Goal: Transaction & Acquisition: Purchase product/service

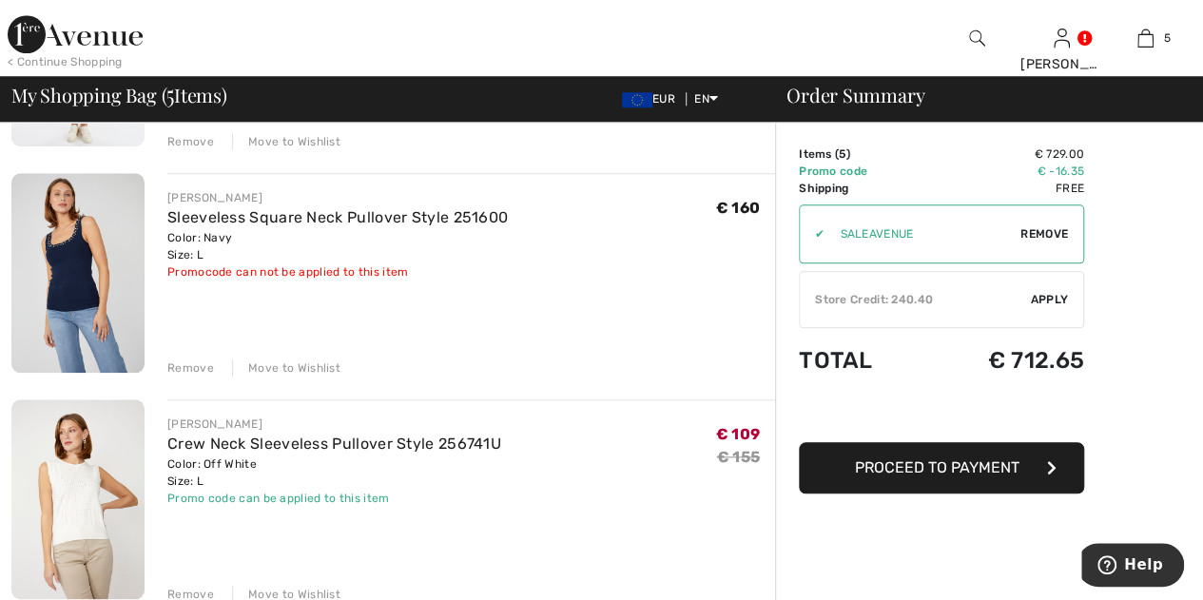
scroll to position [801, 0]
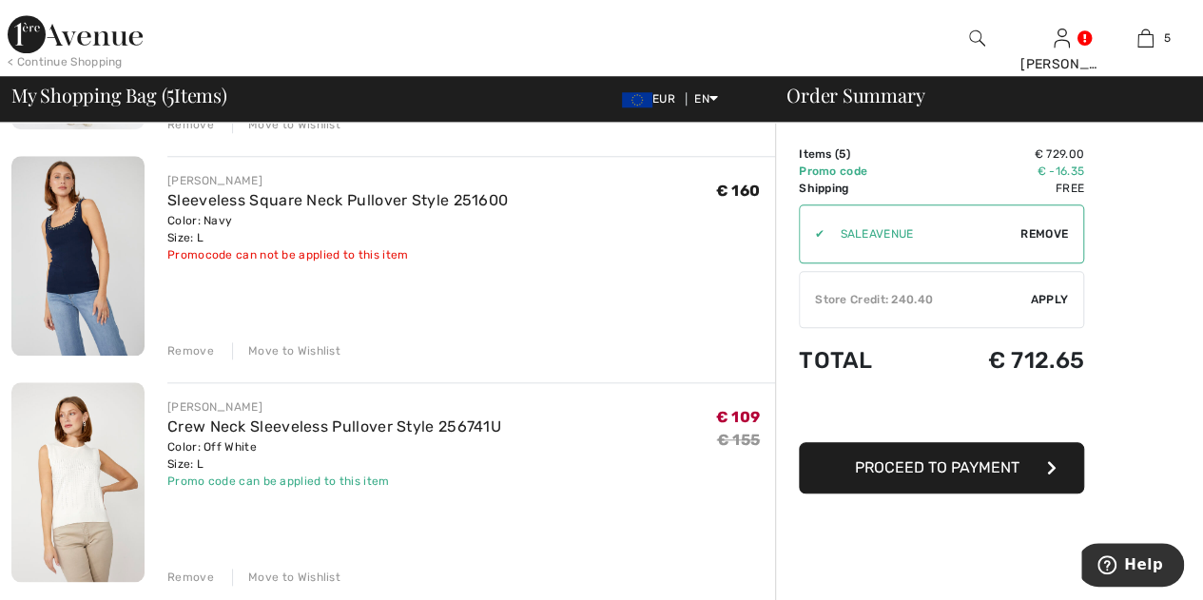
click at [323, 348] on div "Move to Wishlist" at bounding box center [286, 350] width 108 height 17
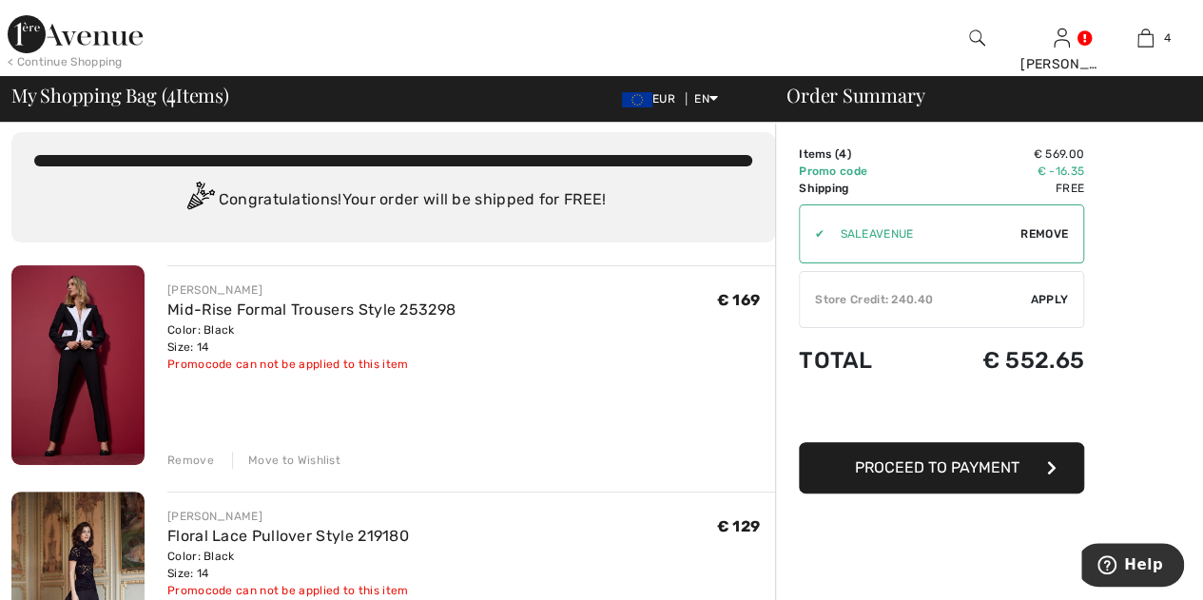
scroll to position [0, 0]
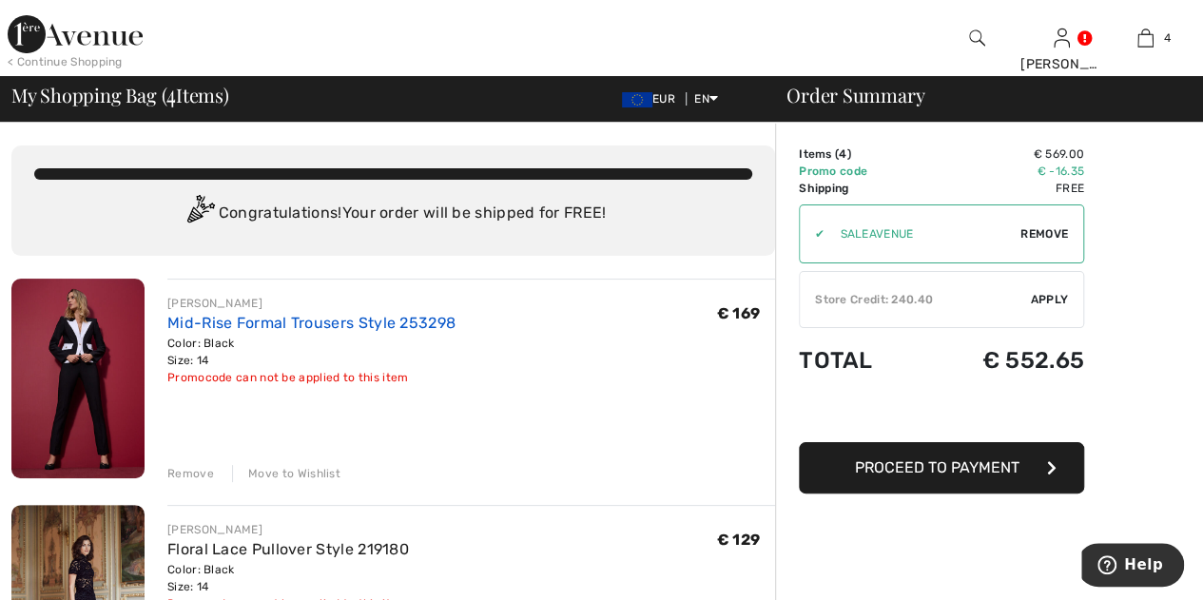
click at [353, 315] on link "Mid-Rise Formal Trousers Style 253298" at bounding box center [311, 323] width 288 height 18
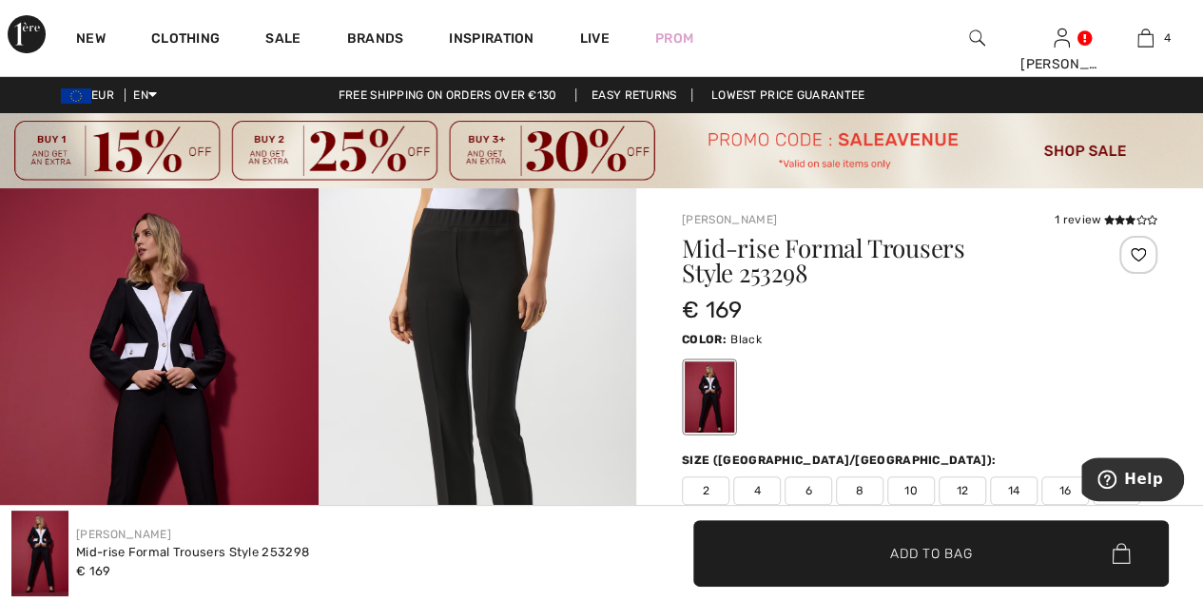
click at [483, 386] on img at bounding box center [477, 426] width 318 height 476
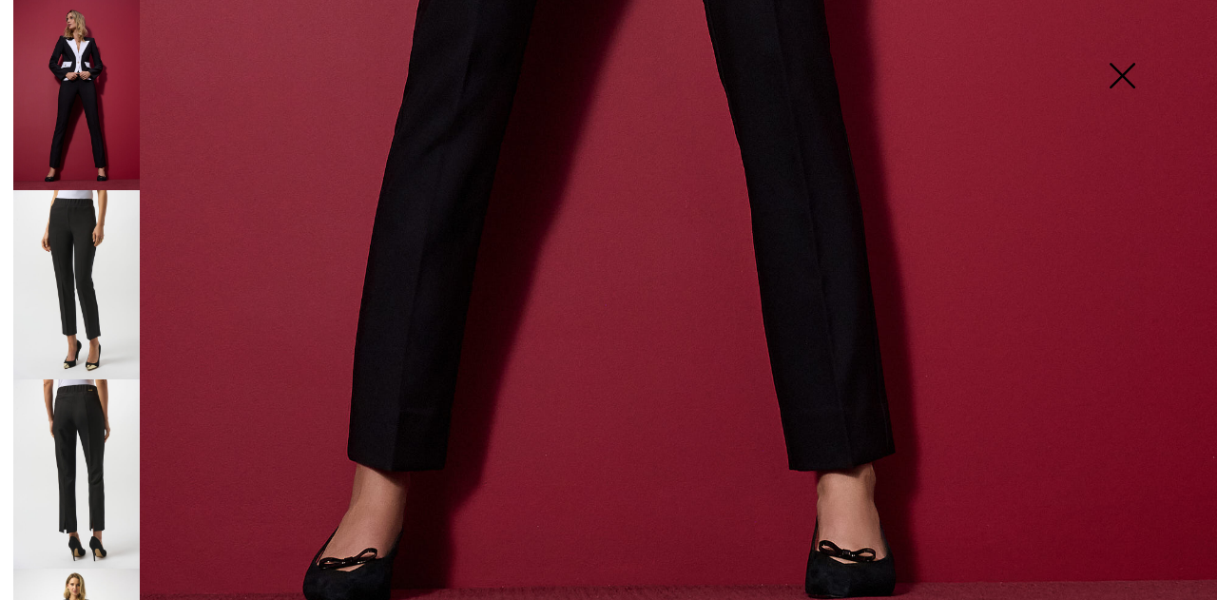
scroll to position [1142, 0]
click at [94, 259] on img at bounding box center [76, 284] width 126 height 189
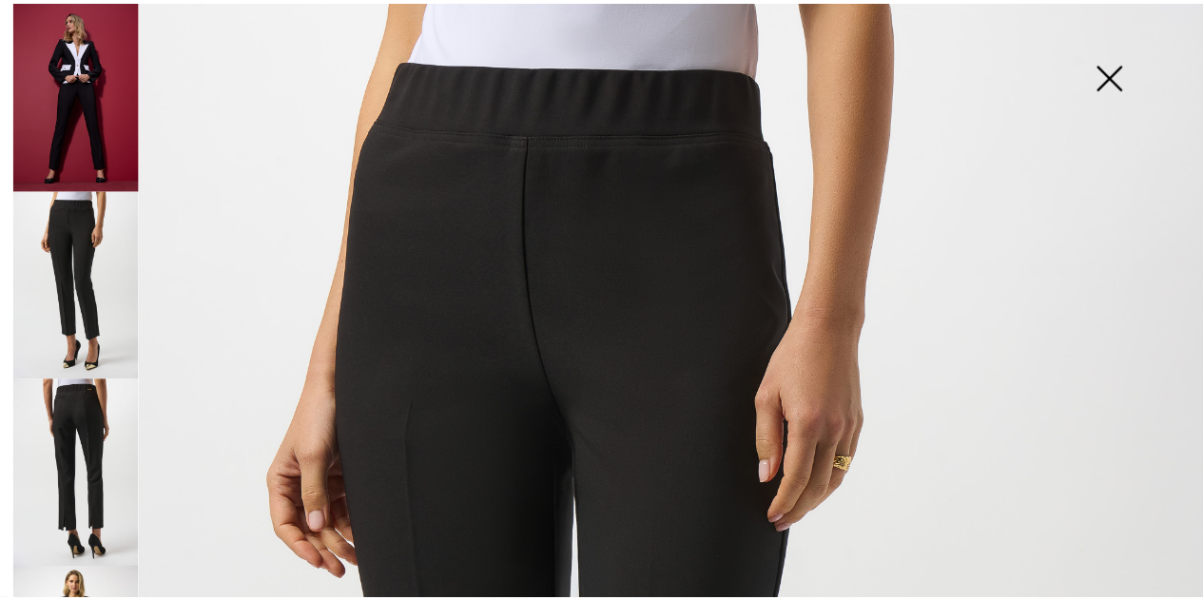
scroll to position [2, 0]
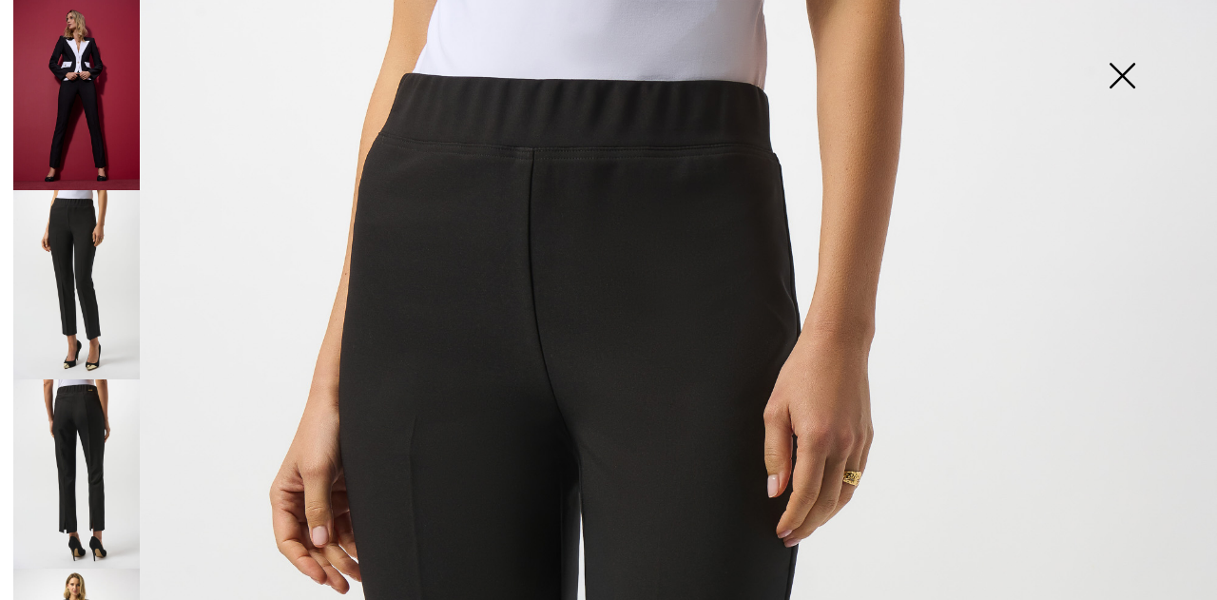
click at [48, 453] on img at bounding box center [76, 473] width 126 height 189
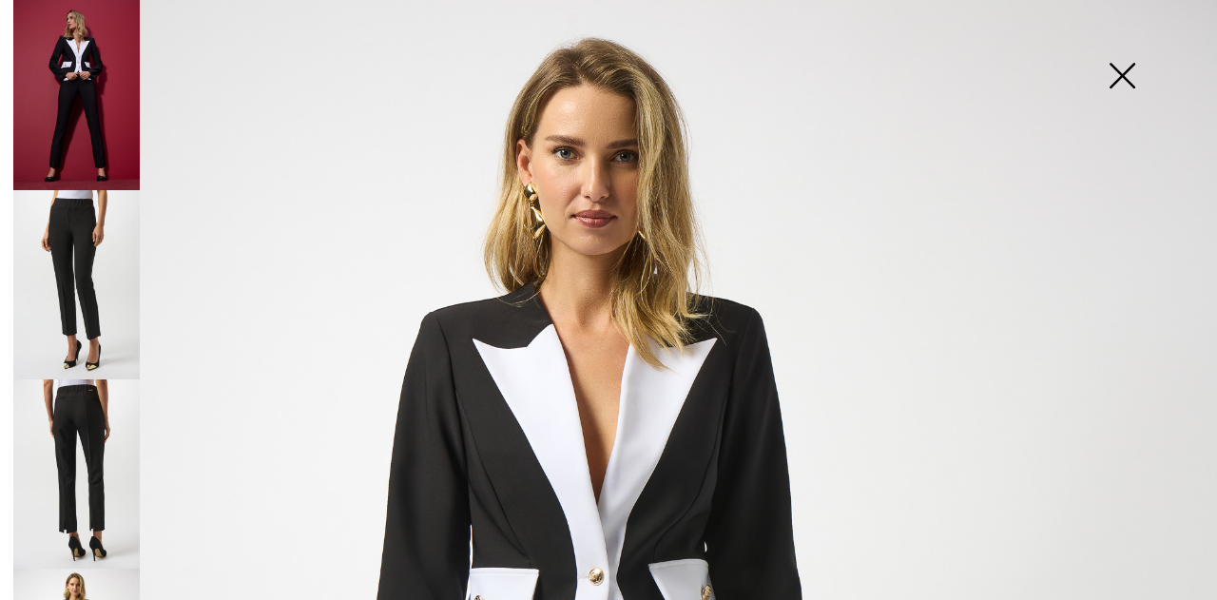
click at [1119, 81] on img at bounding box center [1121, 78] width 95 height 98
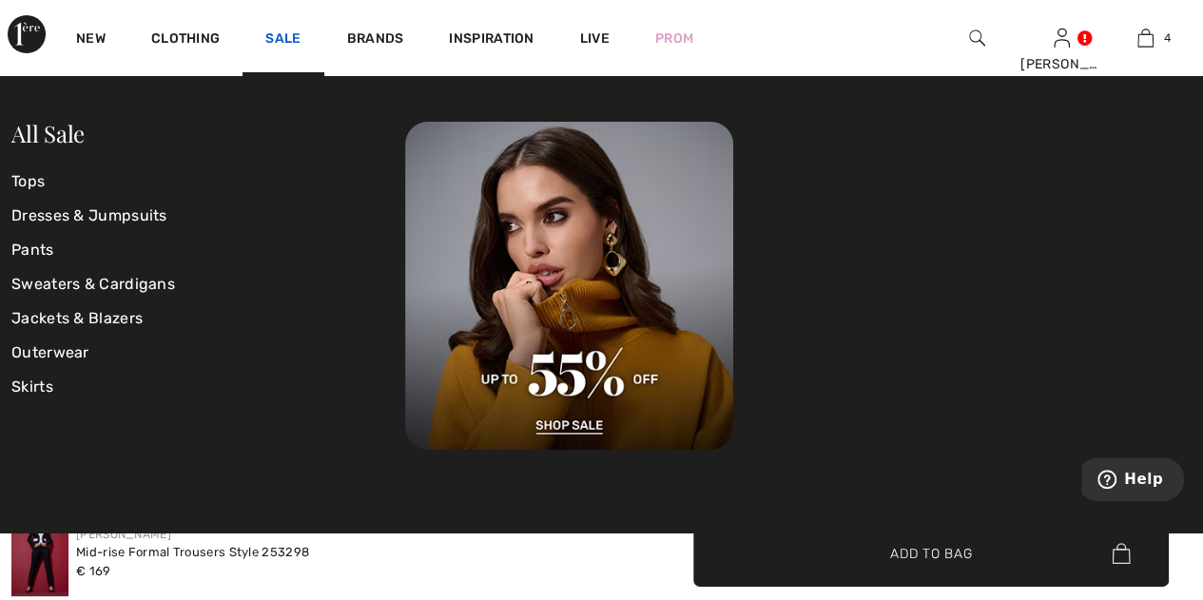
click at [281, 38] on link "Sale" at bounding box center [282, 40] width 35 height 20
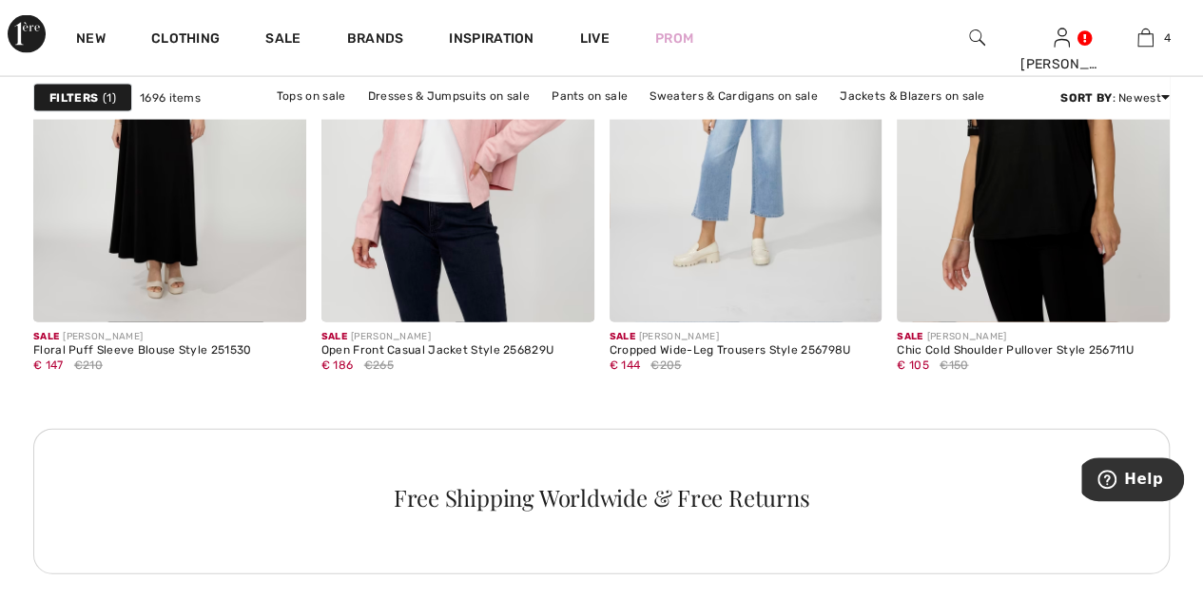
scroll to position [1758, 0]
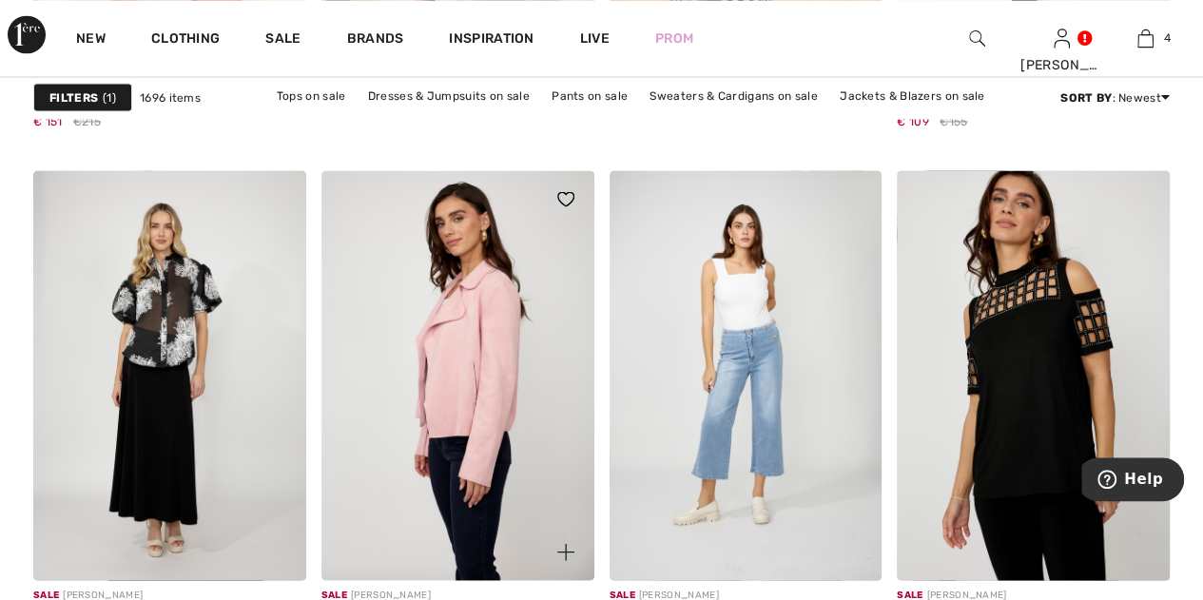
click at [444, 394] on img at bounding box center [457, 374] width 273 height 409
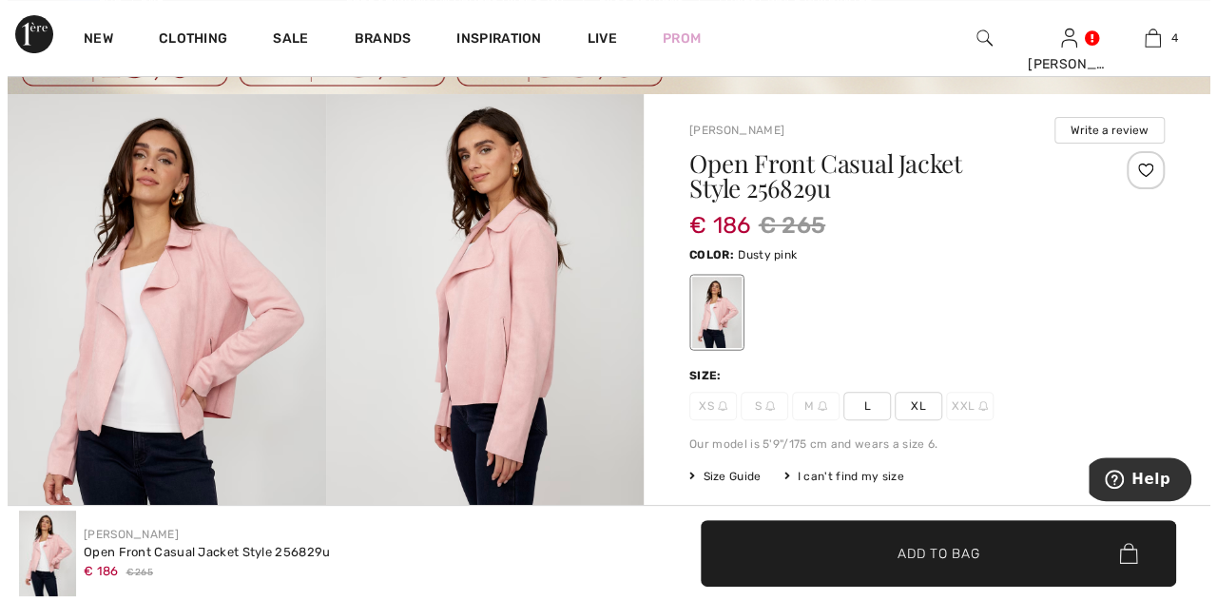
scroll to position [108, 0]
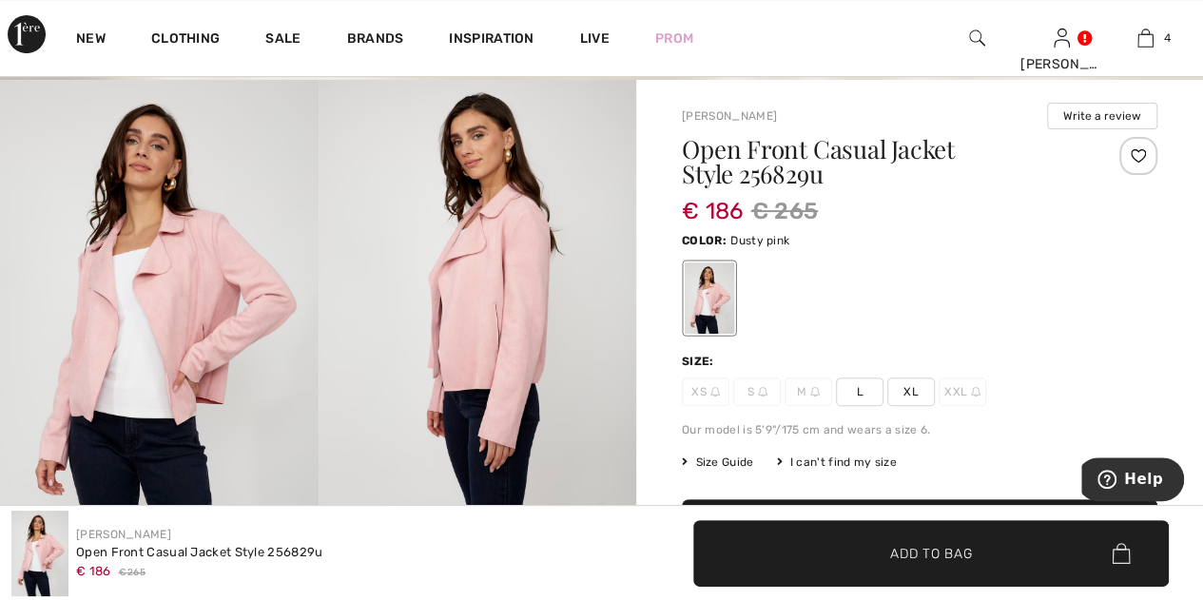
click at [231, 241] on img at bounding box center [159, 318] width 318 height 477
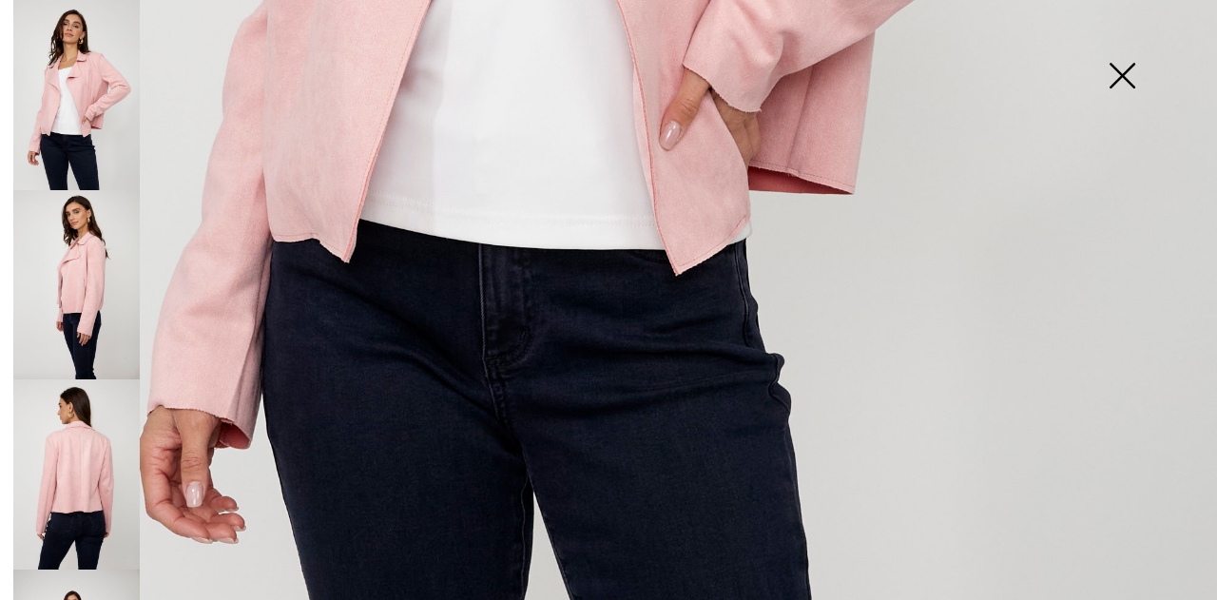
scroll to position [1047, 0]
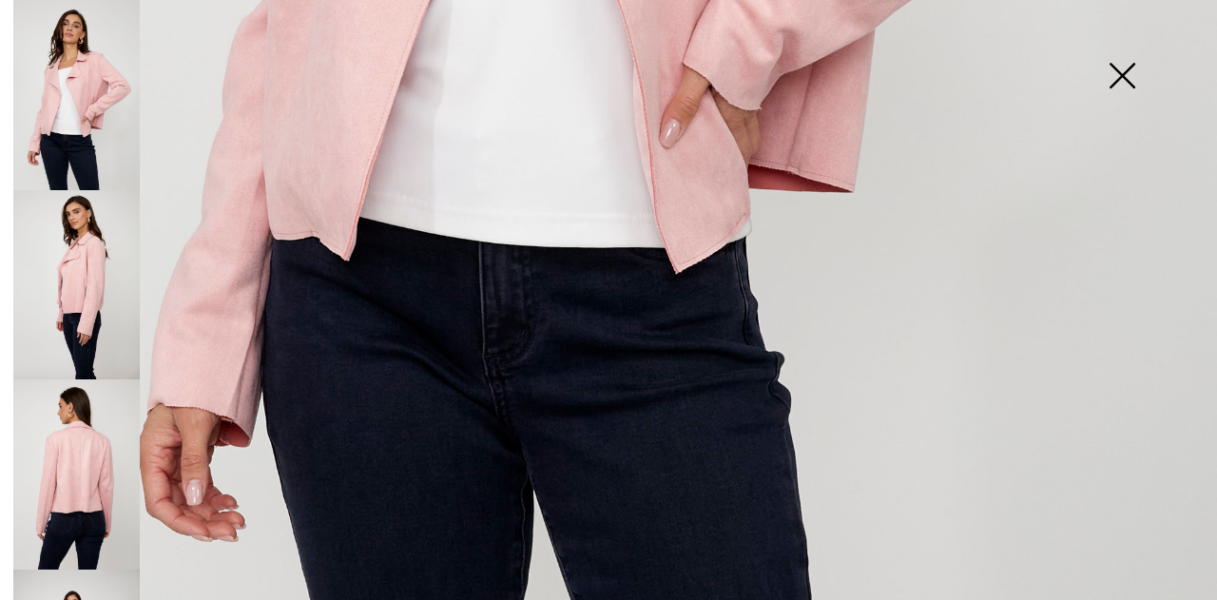
click at [60, 322] on img at bounding box center [76, 285] width 126 height 190
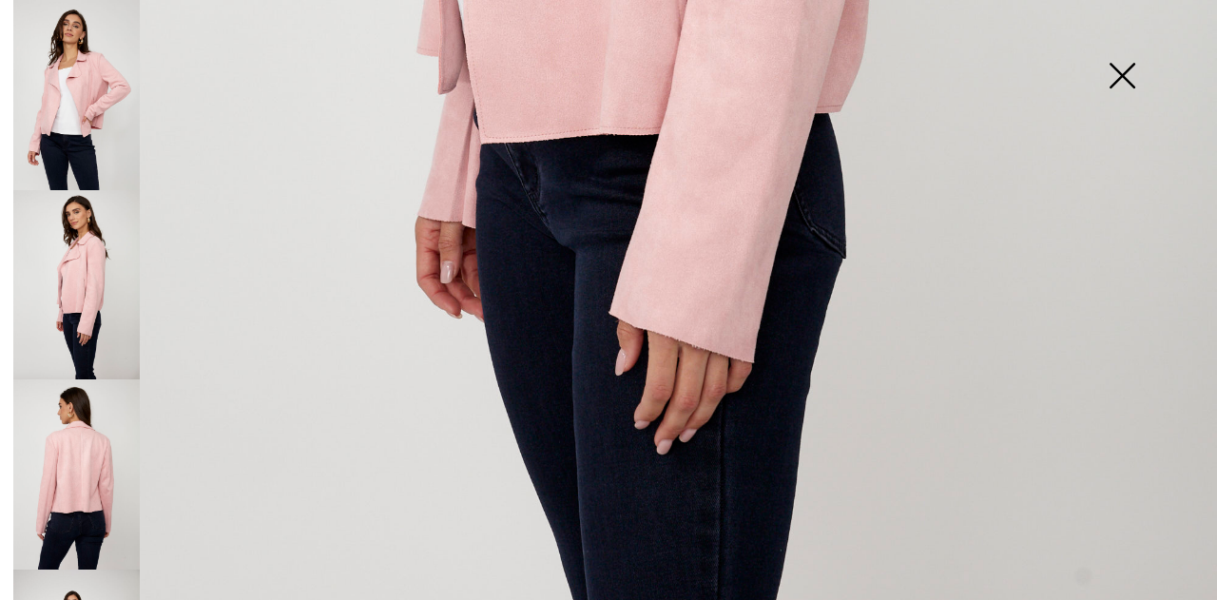
click at [72, 403] on img at bounding box center [76, 474] width 126 height 190
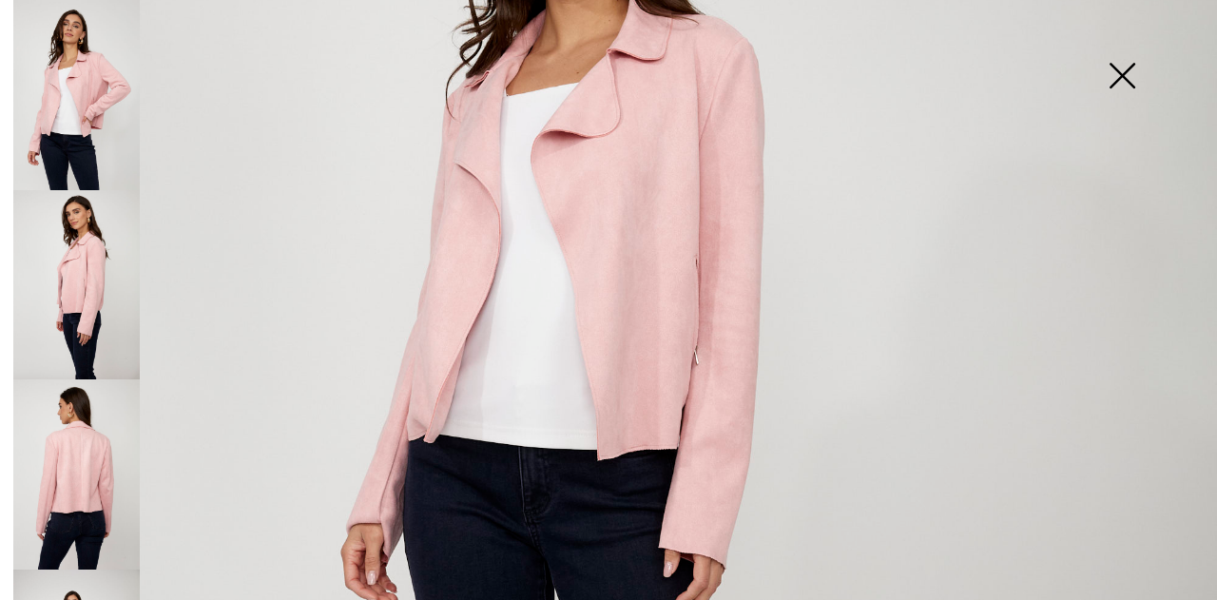
scroll to position [351, 0]
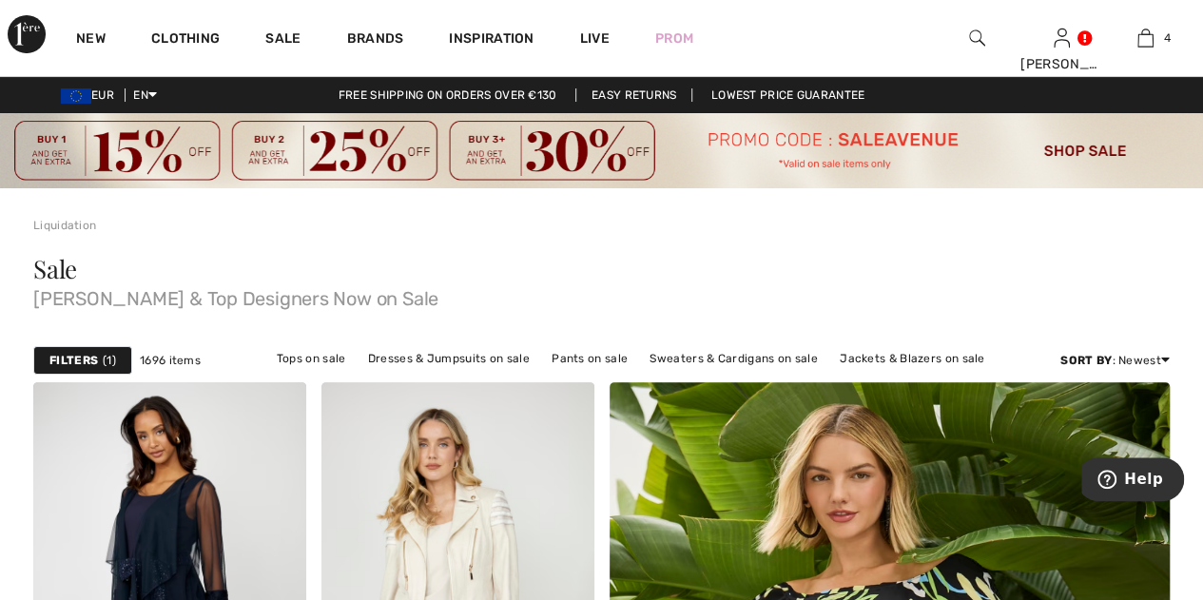
click at [111, 362] on span "1" at bounding box center [109, 360] width 13 height 17
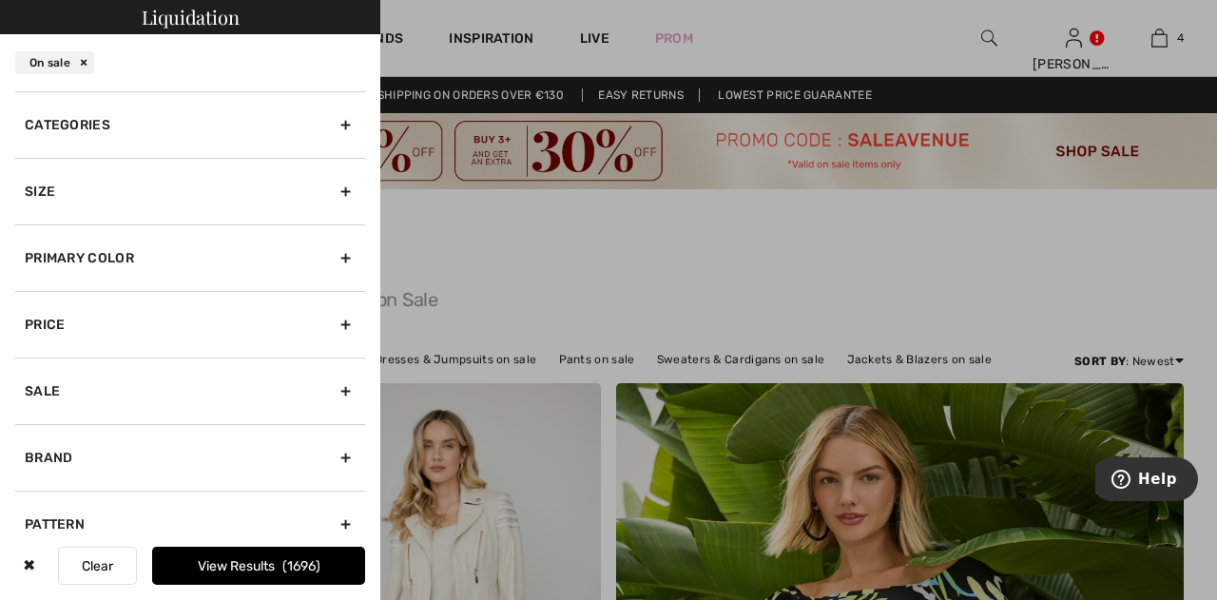
click at [116, 196] on div "Size" at bounding box center [190, 191] width 350 height 67
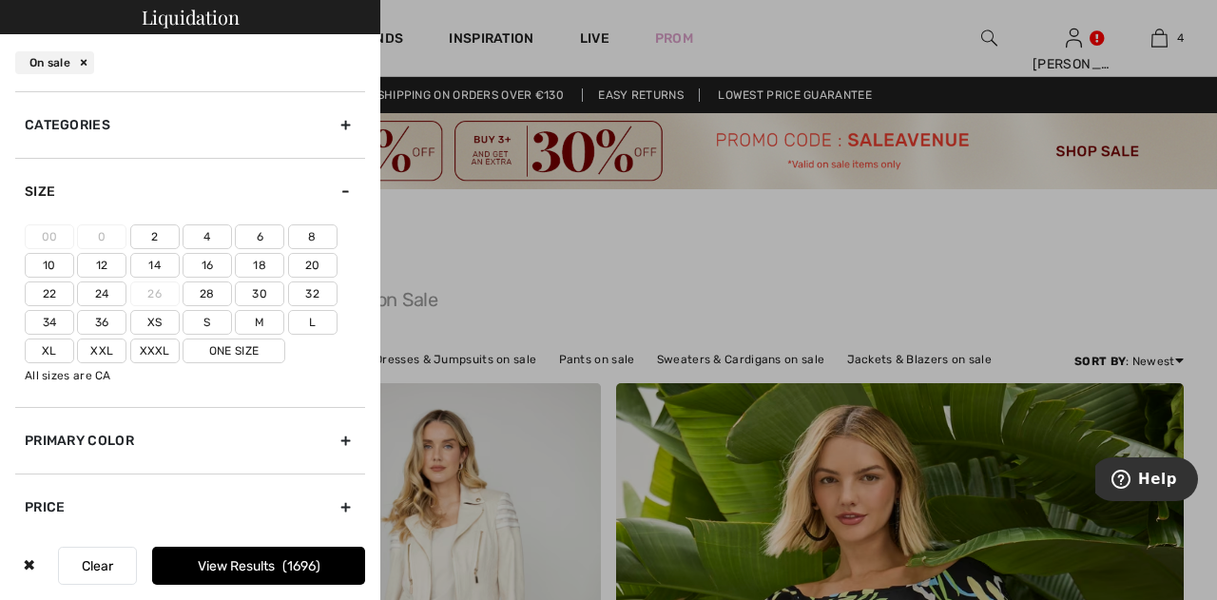
click at [154, 260] on label "14" at bounding box center [154, 265] width 49 height 25
click at [0, 0] on input"] "14" at bounding box center [0, 0] width 0 height 0
click at [314, 318] on label "L" at bounding box center [312, 322] width 49 height 25
click at [0, 0] on input"] "L" at bounding box center [0, 0] width 0 height 0
click at [253, 560] on button "View Results 406" at bounding box center [258, 566] width 213 height 38
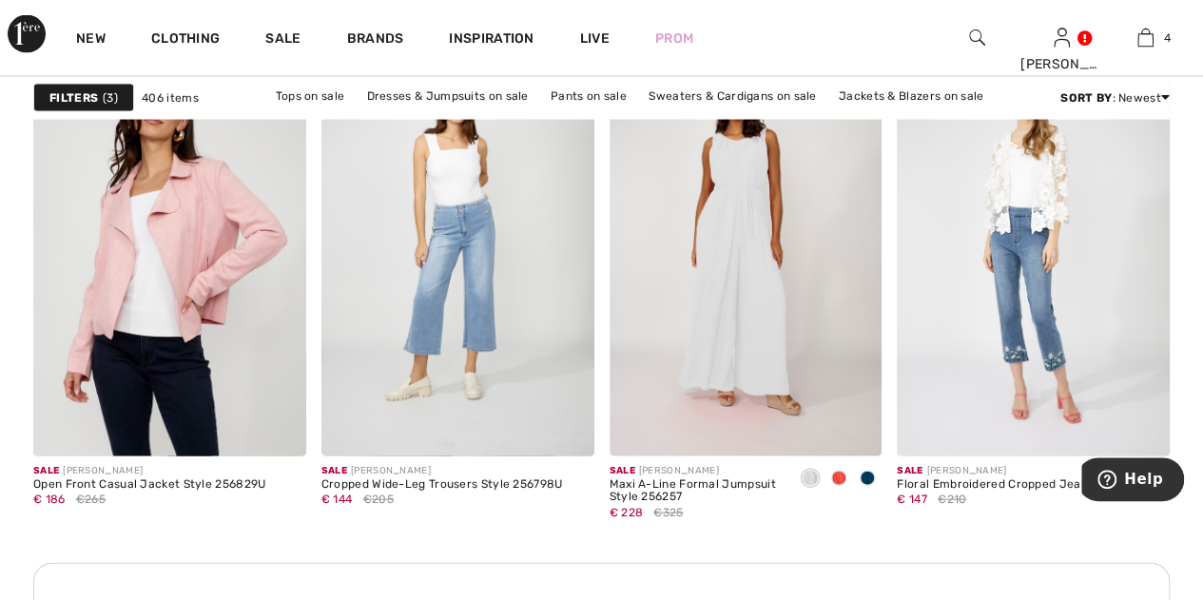
scroll to position [1829, 0]
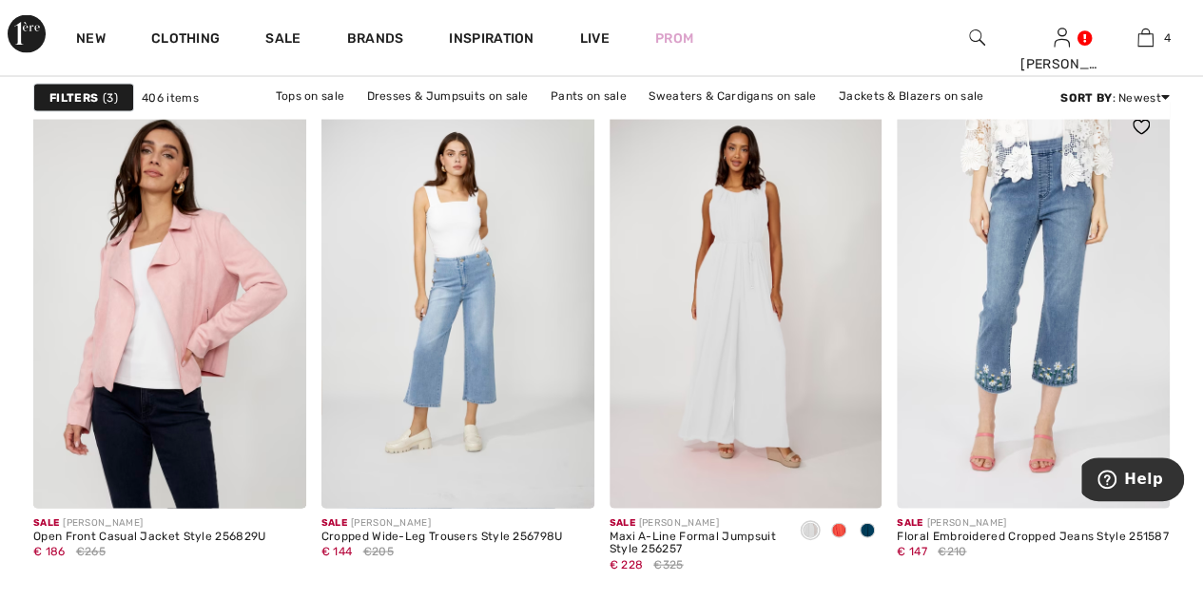
click at [982, 311] on img at bounding box center [1033, 303] width 273 height 409
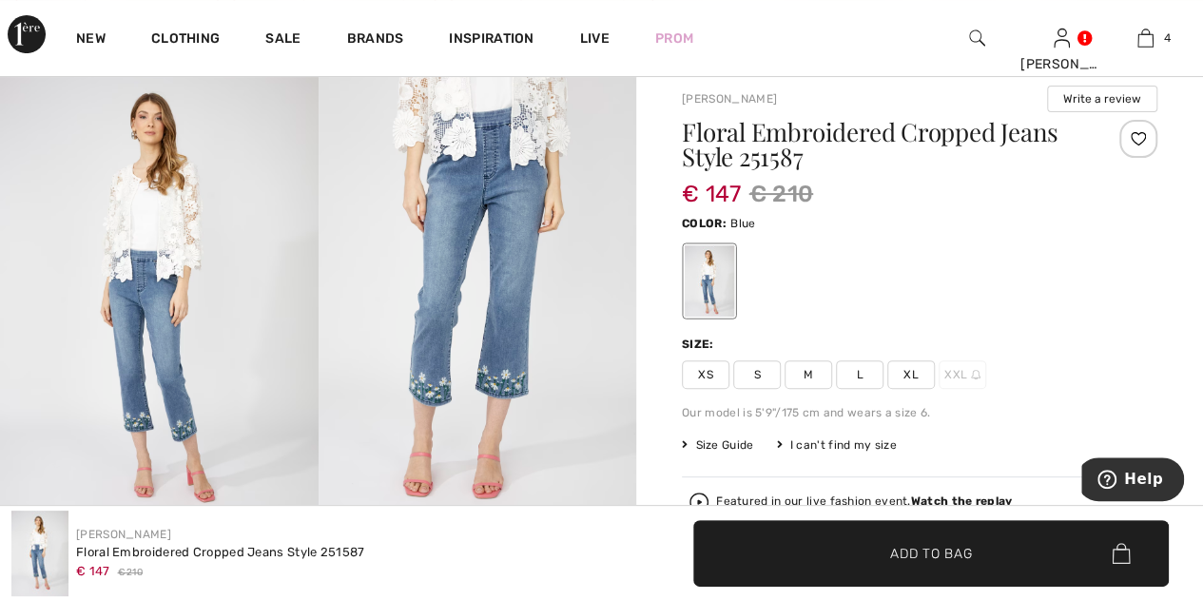
scroll to position [129, 0]
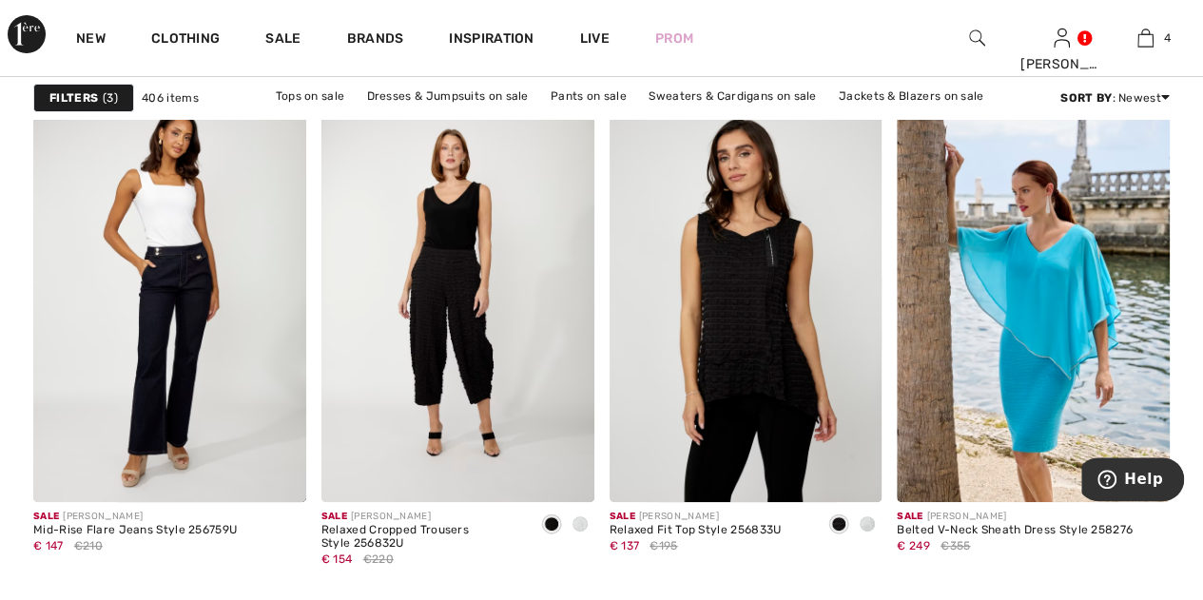
scroll to position [3639, 0]
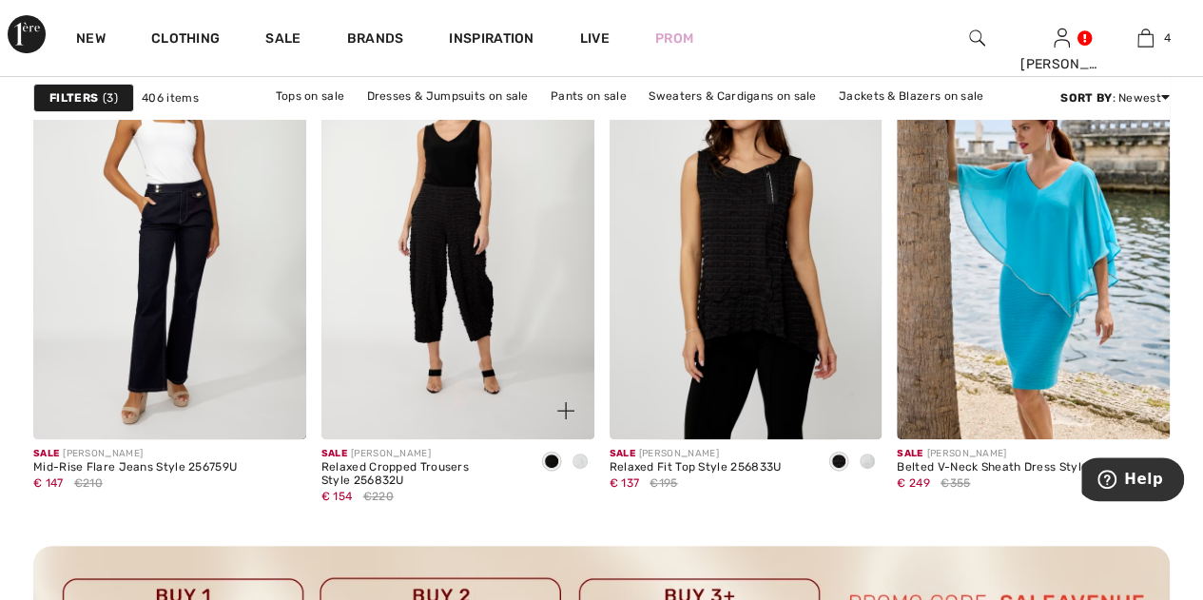
click at [583, 455] on span at bounding box center [579, 460] width 15 height 15
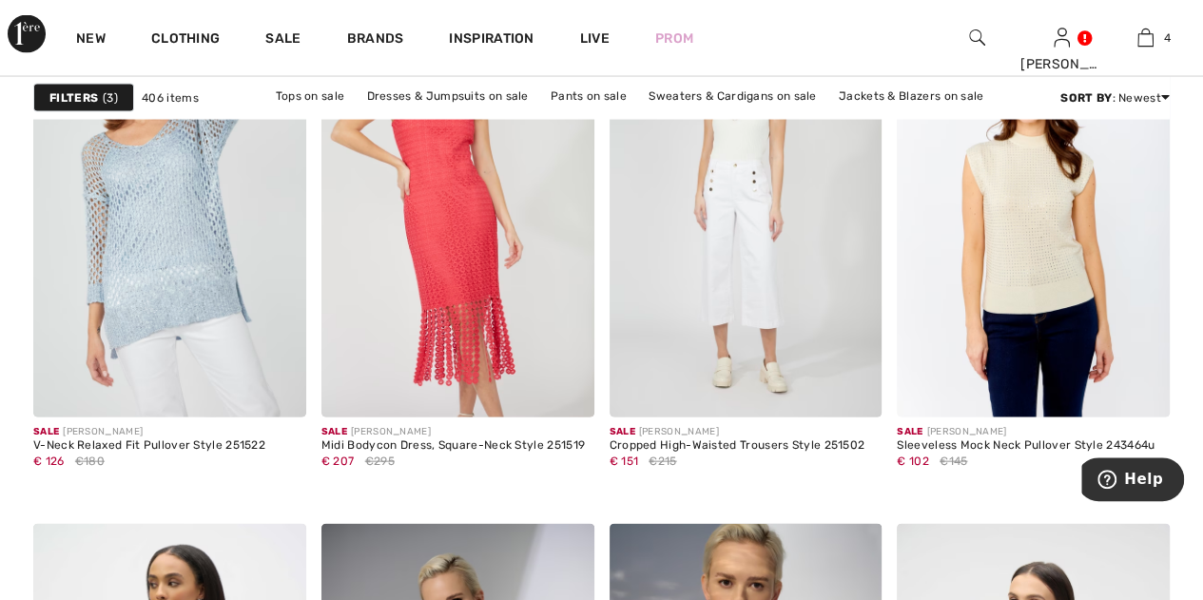
scroll to position [5474, 0]
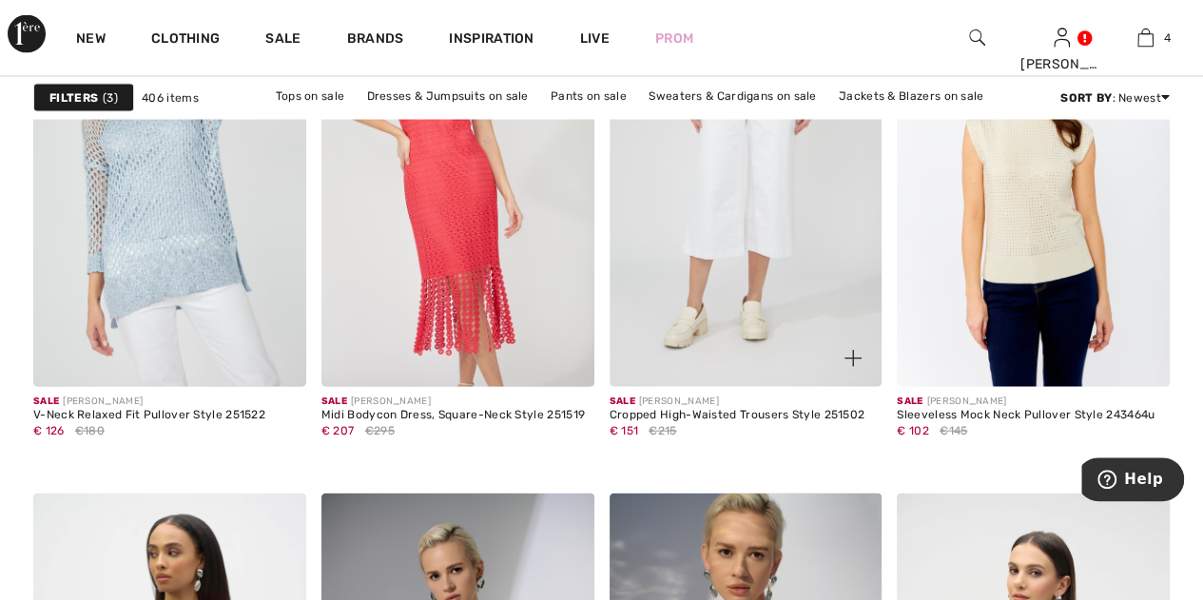
click at [787, 233] on img at bounding box center [745, 182] width 273 height 409
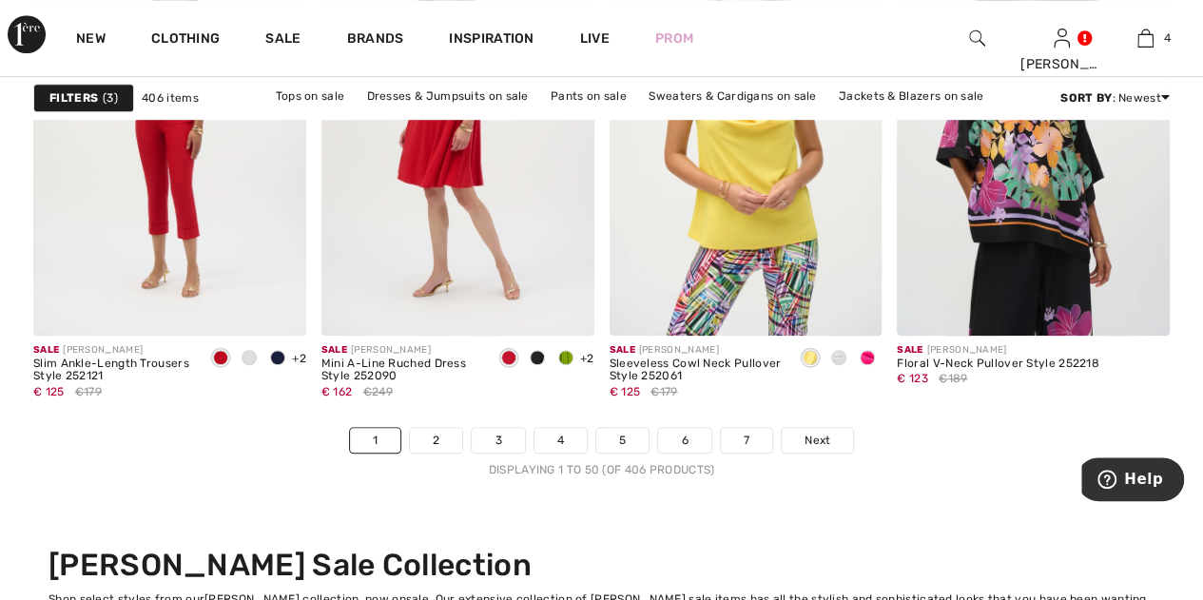
scroll to position [7854, 0]
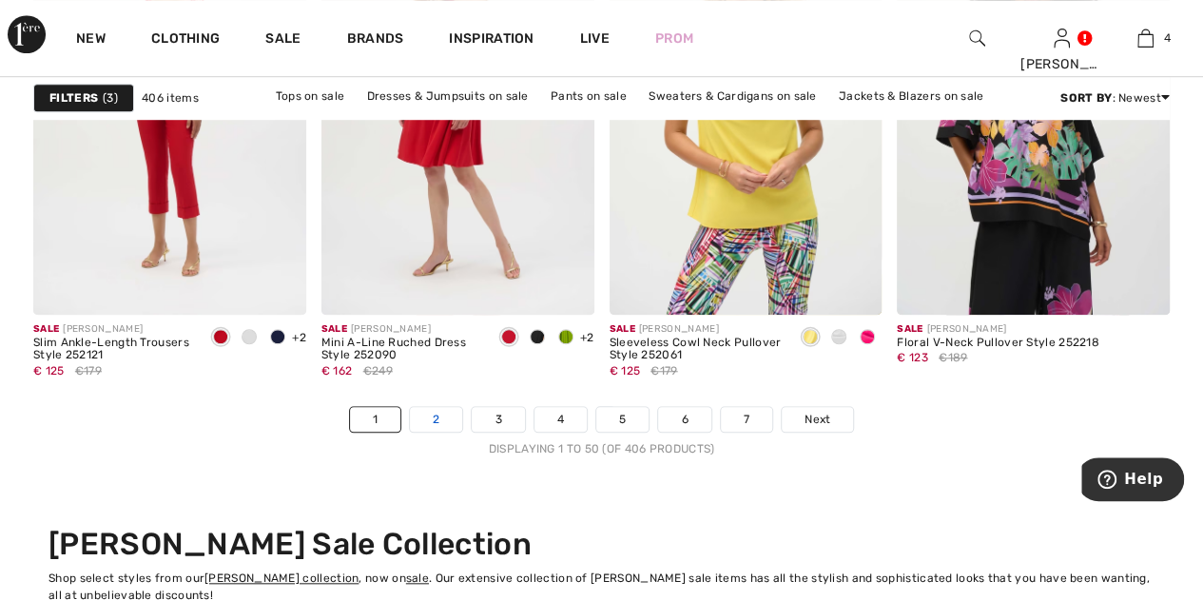
click at [434, 411] on link "2" at bounding box center [436, 419] width 52 height 25
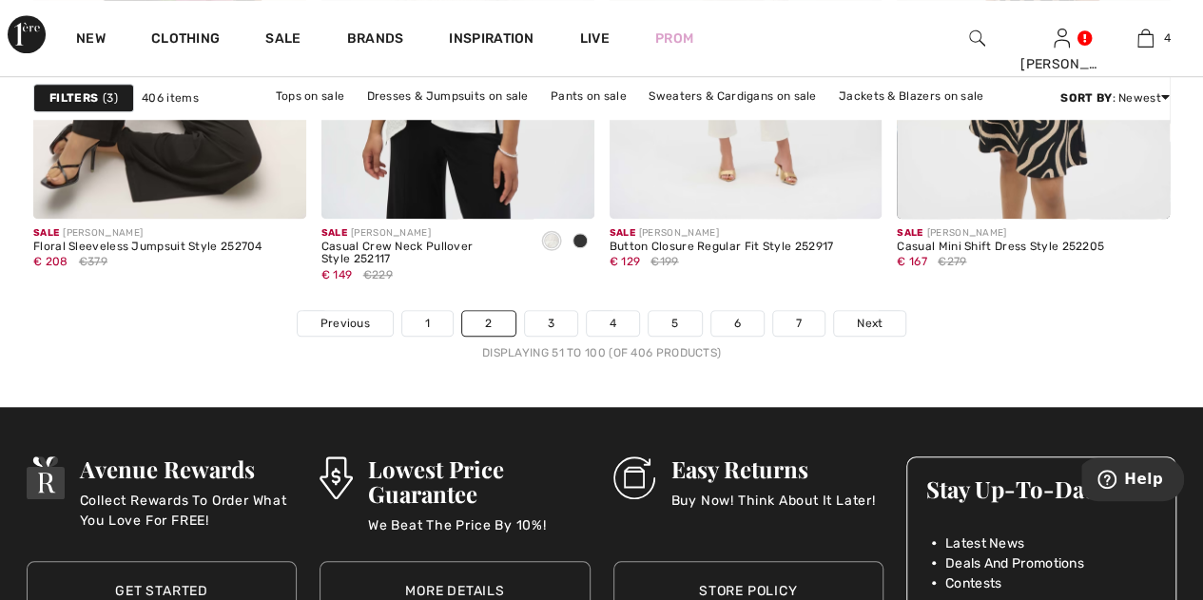
scroll to position [7984, 0]
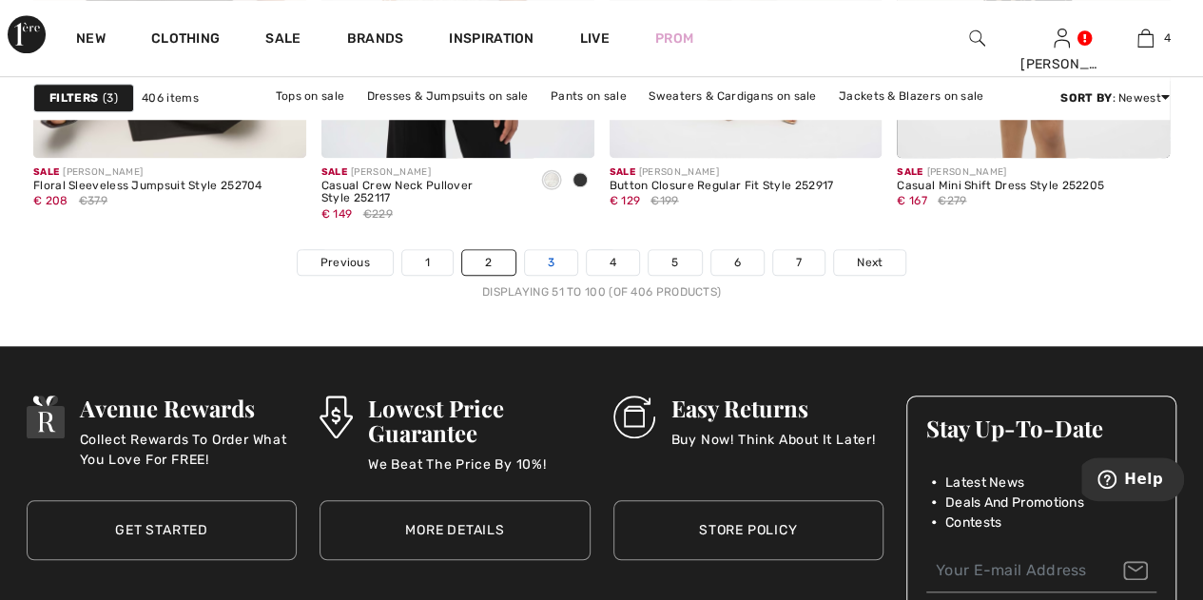
click at [552, 258] on link "3" at bounding box center [551, 262] width 52 height 25
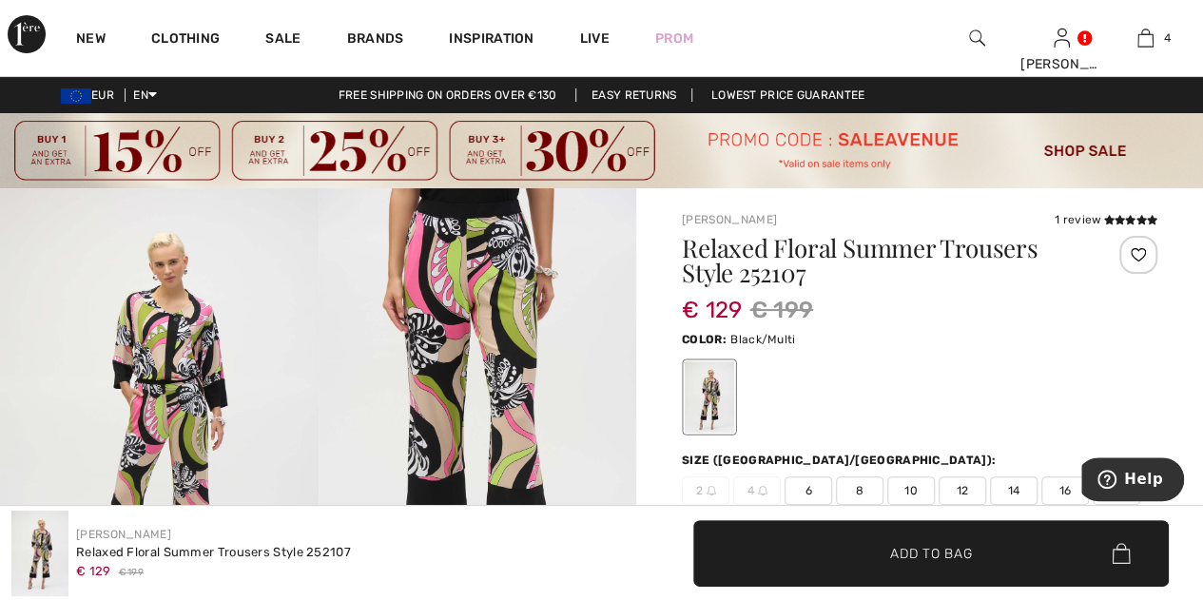
click at [214, 265] on img at bounding box center [159, 426] width 318 height 476
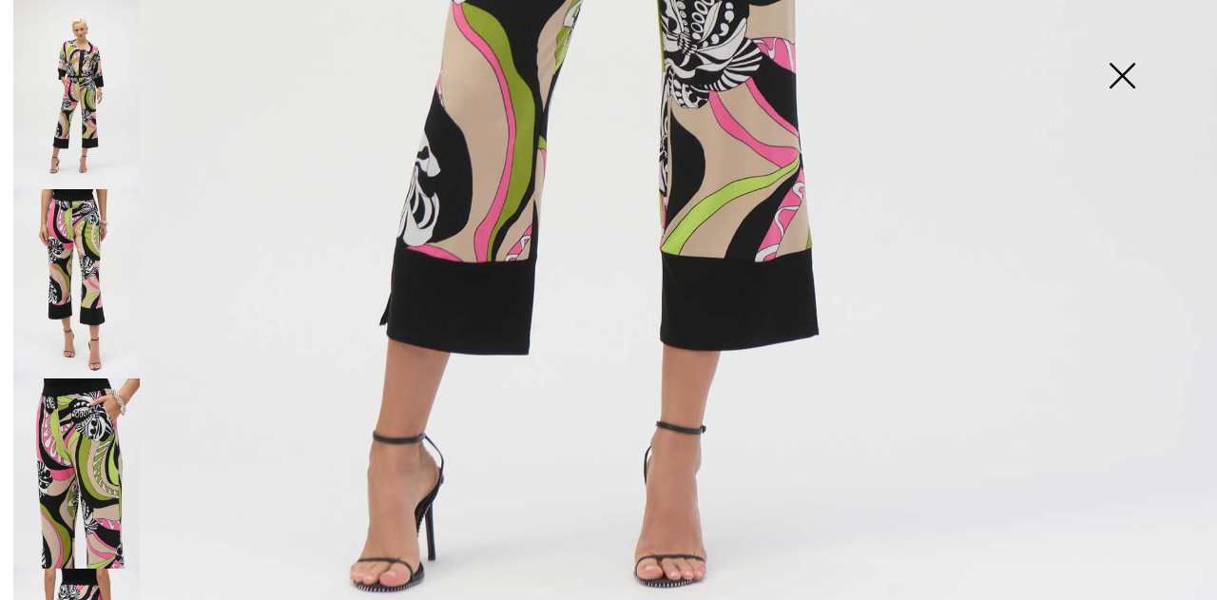
scroll to position [1202, 0]
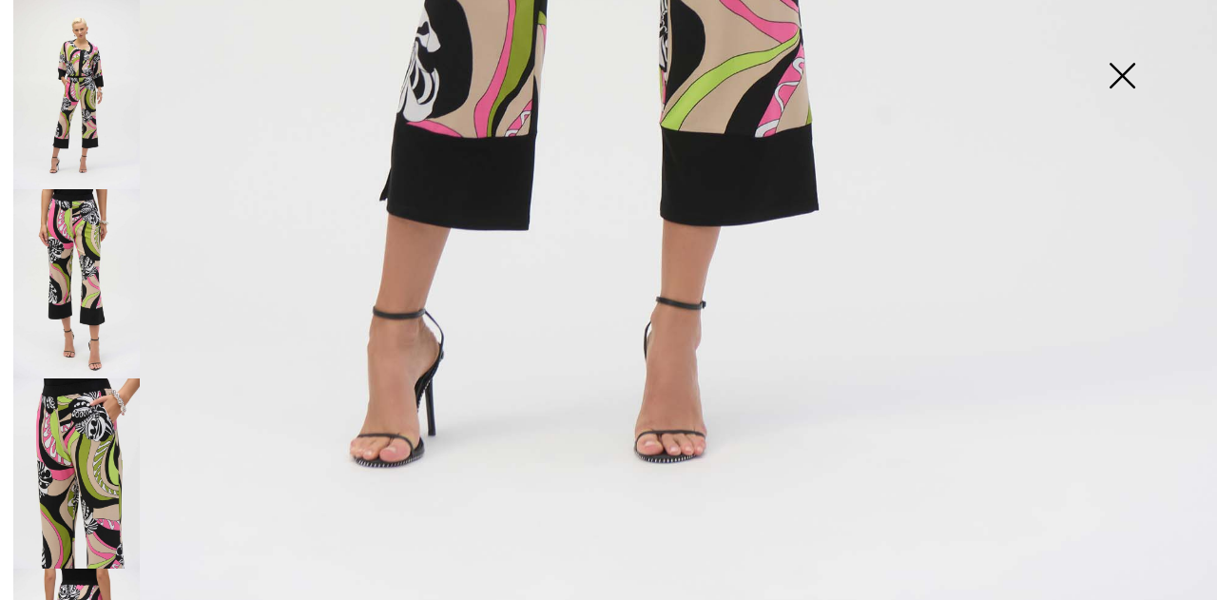
click at [80, 251] on img at bounding box center [76, 283] width 126 height 189
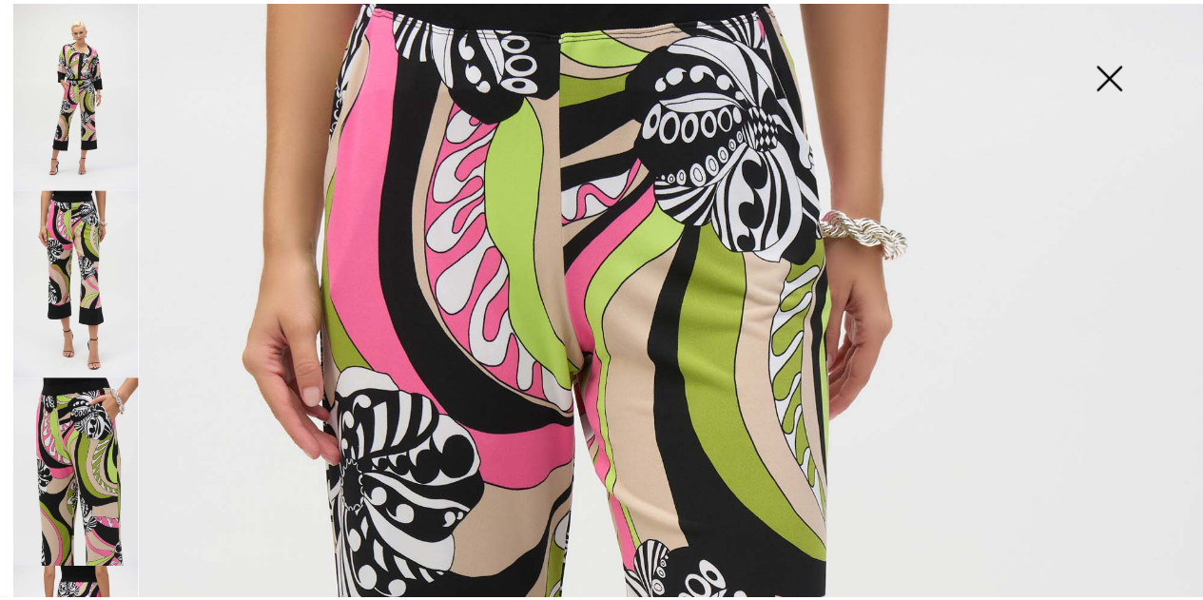
scroll to position [0, 0]
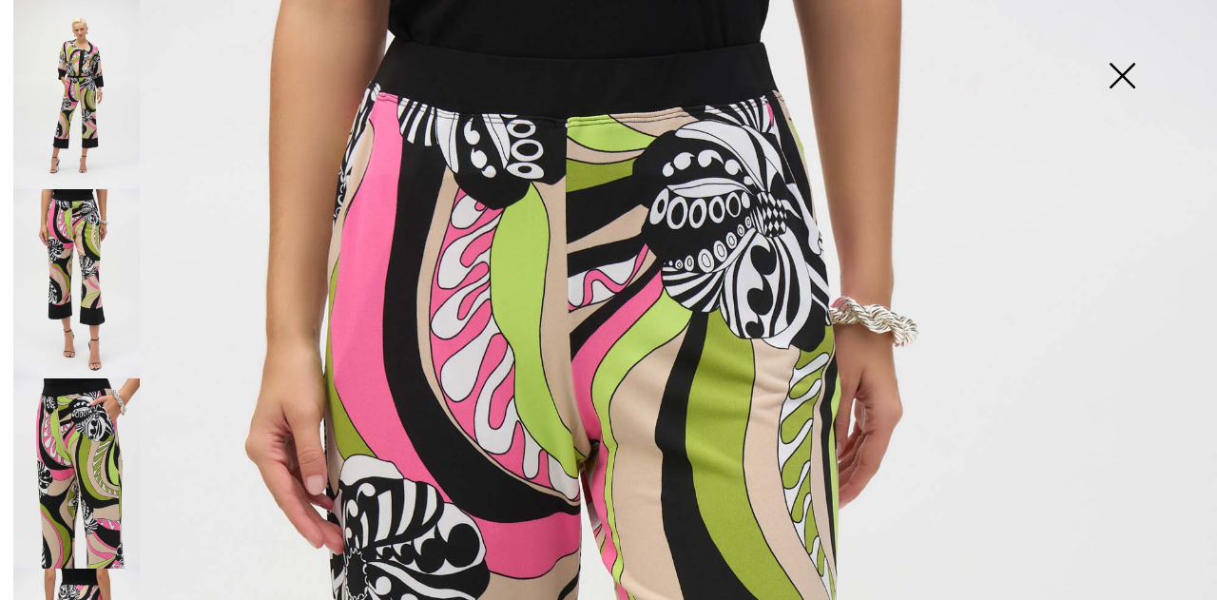
click at [111, 424] on img at bounding box center [76, 472] width 126 height 189
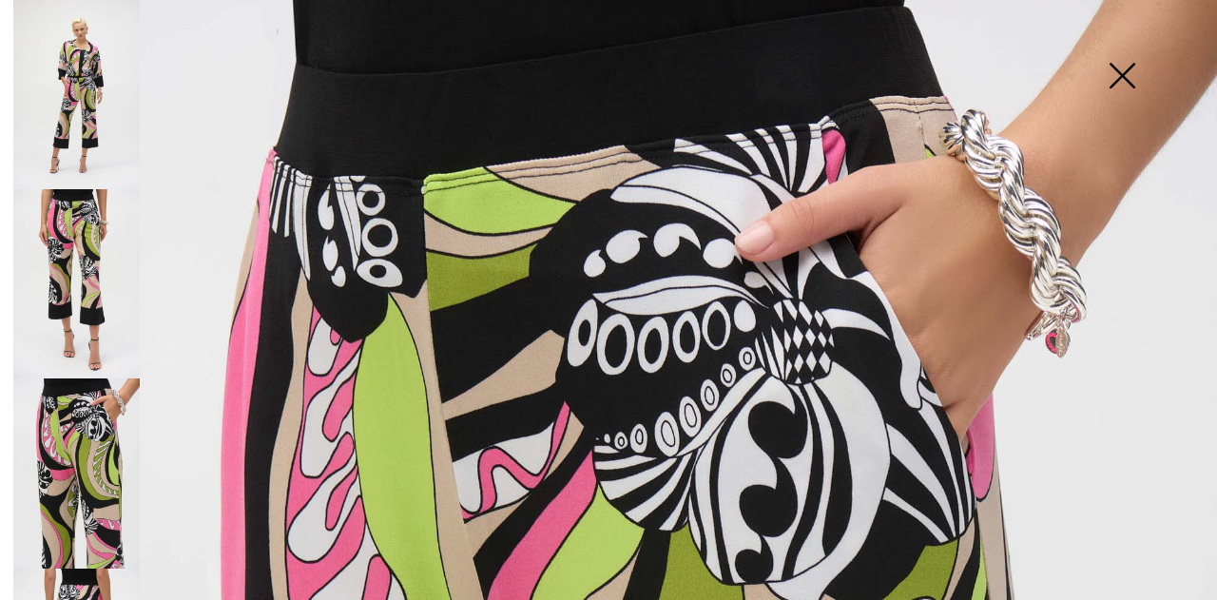
click at [1115, 75] on img at bounding box center [1121, 78] width 95 height 98
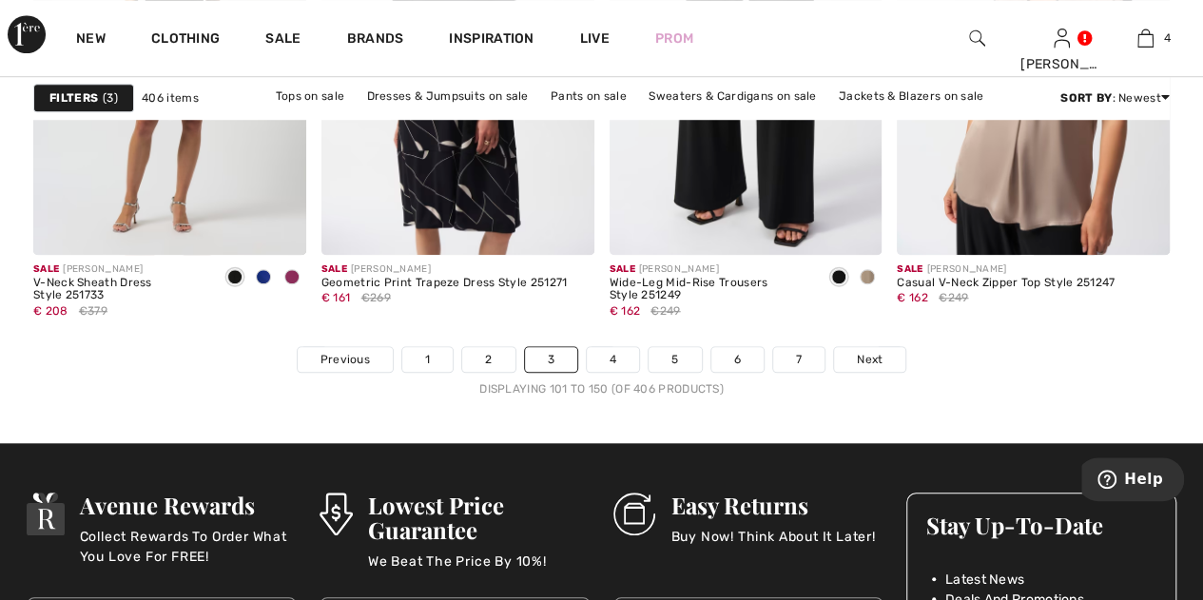
scroll to position [7898, 0]
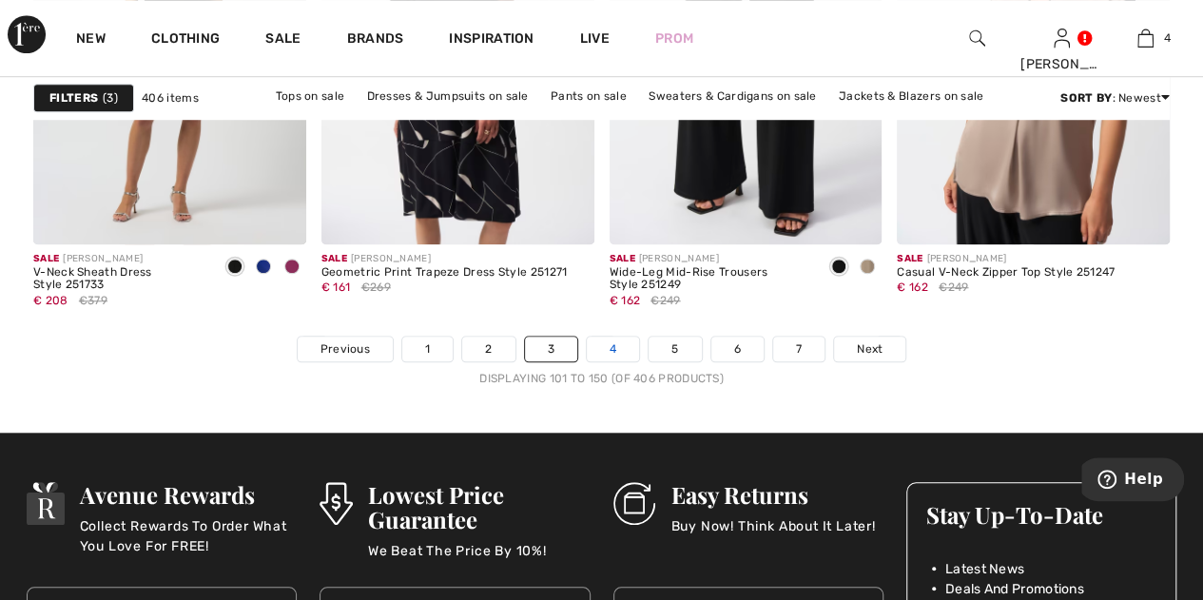
click at [614, 339] on link "4" at bounding box center [613, 349] width 52 height 25
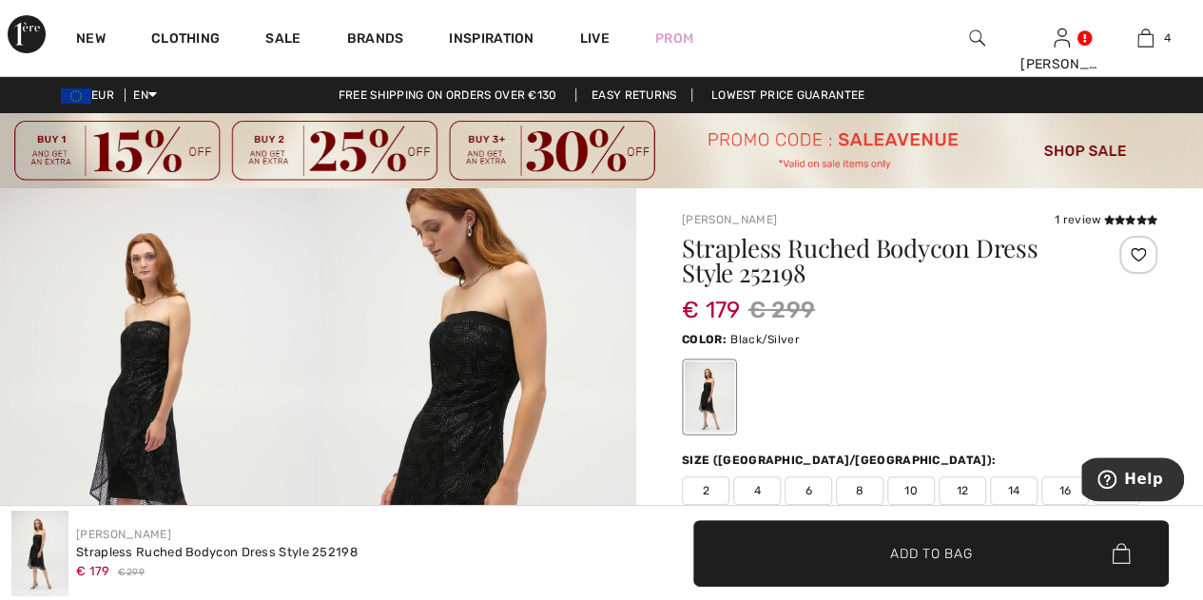
click at [207, 302] on img at bounding box center [159, 426] width 318 height 476
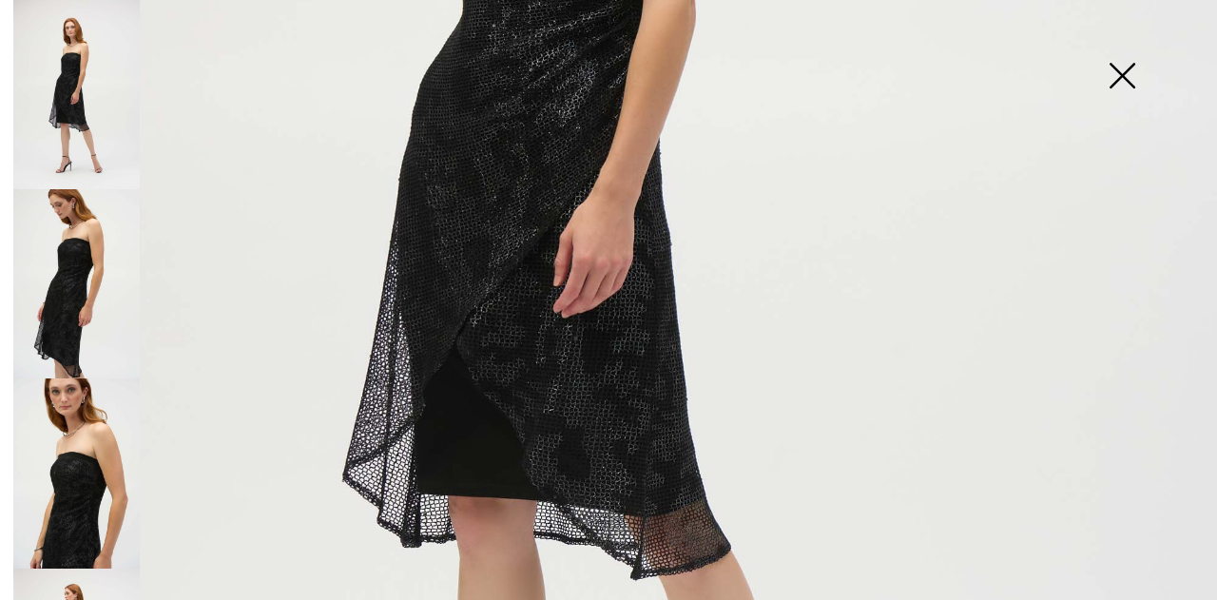
scroll to position [692, 0]
click at [61, 282] on img at bounding box center [76, 283] width 126 height 189
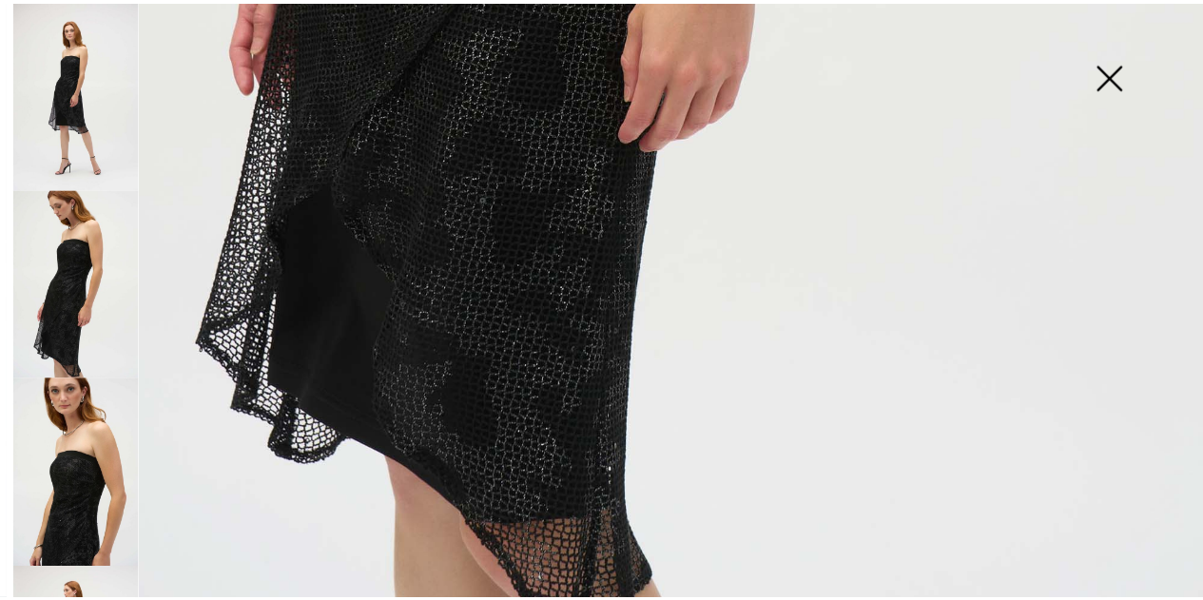
scroll to position [1202, 0]
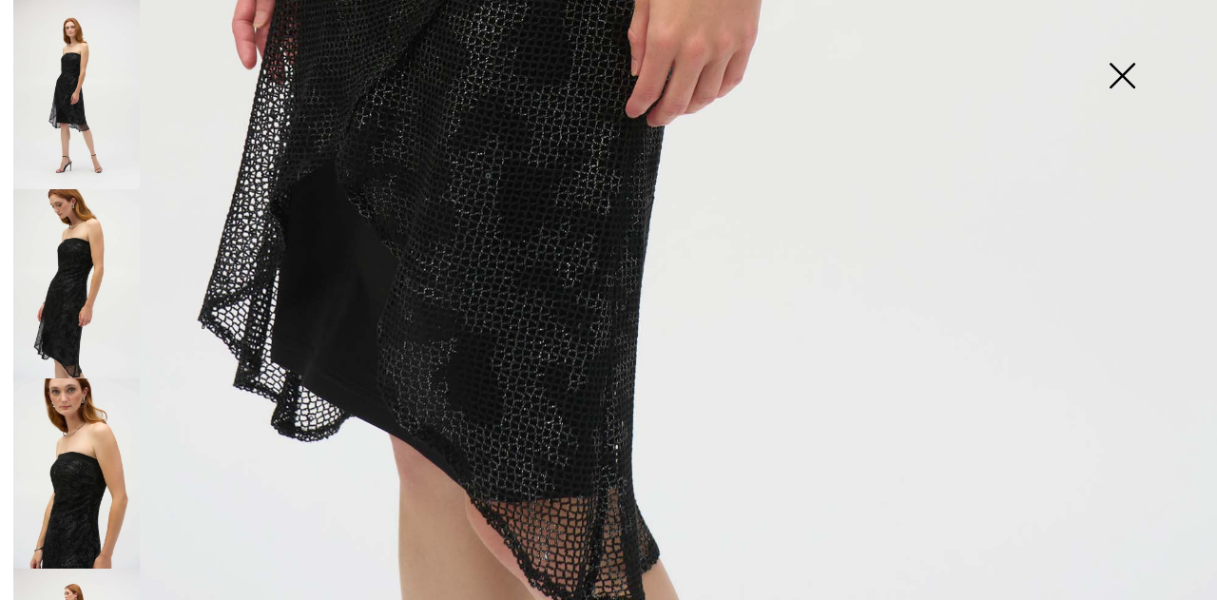
click at [63, 444] on img at bounding box center [76, 472] width 126 height 189
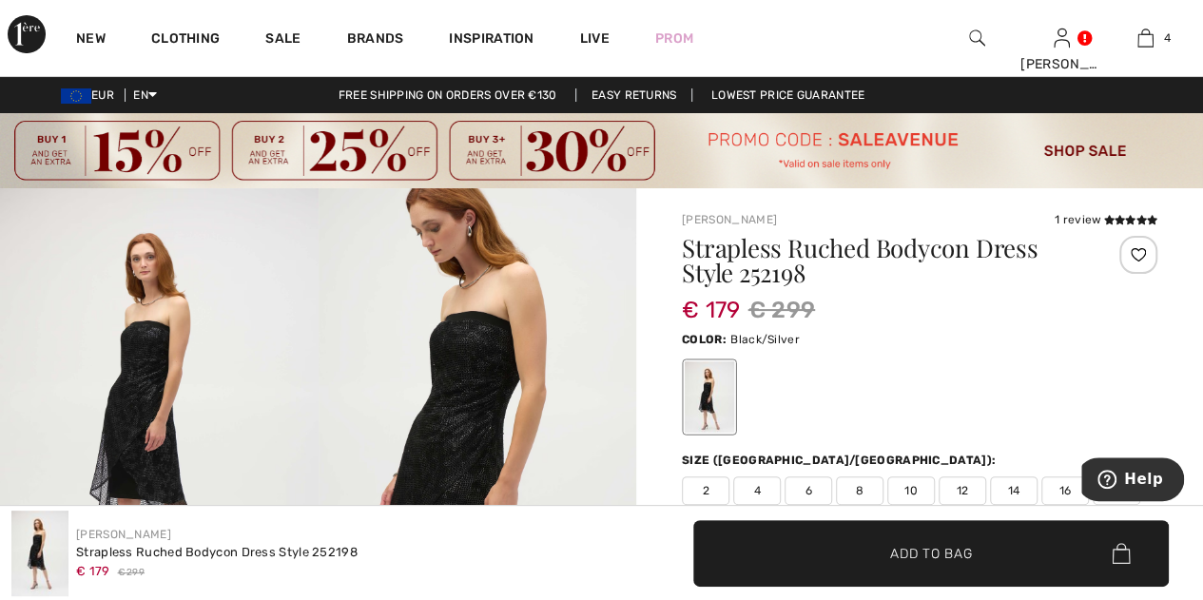
click at [217, 321] on img at bounding box center [159, 426] width 318 height 476
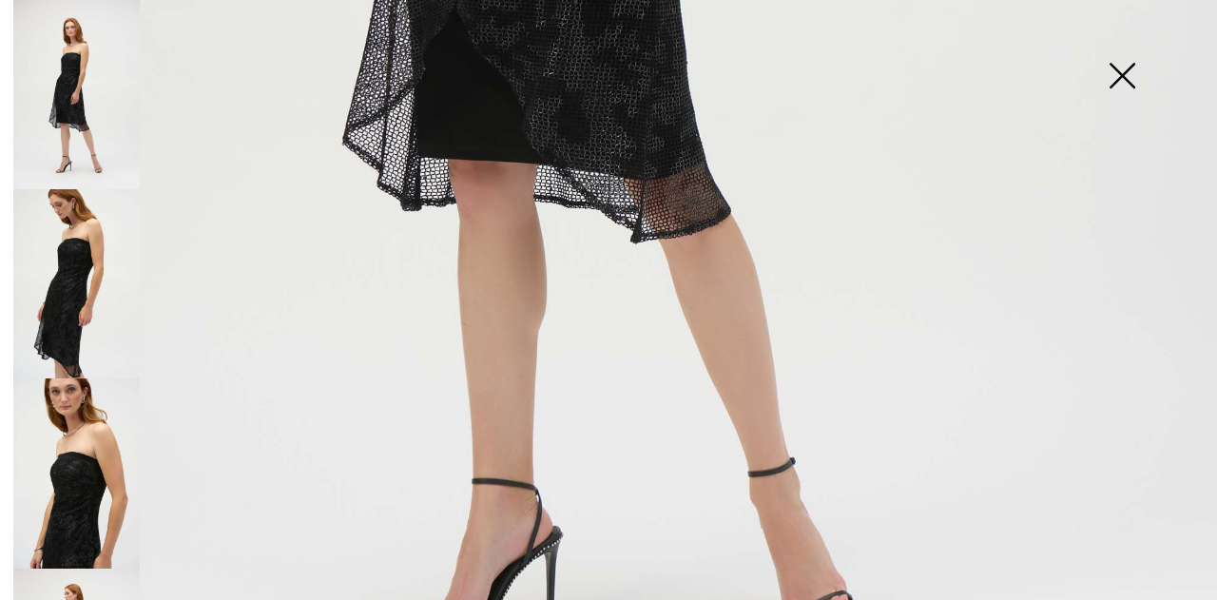
scroll to position [1202, 0]
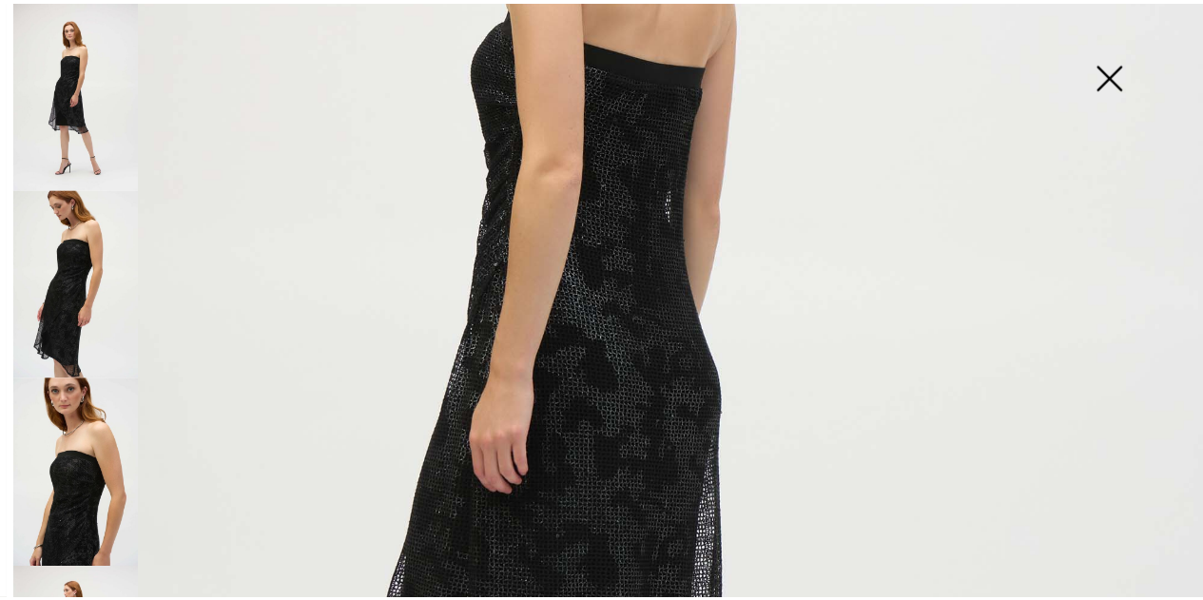
scroll to position [394, 0]
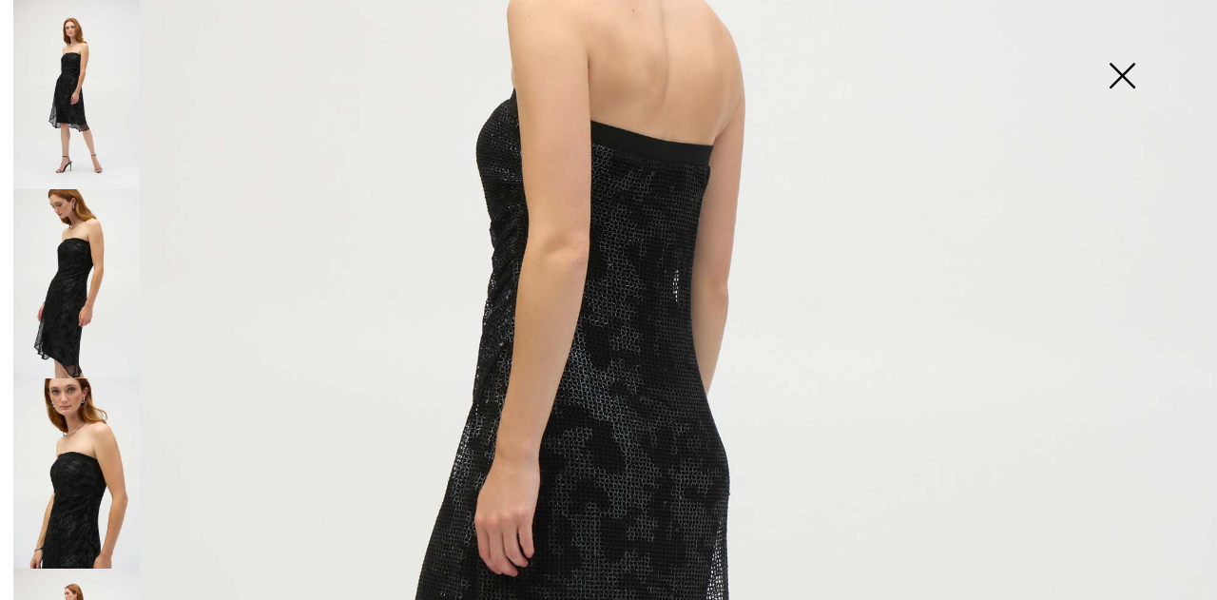
click at [1124, 77] on img at bounding box center [1121, 78] width 95 height 98
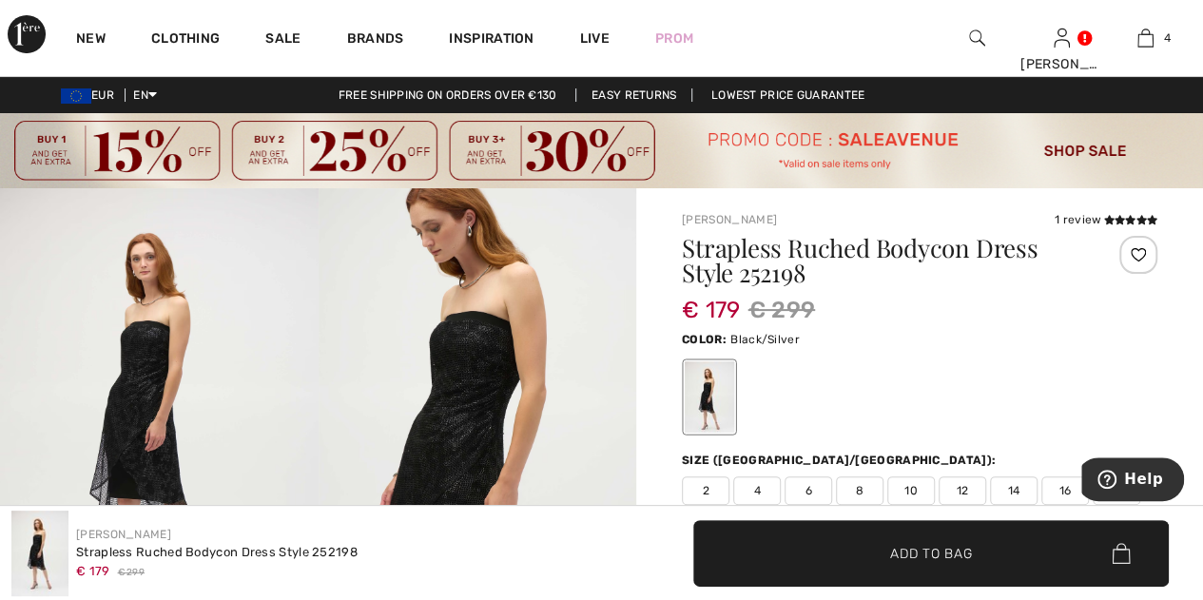
click at [1016, 482] on span "14" at bounding box center [1014, 490] width 48 height 29
click at [936, 556] on span "Add to Bag" at bounding box center [931, 553] width 82 height 20
click at [897, 549] on span "Add to Bag" at bounding box center [931, 553] width 82 height 20
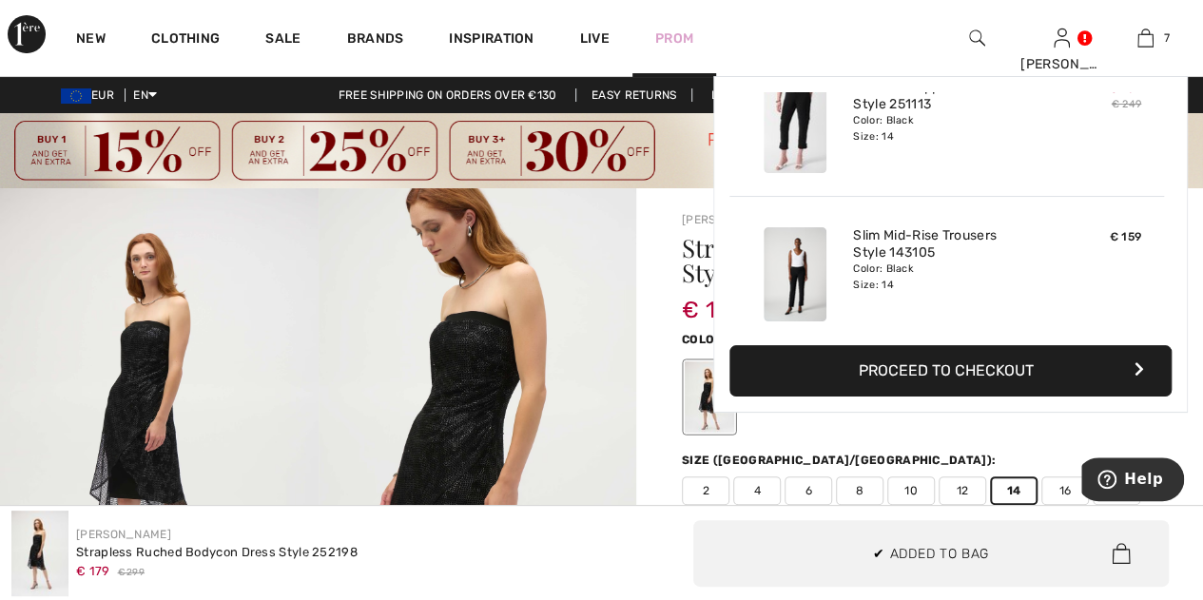
scroll to position [799, 0]
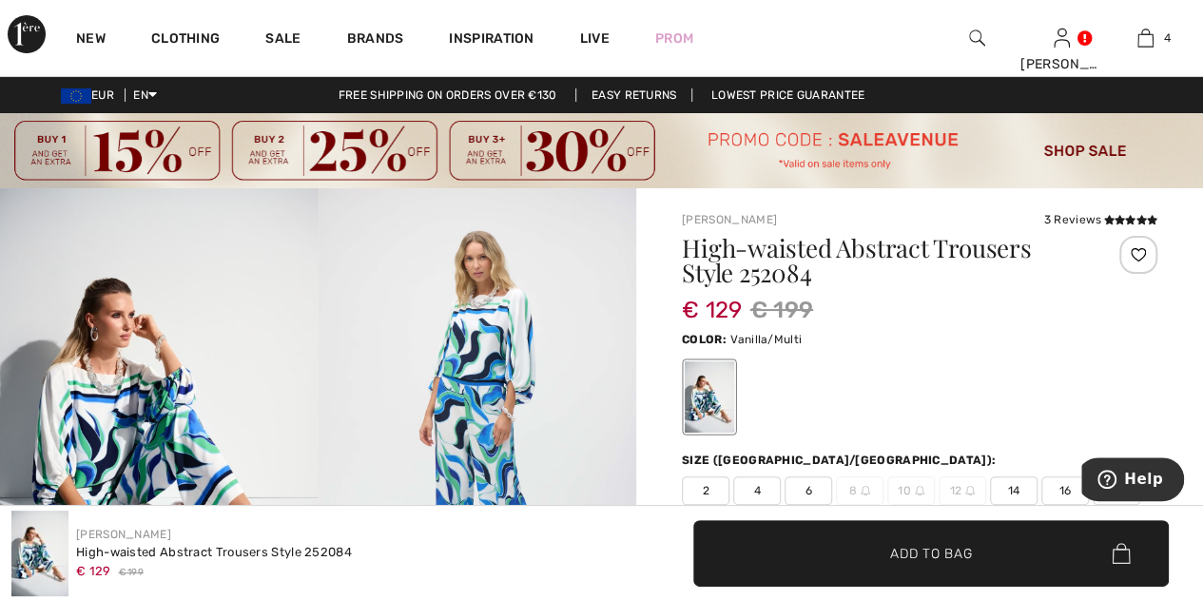
click at [550, 406] on img at bounding box center [477, 426] width 318 height 476
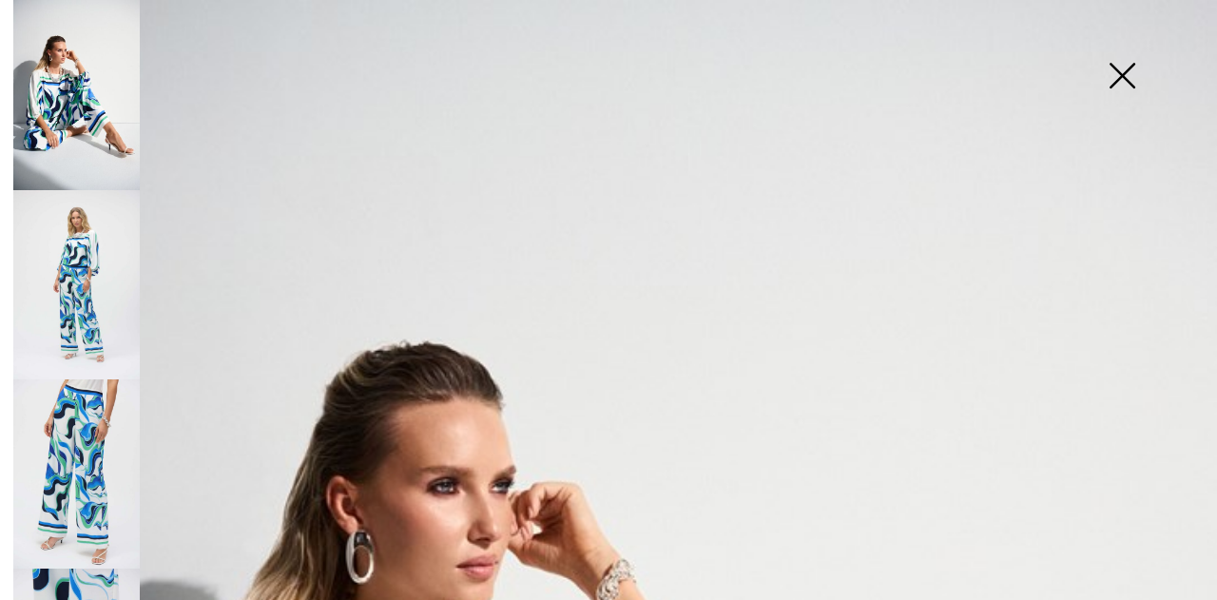
click at [74, 443] on img at bounding box center [76, 473] width 126 height 189
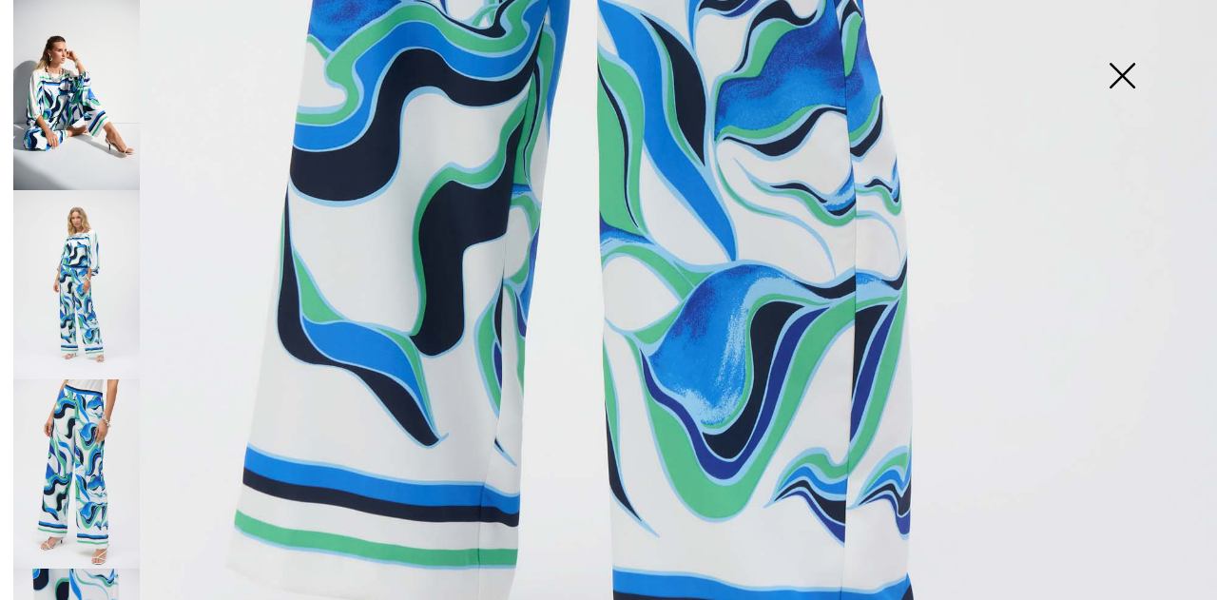
scroll to position [1070, 0]
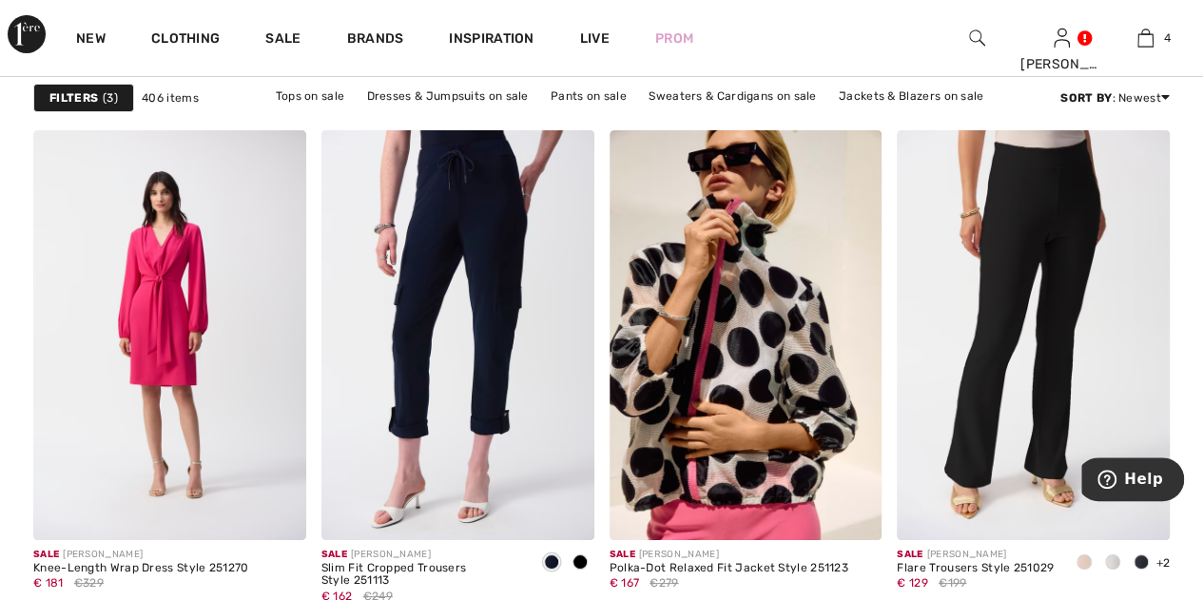
scroll to position [7096, 0]
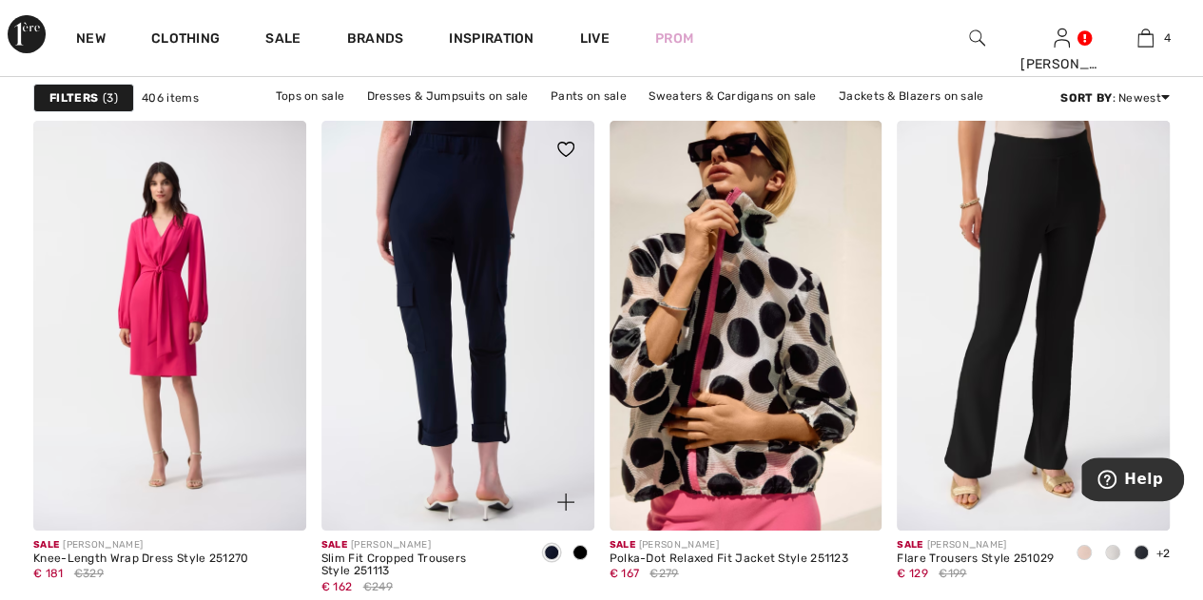
click at [450, 328] on img at bounding box center [457, 325] width 273 height 409
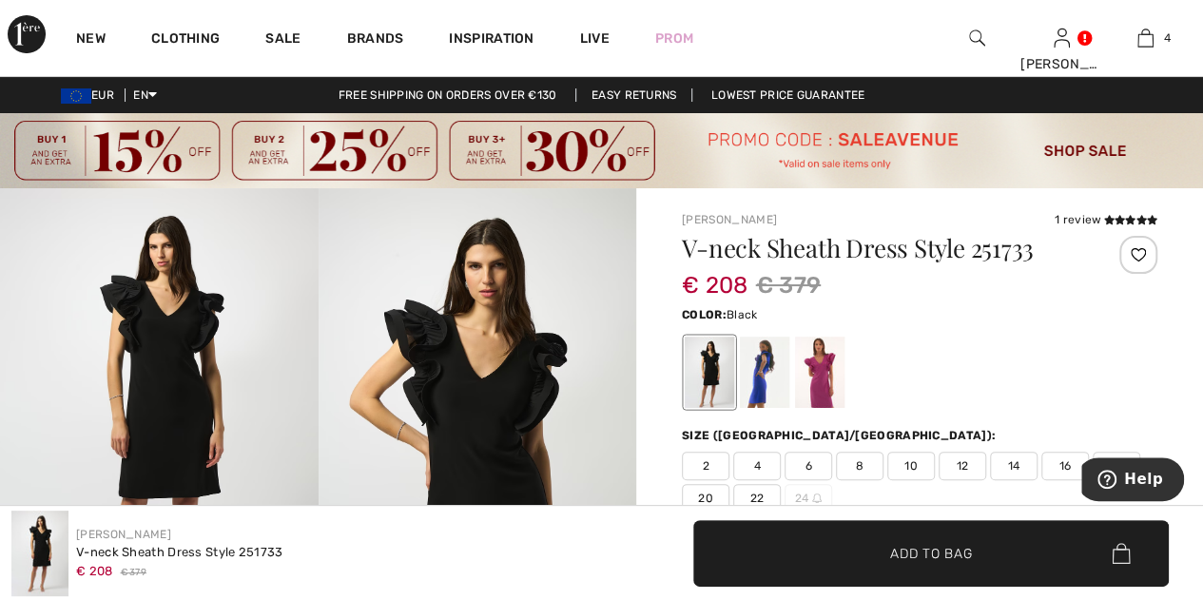
click at [198, 338] on img at bounding box center [159, 426] width 318 height 476
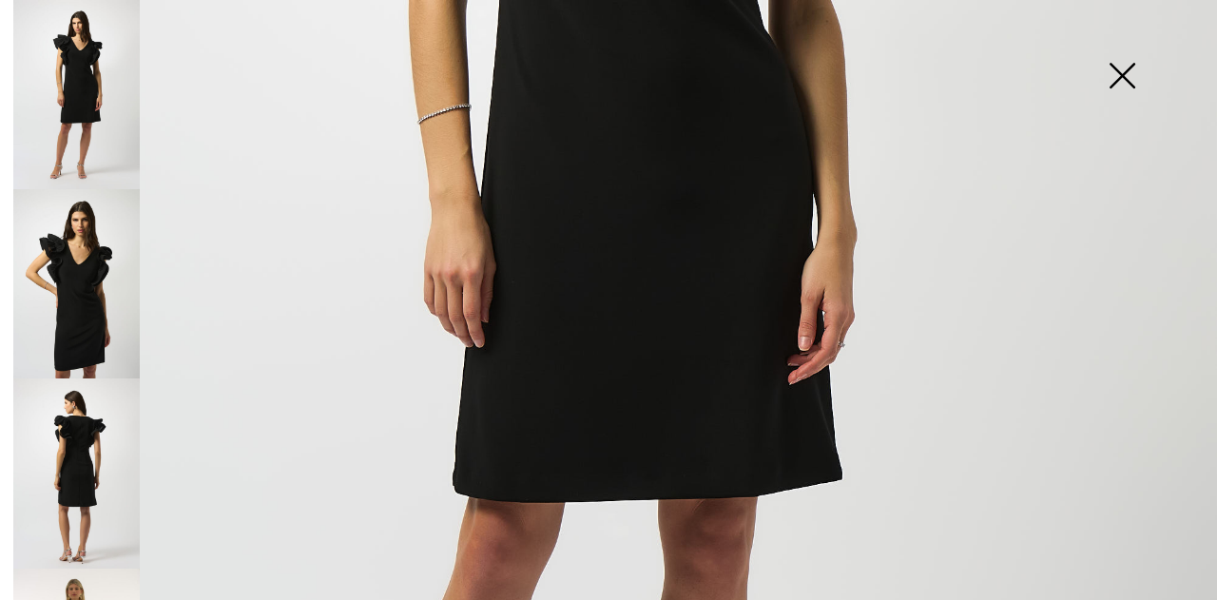
scroll to position [698, 0]
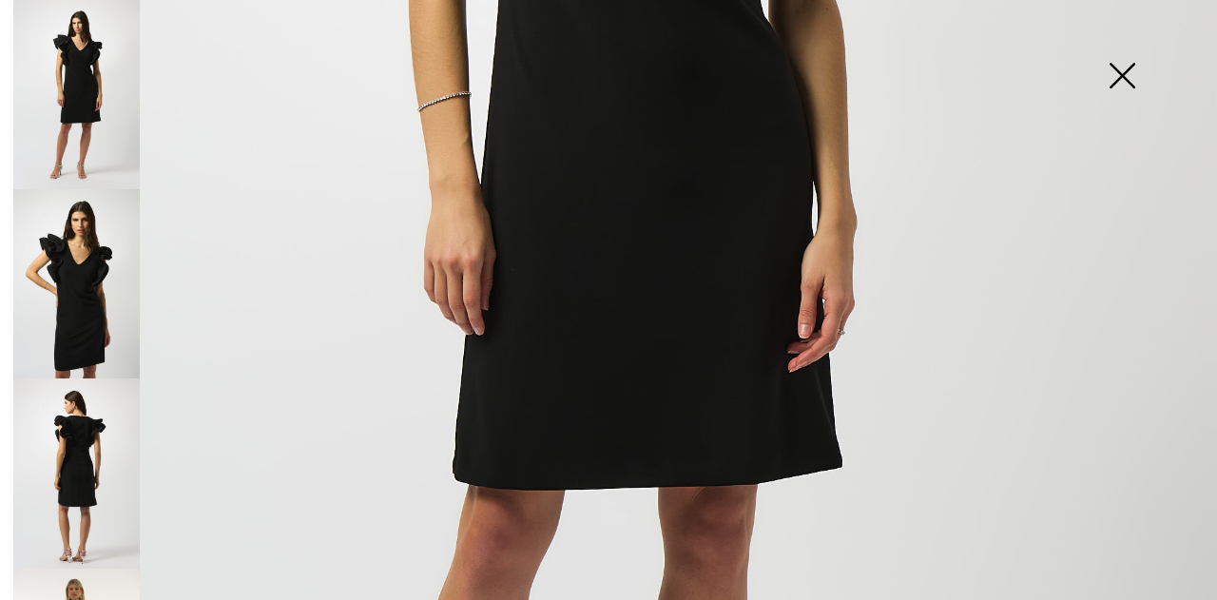
click at [116, 306] on img at bounding box center [76, 283] width 126 height 189
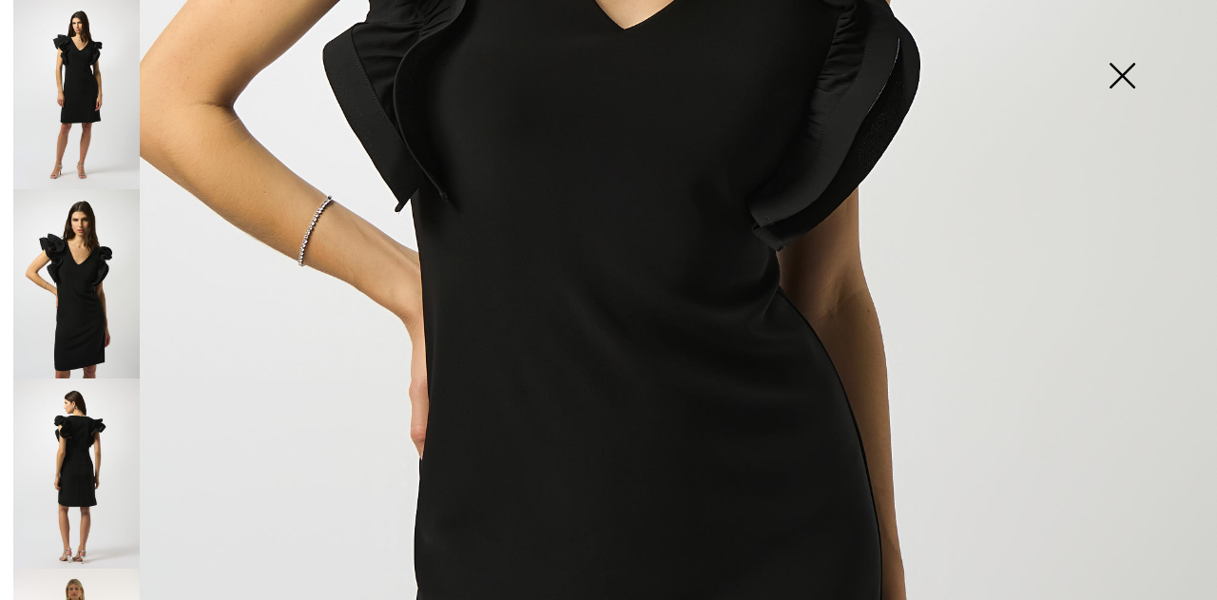
click at [65, 475] on img at bounding box center [76, 472] width 126 height 189
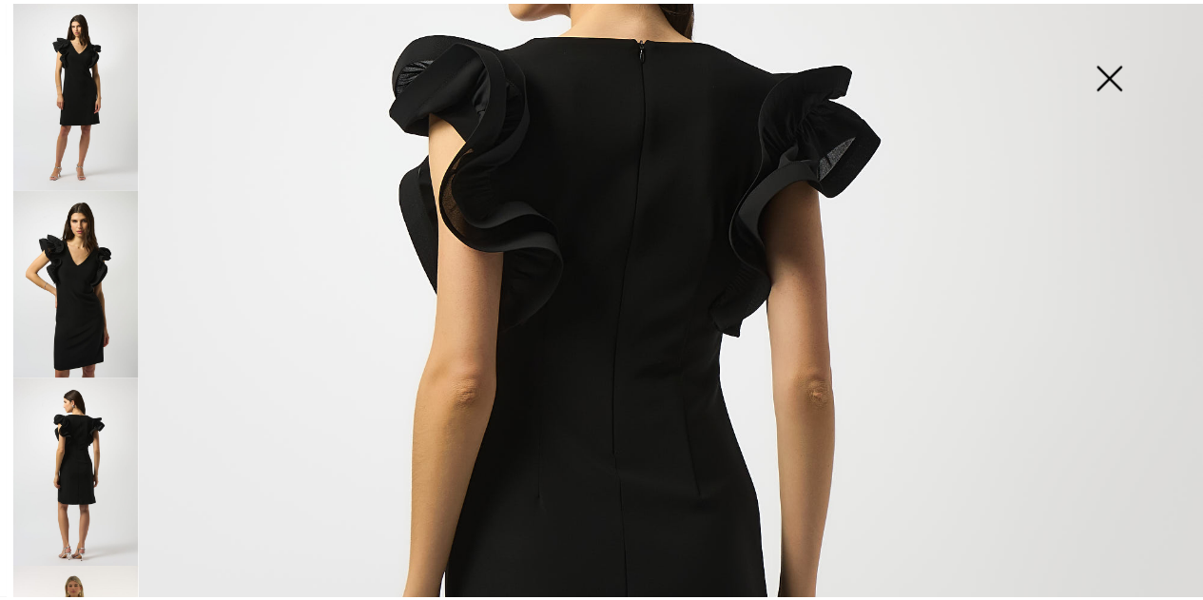
scroll to position [226, 0]
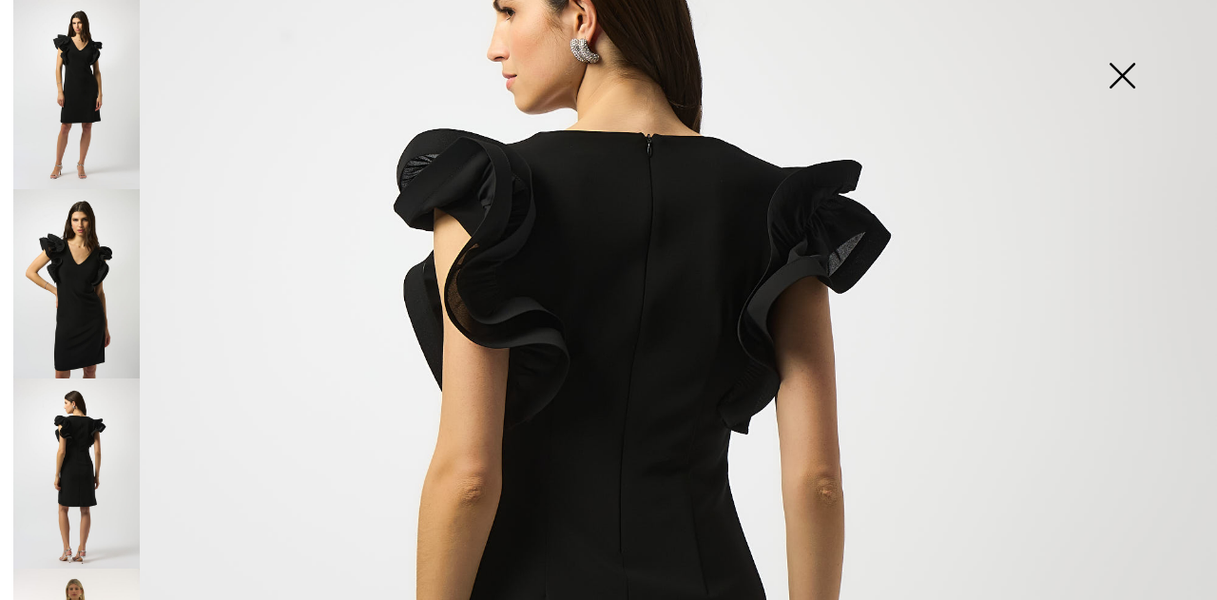
click at [1120, 57] on img at bounding box center [1121, 78] width 95 height 98
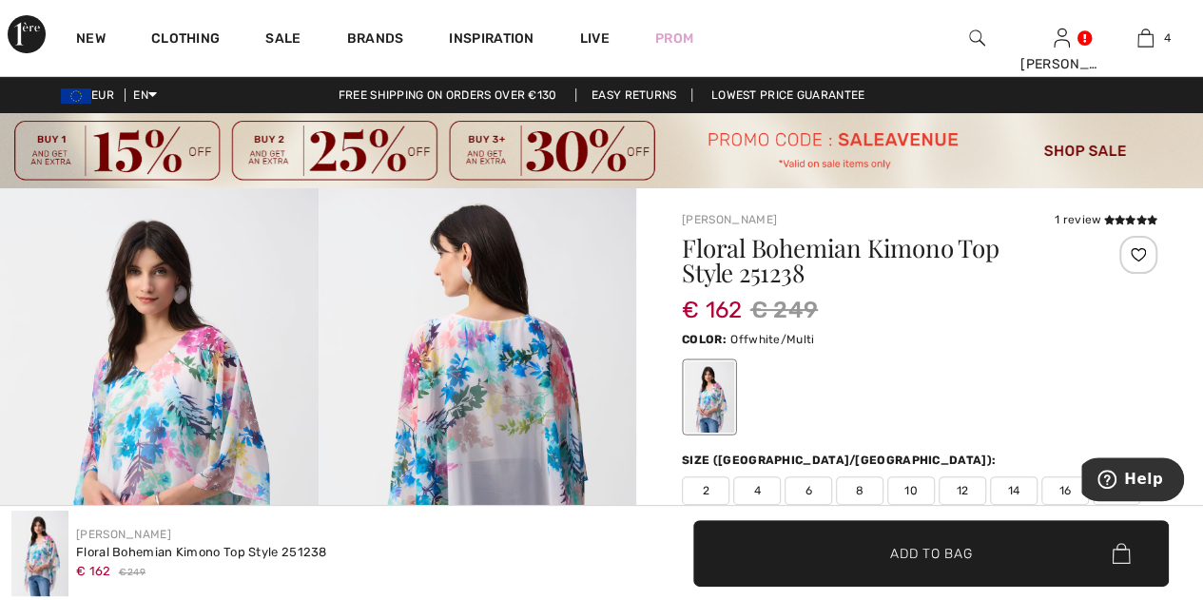
click at [155, 338] on img at bounding box center [159, 426] width 318 height 476
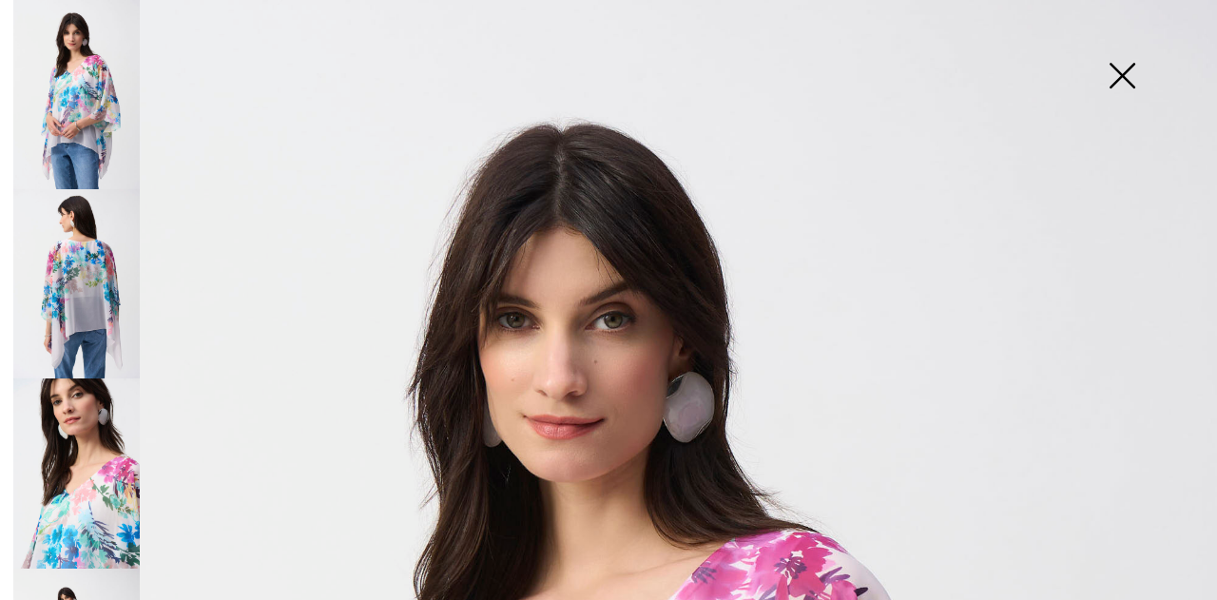
click at [101, 308] on img at bounding box center [76, 283] width 126 height 189
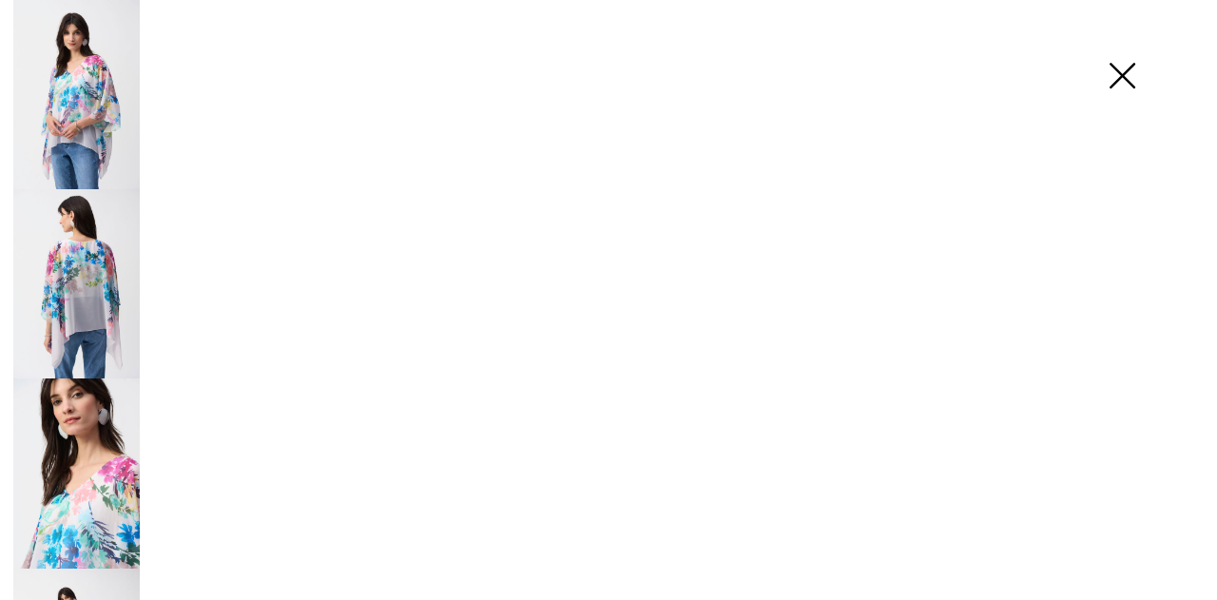
click at [101, 308] on img at bounding box center [76, 283] width 126 height 189
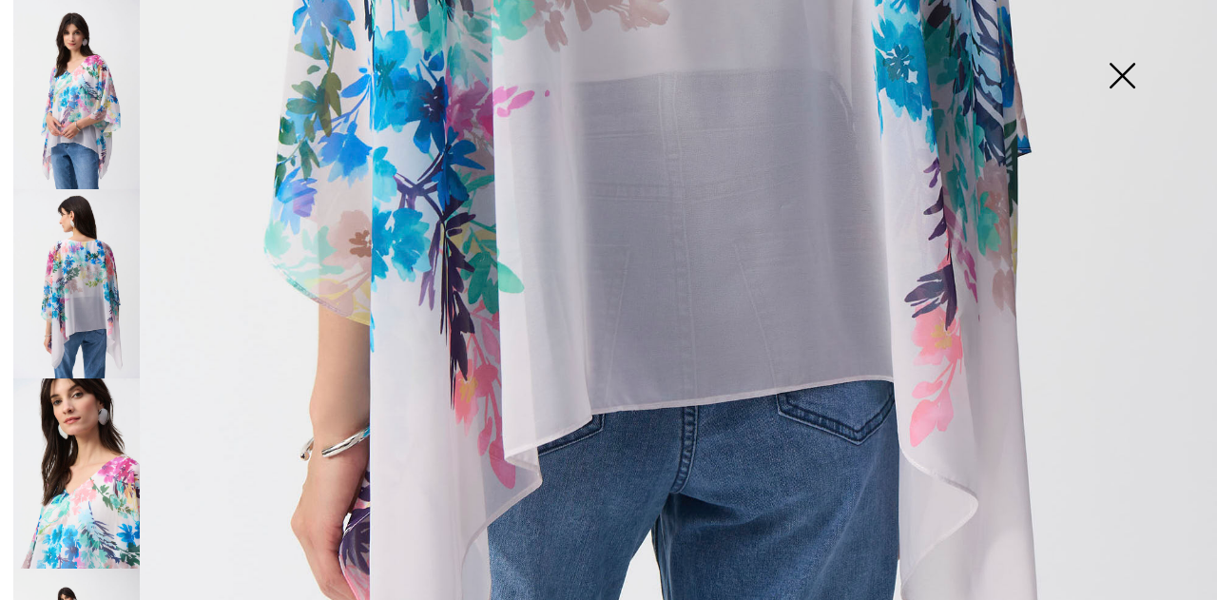
scroll to position [969, 0]
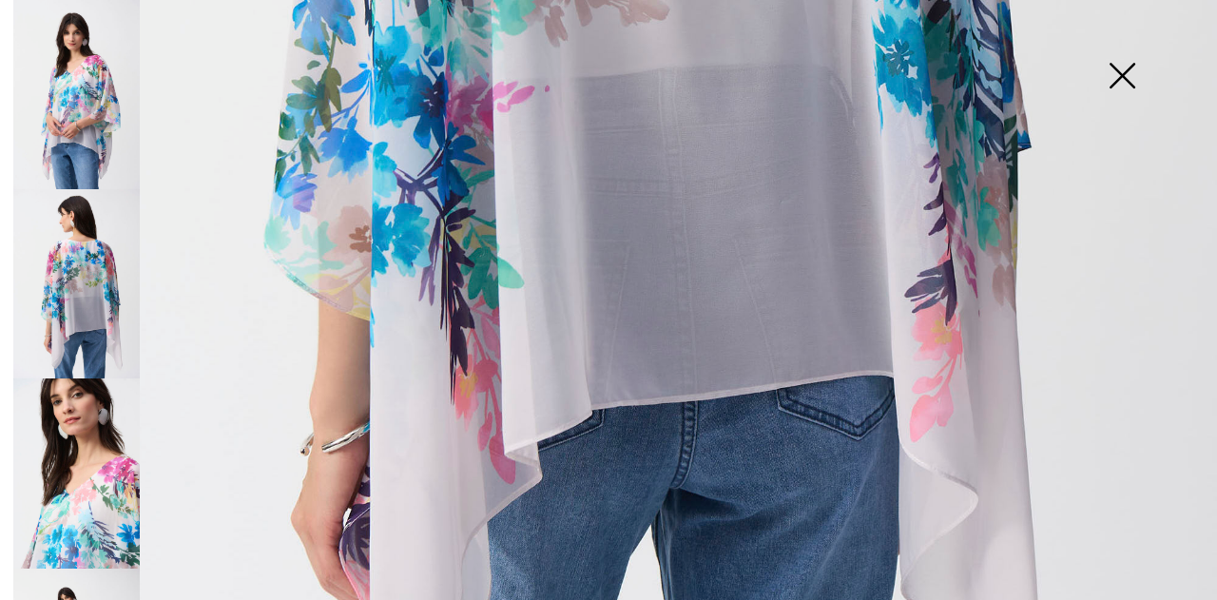
click at [115, 462] on img at bounding box center [76, 472] width 126 height 189
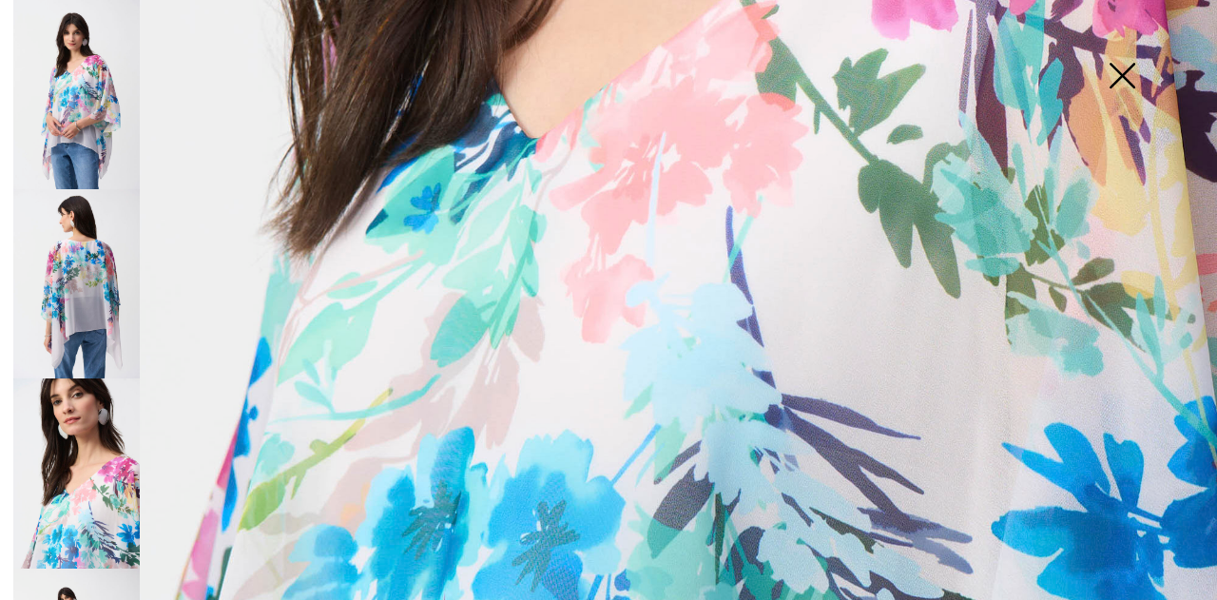
click at [66, 147] on img at bounding box center [76, 94] width 126 height 189
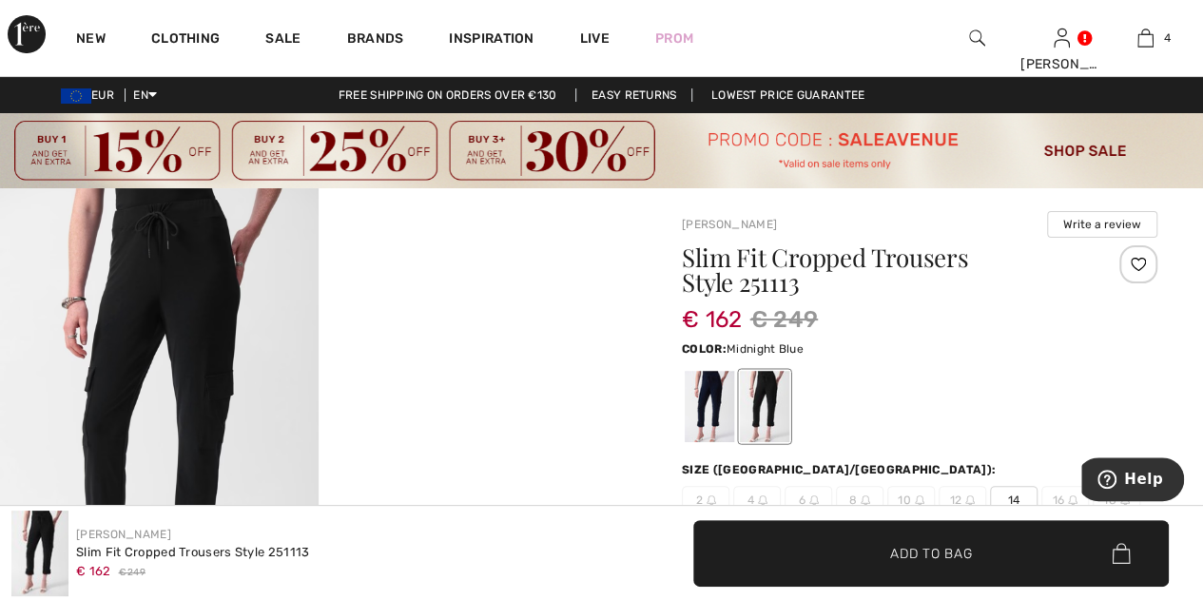
click at [708, 404] on div at bounding box center [709, 406] width 49 height 71
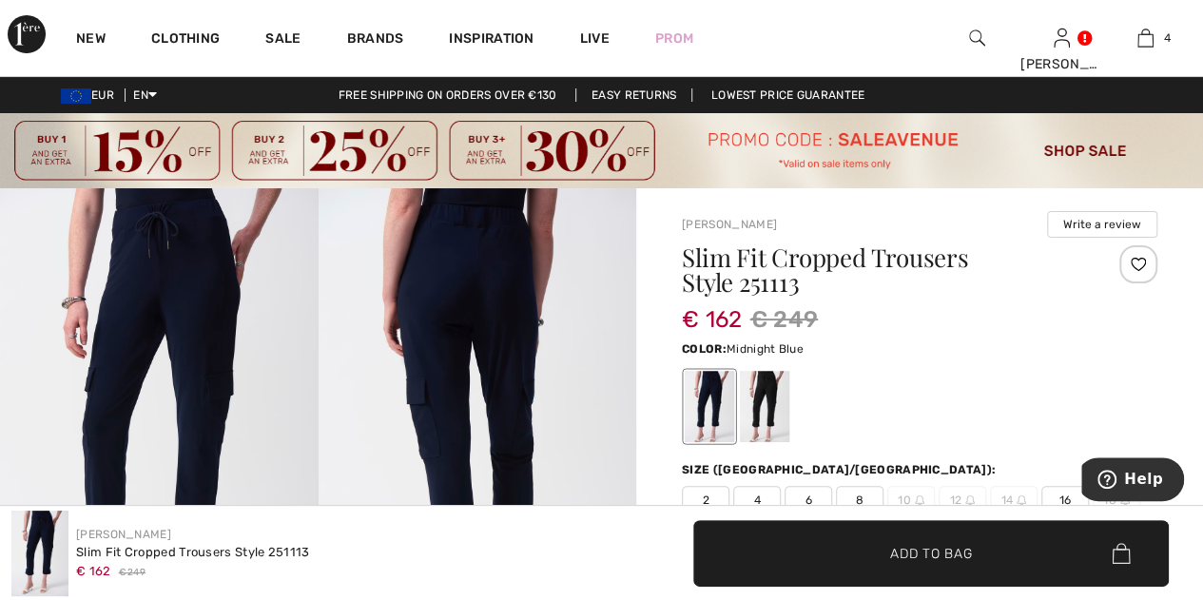
click at [195, 338] on img at bounding box center [159, 426] width 318 height 476
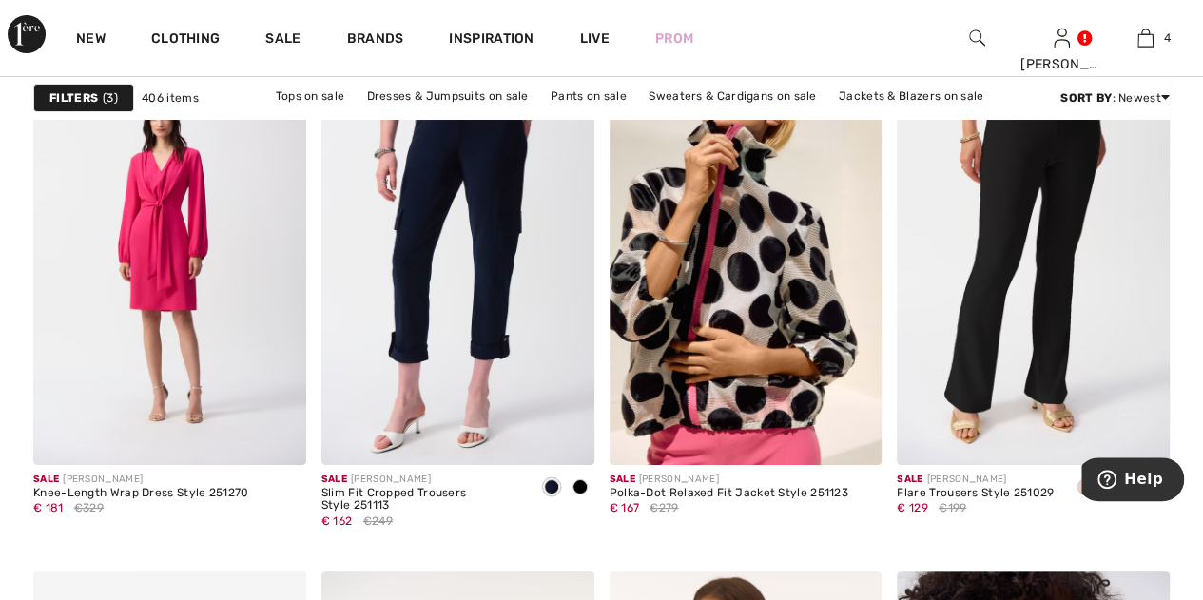
scroll to position [7151, 0]
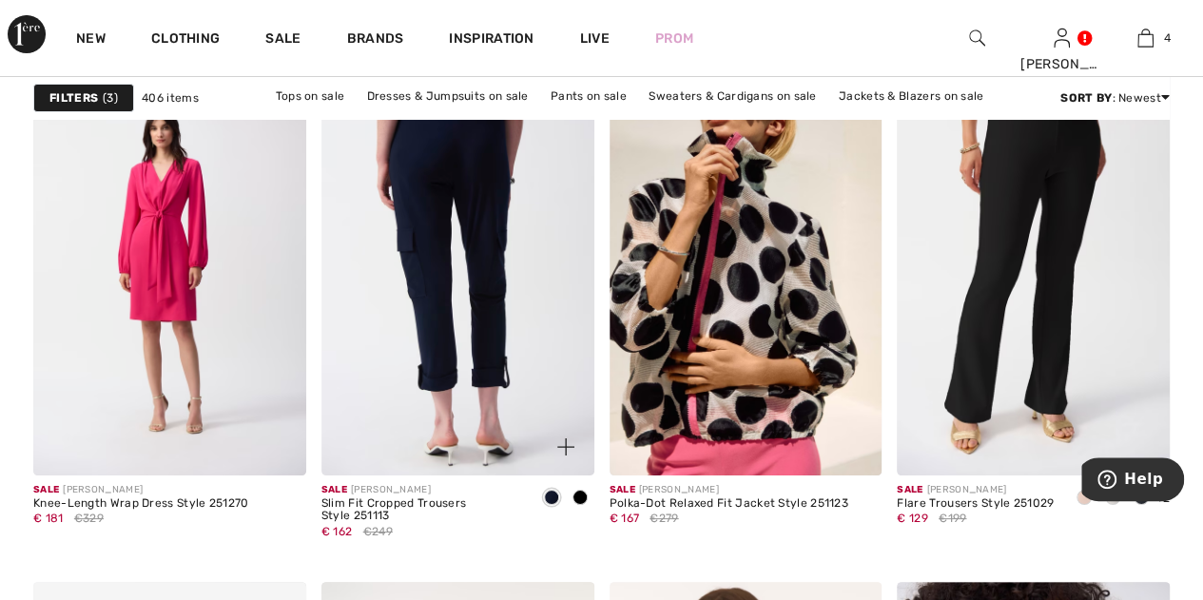
click at [463, 323] on img at bounding box center [457, 270] width 273 height 409
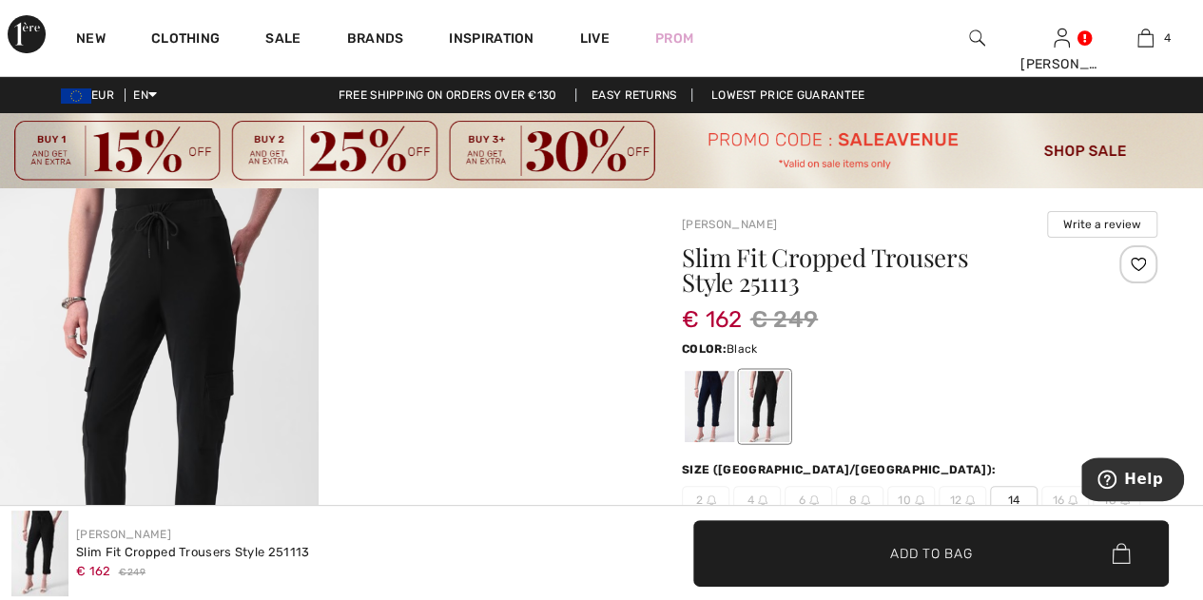
click at [943, 555] on span "Add to Bag" at bounding box center [931, 553] width 82 height 20
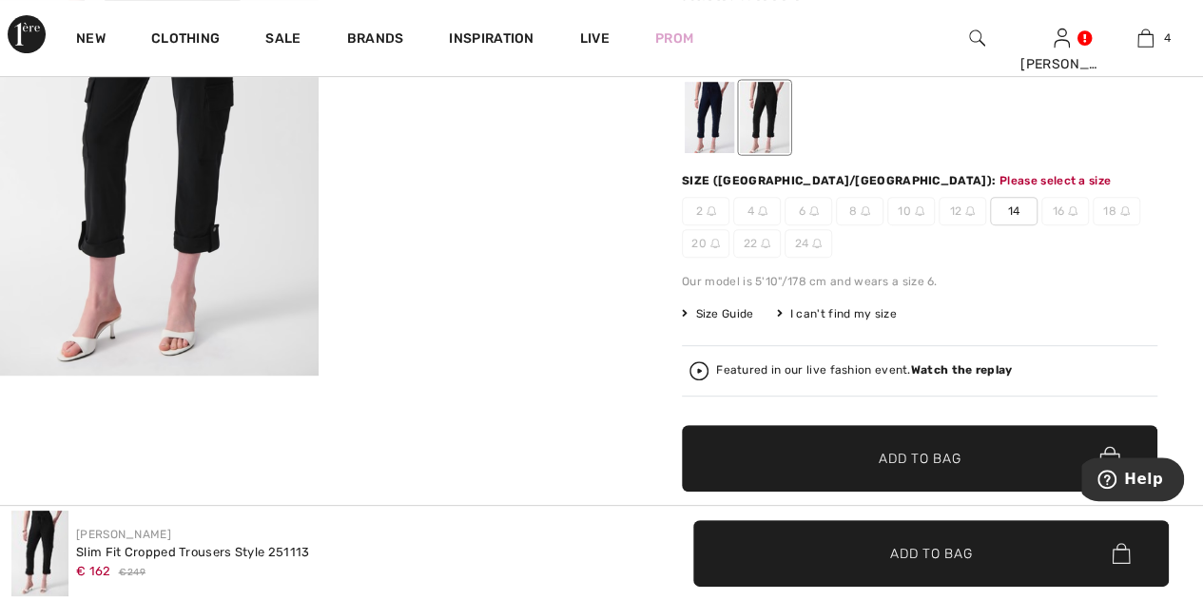
scroll to position [308, 0]
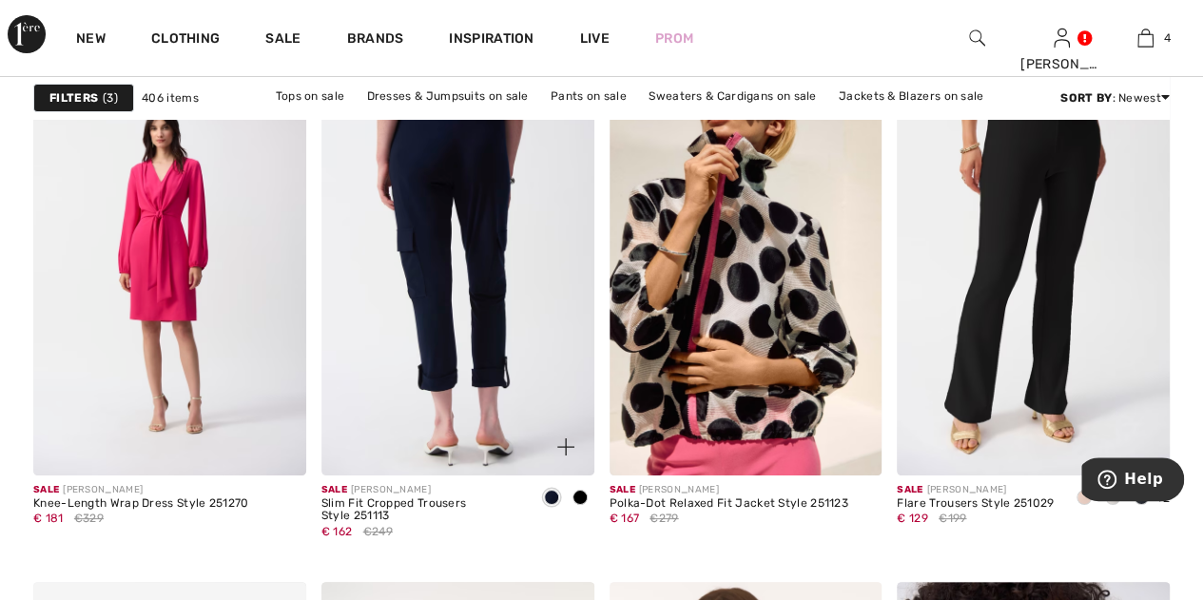
click at [481, 237] on img at bounding box center [457, 270] width 273 height 409
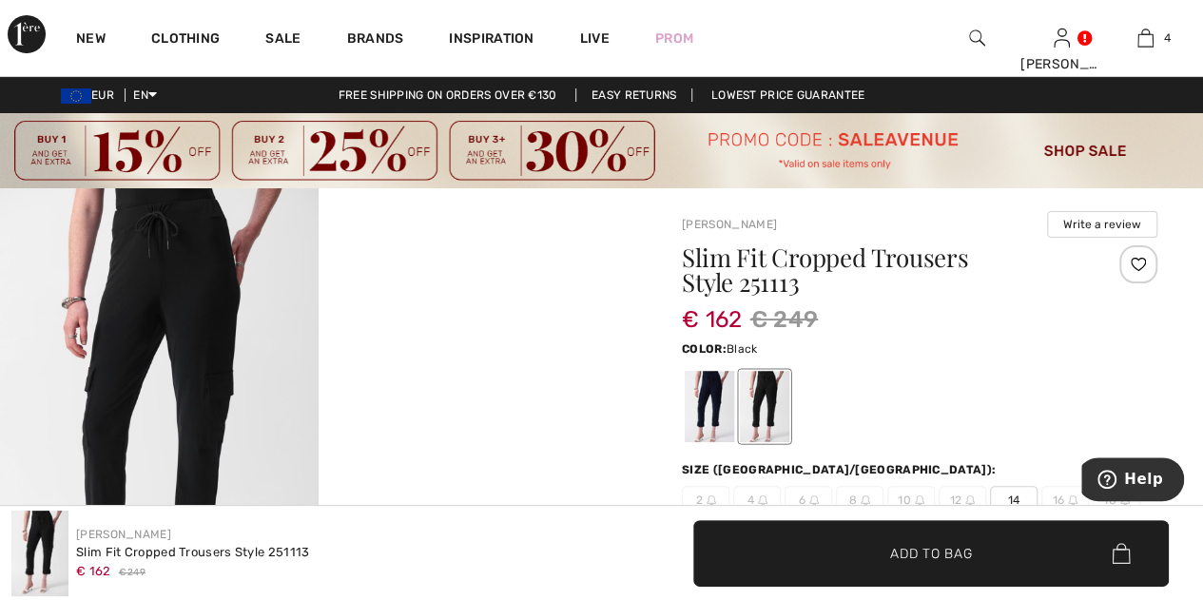
click at [1010, 489] on span "14" at bounding box center [1014, 500] width 48 height 29
click at [707, 396] on div at bounding box center [709, 406] width 49 height 71
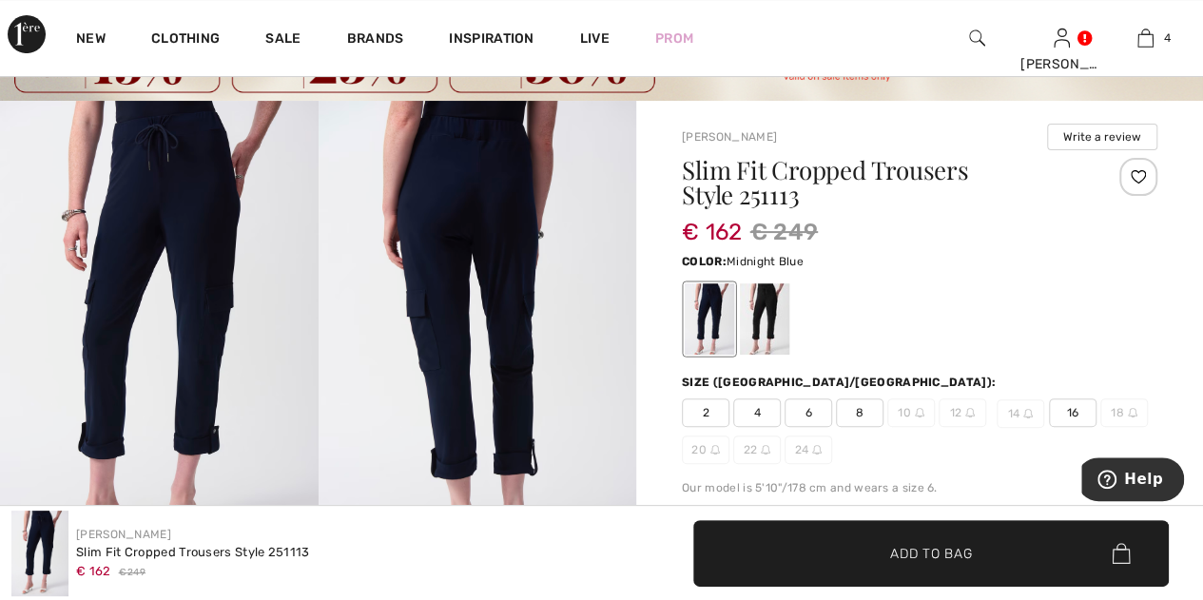
scroll to position [97, 0]
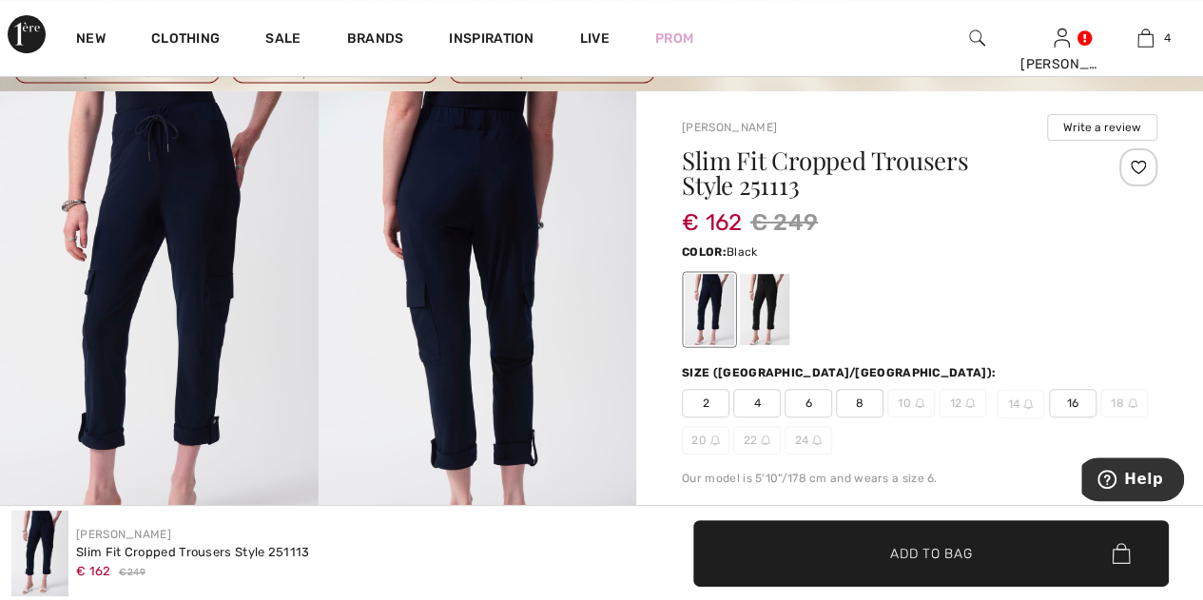
click at [768, 309] on div at bounding box center [764, 309] width 49 height 71
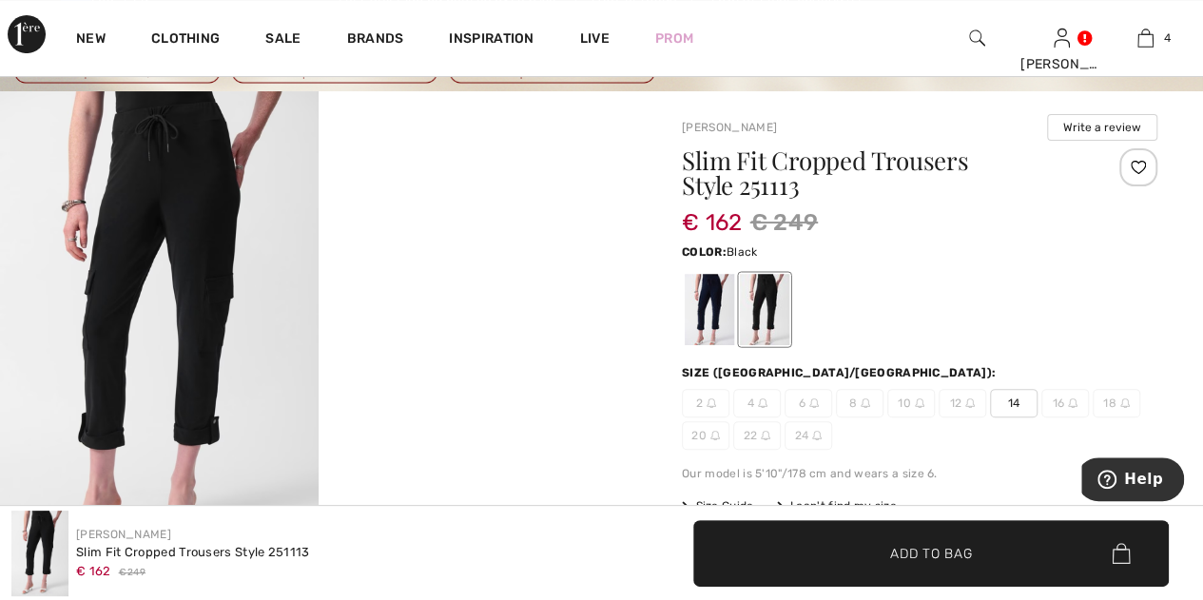
click at [1013, 398] on span "14" at bounding box center [1014, 403] width 48 height 29
click at [948, 549] on span "Add to Bag" at bounding box center [931, 553] width 82 height 20
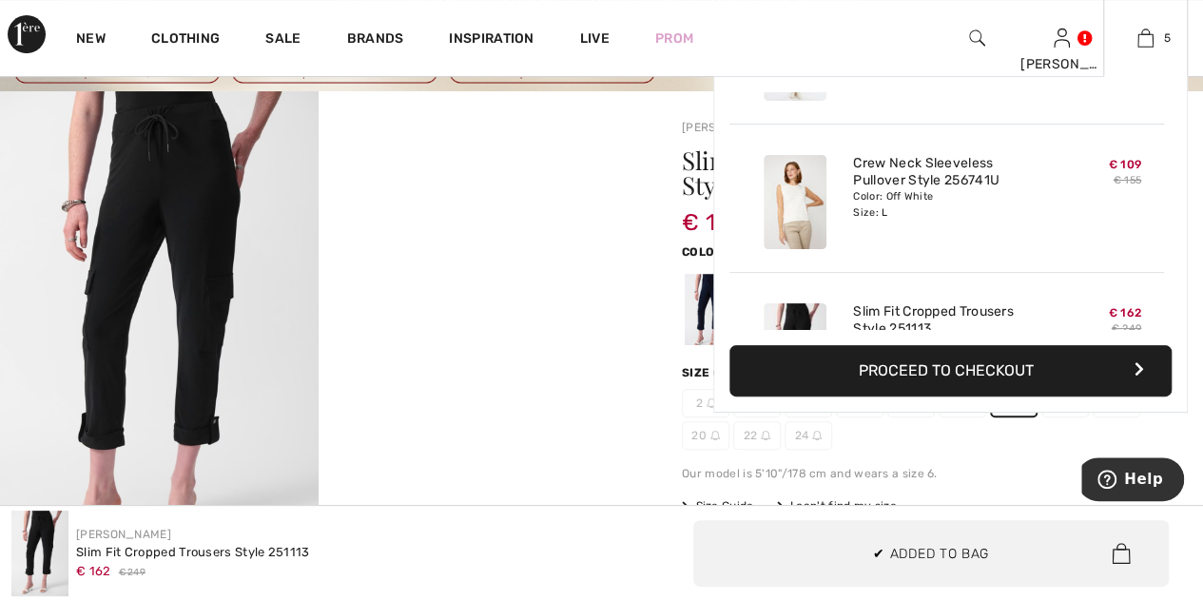
scroll to position [502, 0]
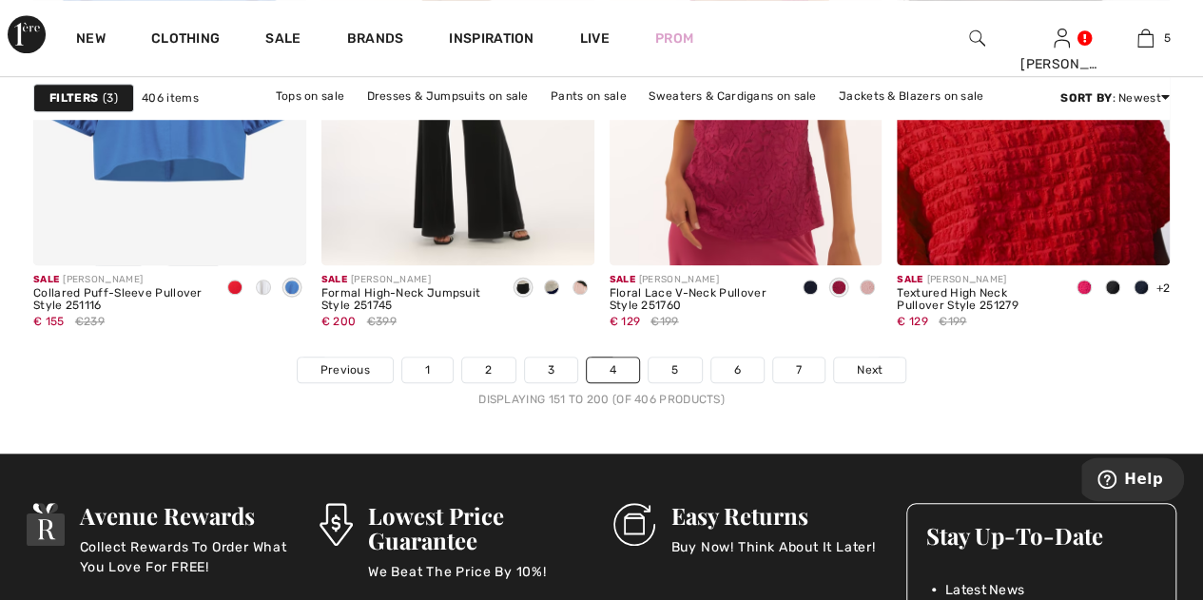
scroll to position [7897, 0]
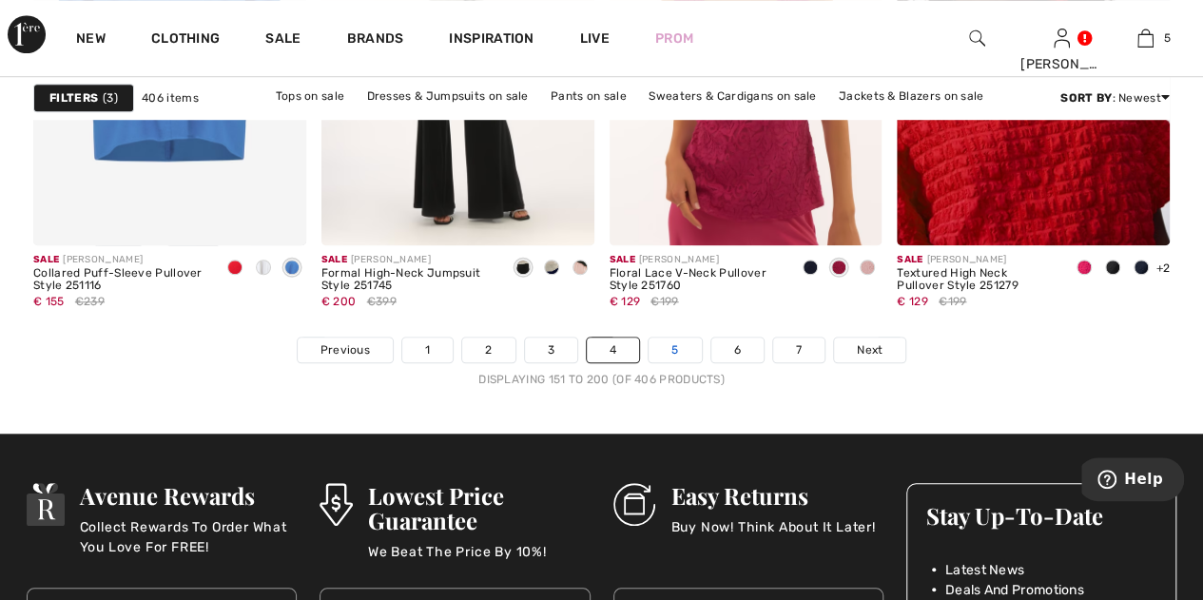
click at [680, 341] on link "5" at bounding box center [674, 350] width 52 height 25
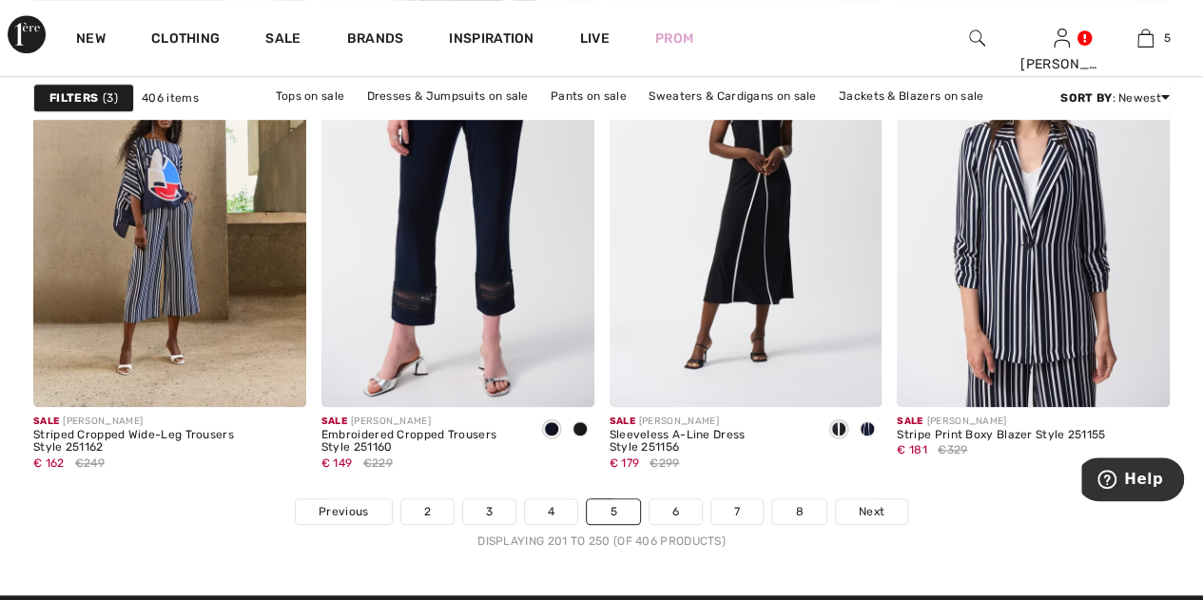
scroll to position [7745, 0]
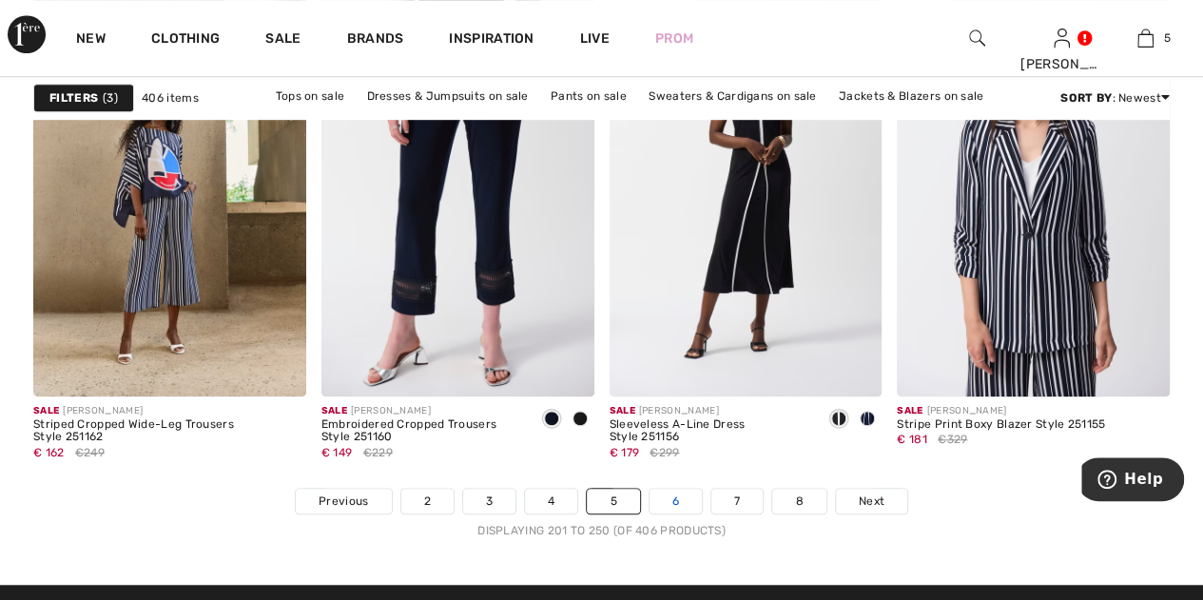
click at [678, 491] on link "6" at bounding box center [675, 501] width 52 height 25
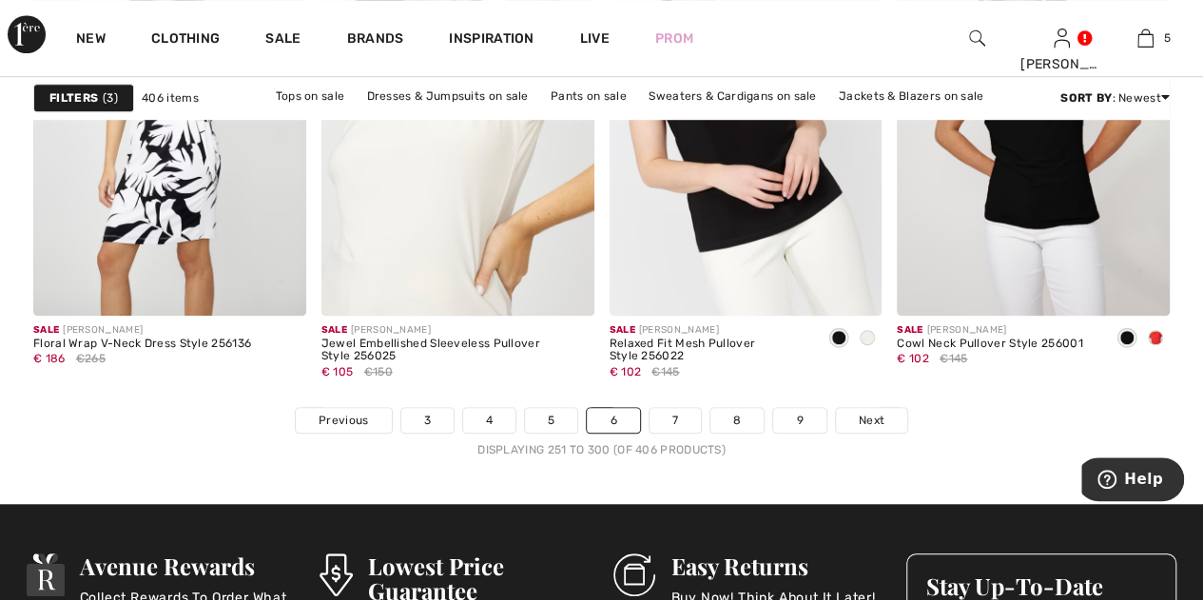
scroll to position [7846, 0]
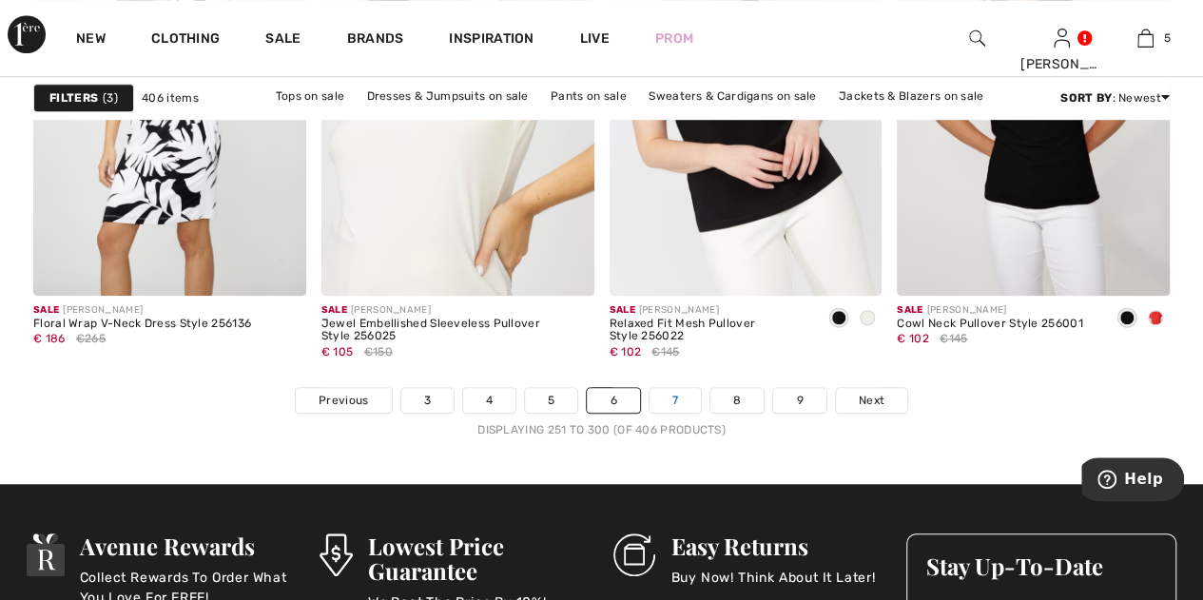
click at [685, 393] on link "7" at bounding box center [674, 400] width 51 height 25
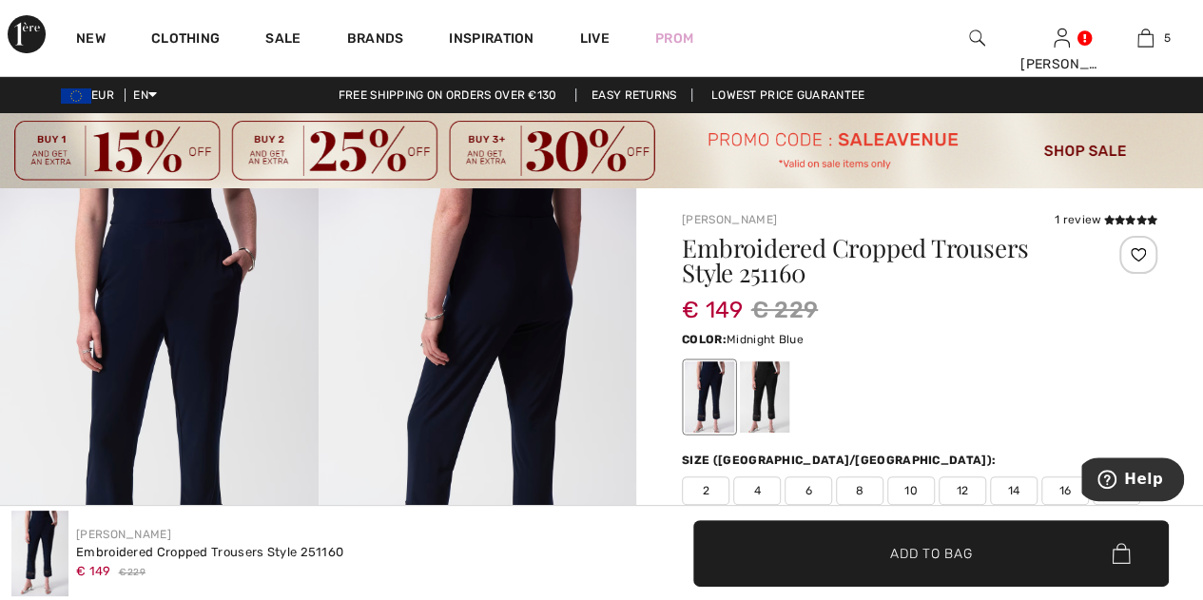
click at [200, 320] on img at bounding box center [159, 426] width 318 height 476
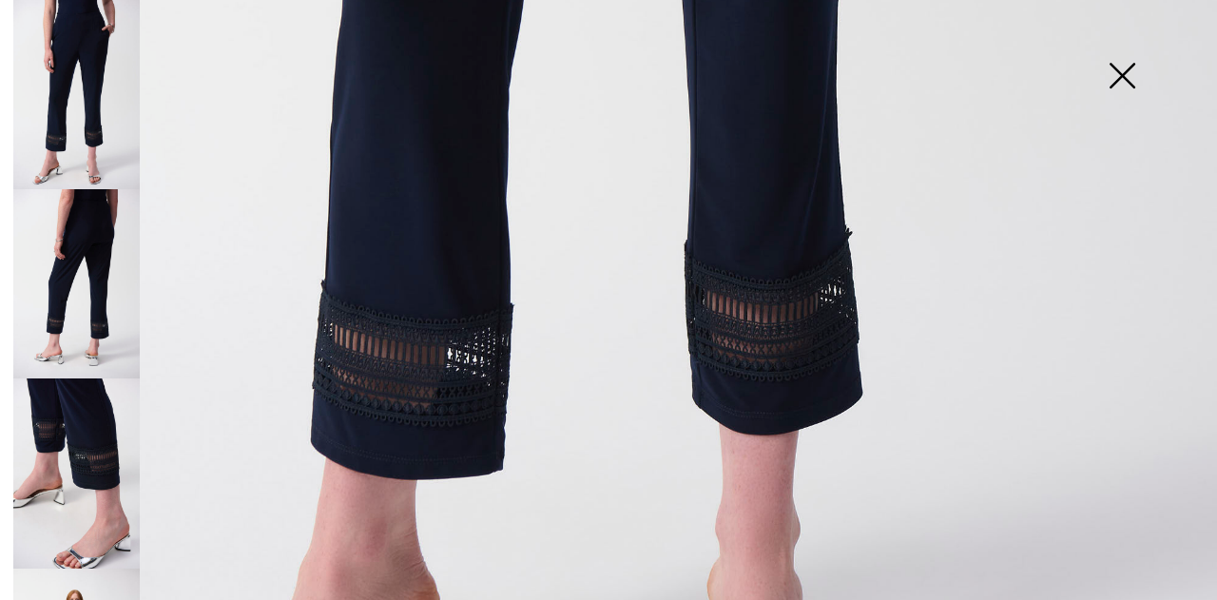
scroll to position [1202, 0]
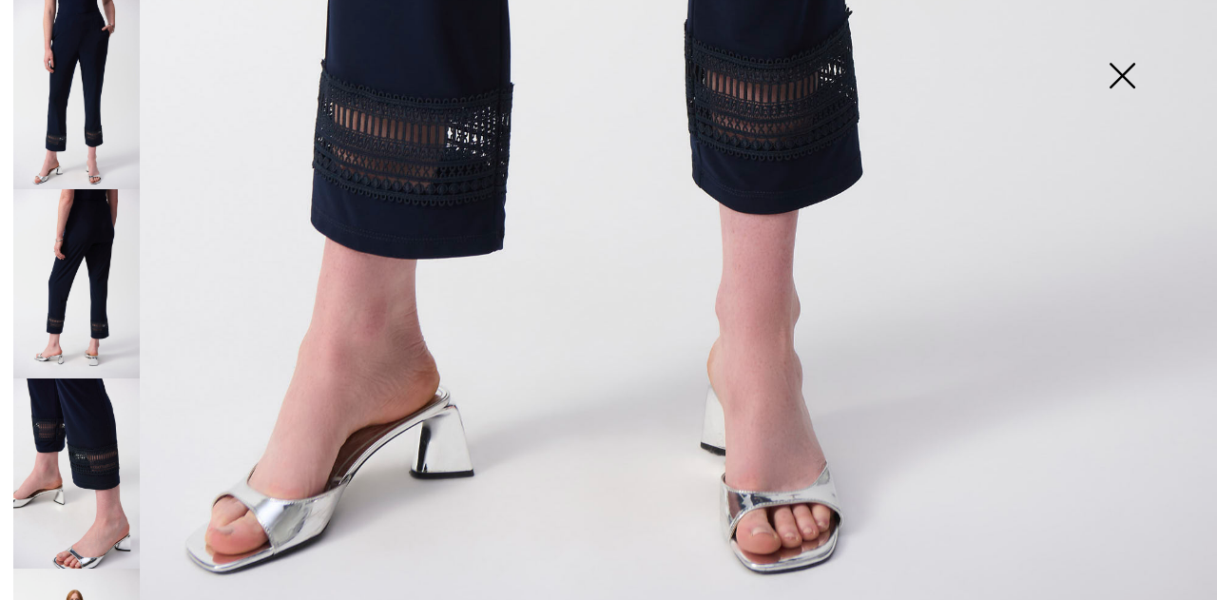
click at [75, 453] on img at bounding box center [76, 472] width 126 height 189
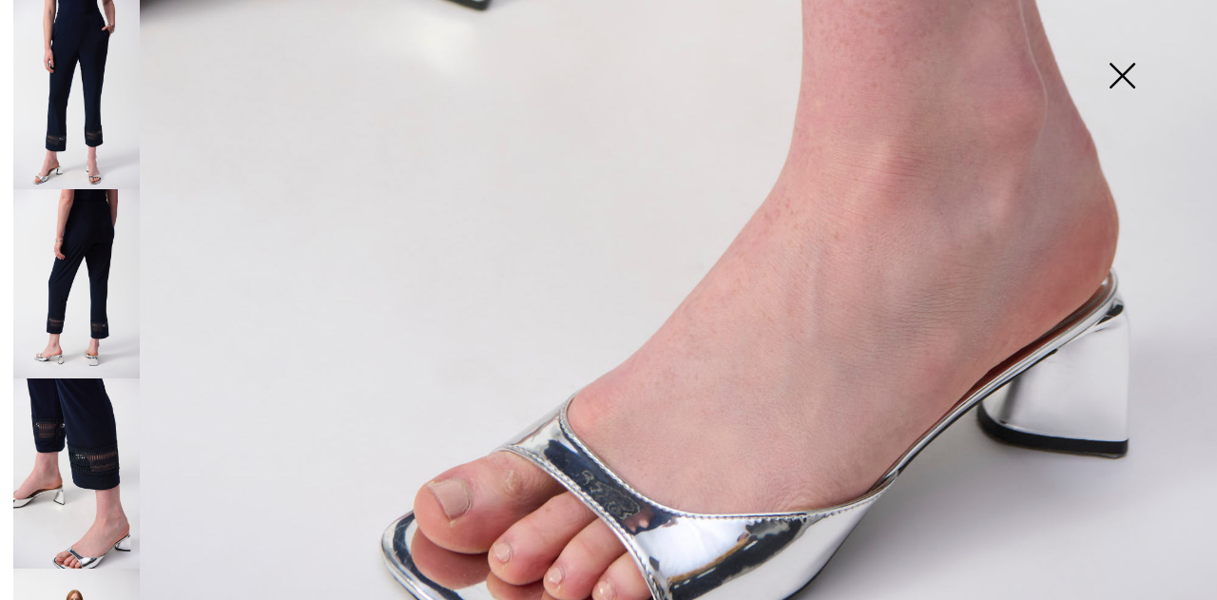
click at [86, 338] on img at bounding box center [76, 283] width 126 height 189
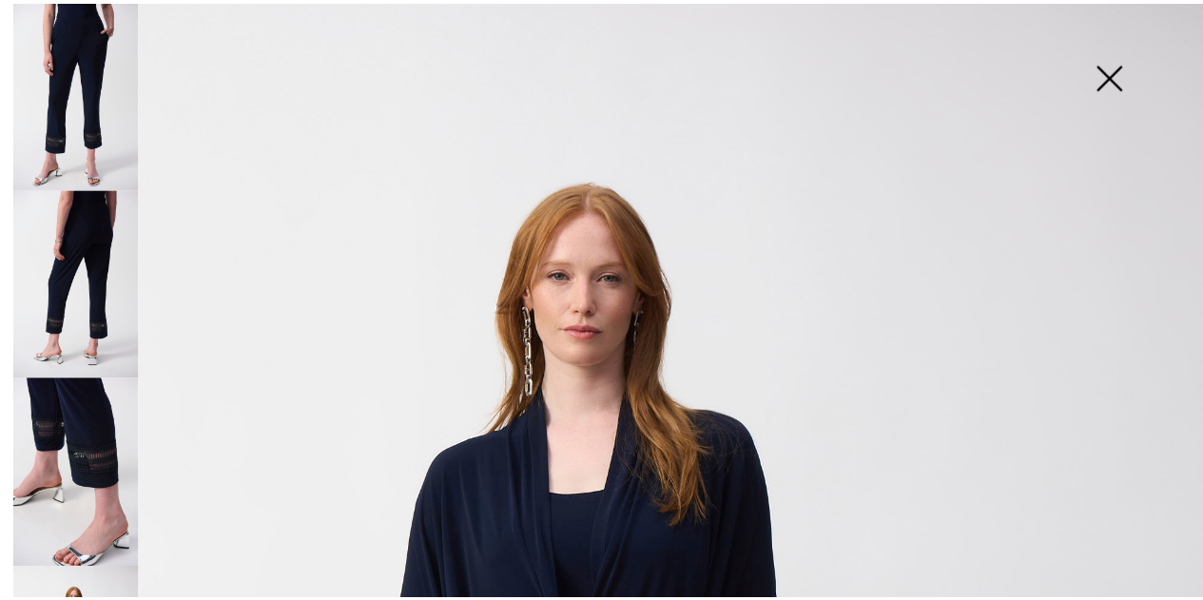
scroll to position [13, 0]
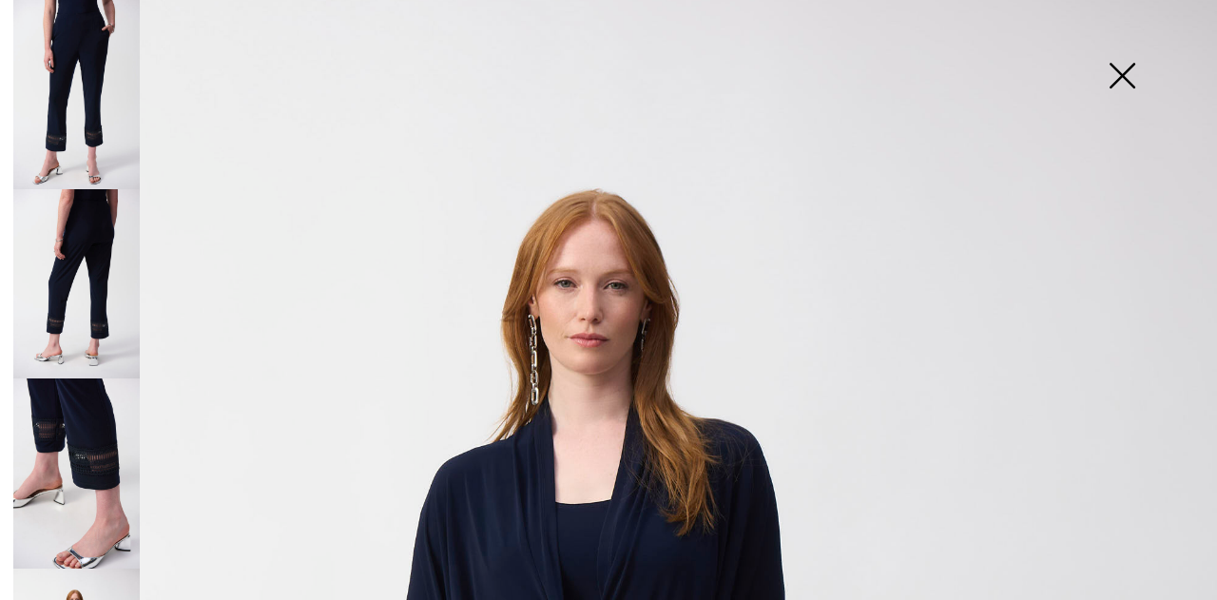
click at [1121, 73] on img at bounding box center [1121, 78] width 95 height 98
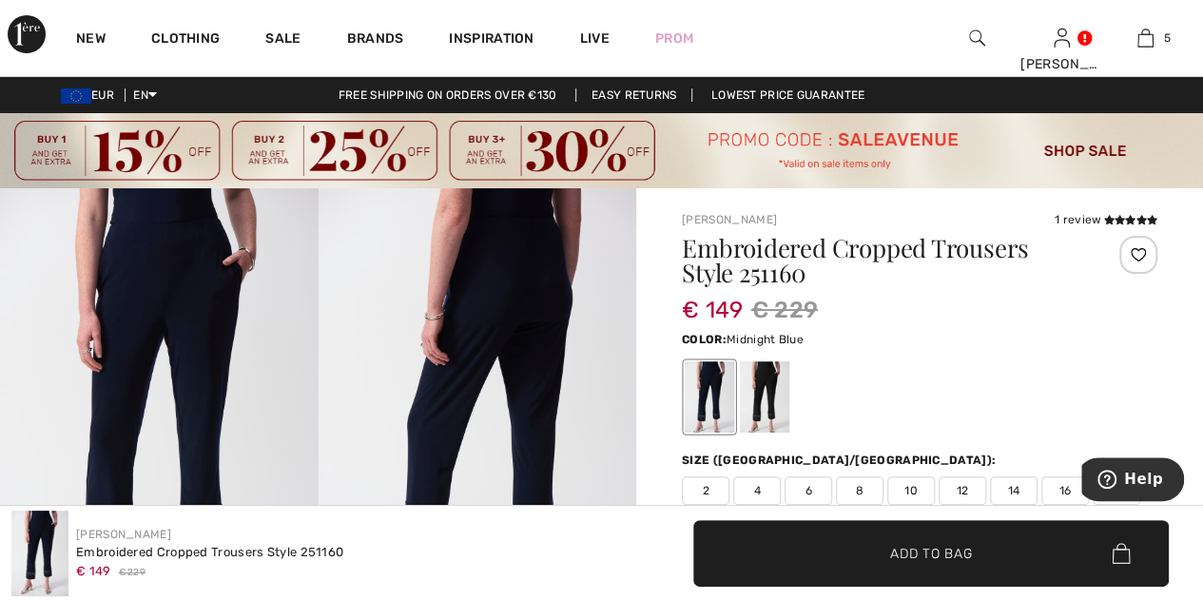
click at [1047, 444] on div "Embroidered Cropped Trousers Style 251160 € 149 € 229 Color: Midnight Blue Size…" at bounding box center [919, 520] width 475 height 569
click at [1005, 491] on span "14" at bounding box center [1014, 490] width 48 height 29
click at [966, 555] on span "Add to Bag" at bounding box center [931, 553] width 82 height 20
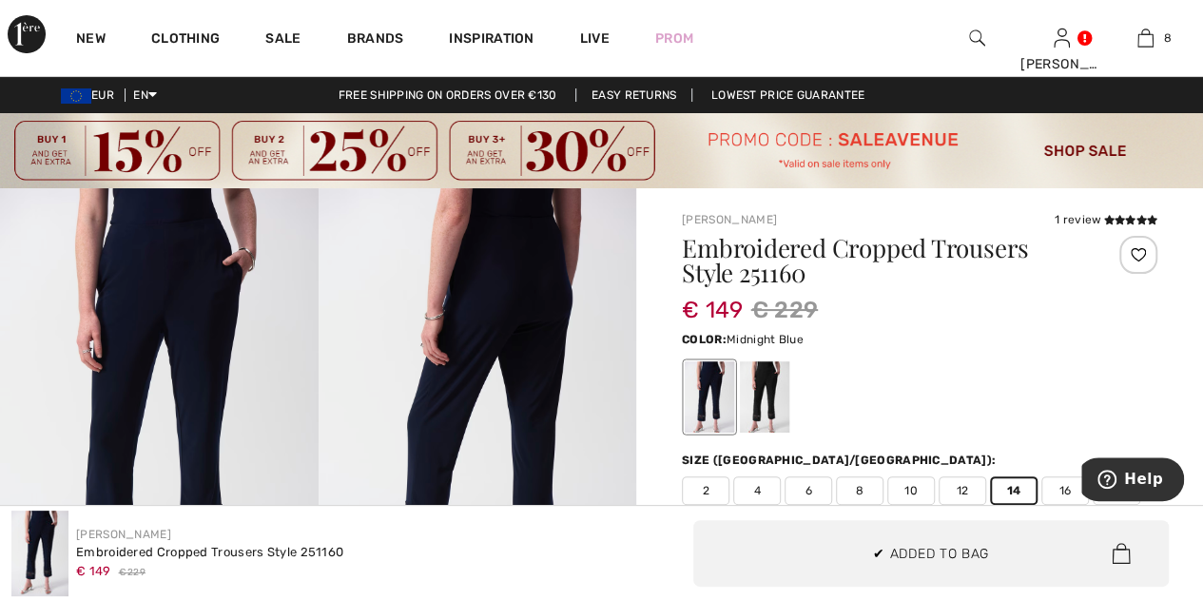
scroll to position [946, 0]
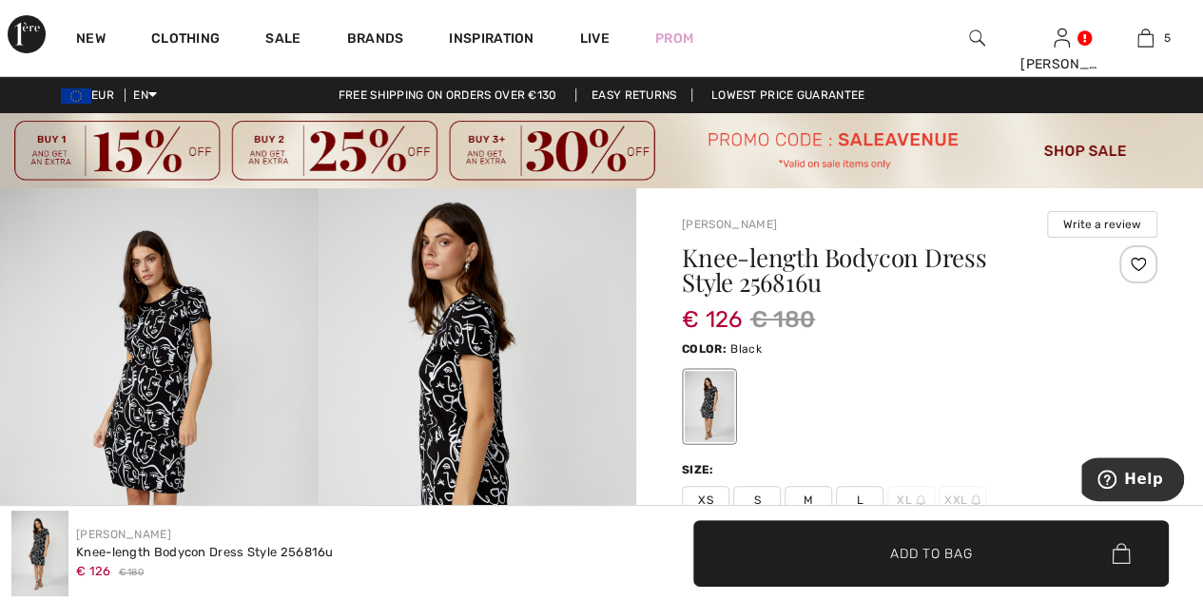
click at [178, 357] on img at bounding box center [159, 426] width 318 height 477
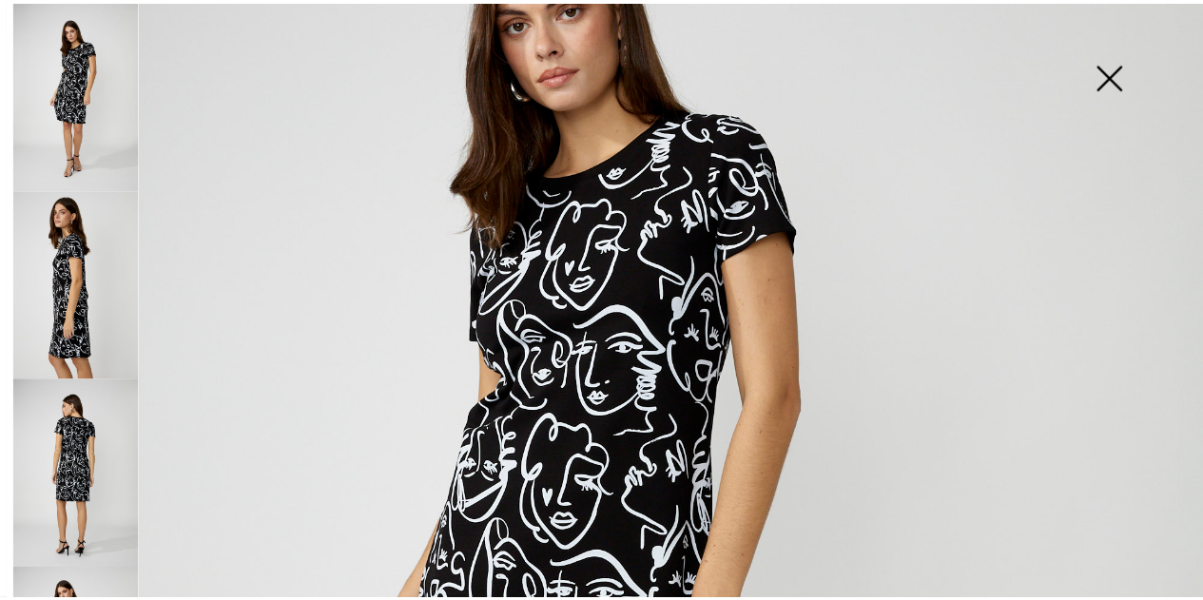
scroll to position [259, 0]
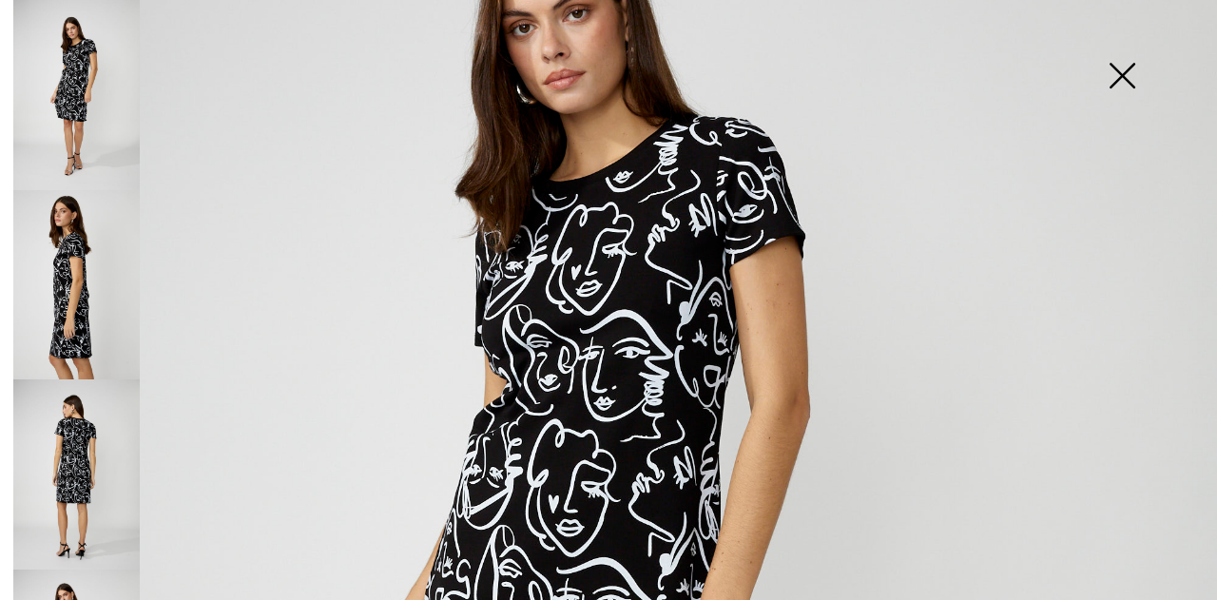
click at [61, 427] on img at bounding box center [76, 474] width 126 height 190
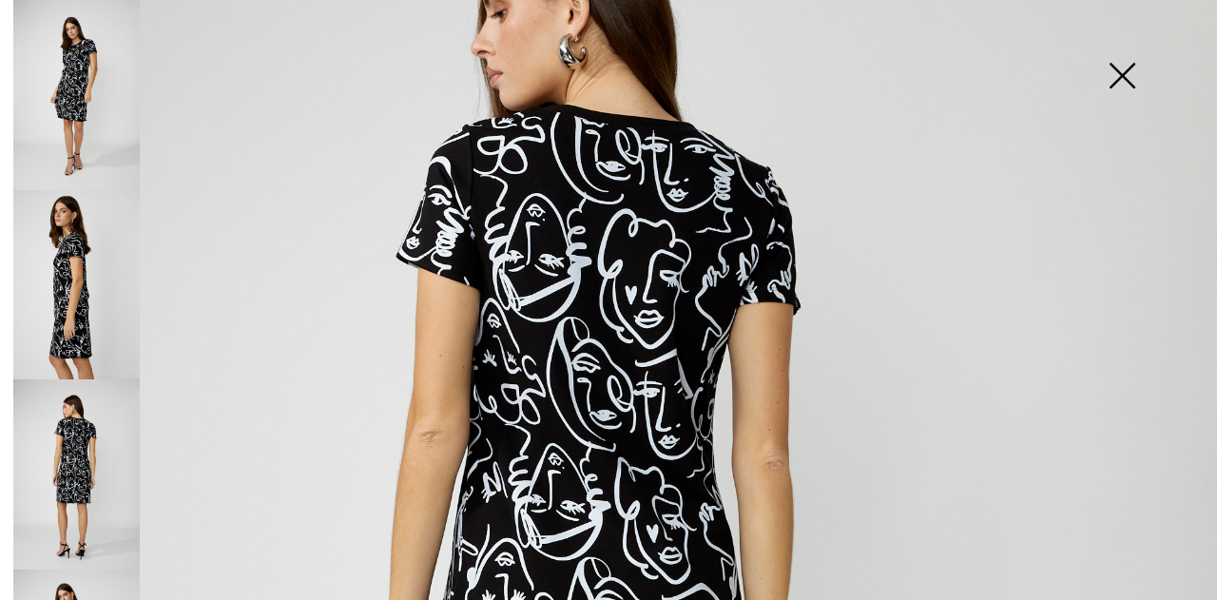
click at [1122, 80] on img at bounding box center [1121, 78] width 95 height 98
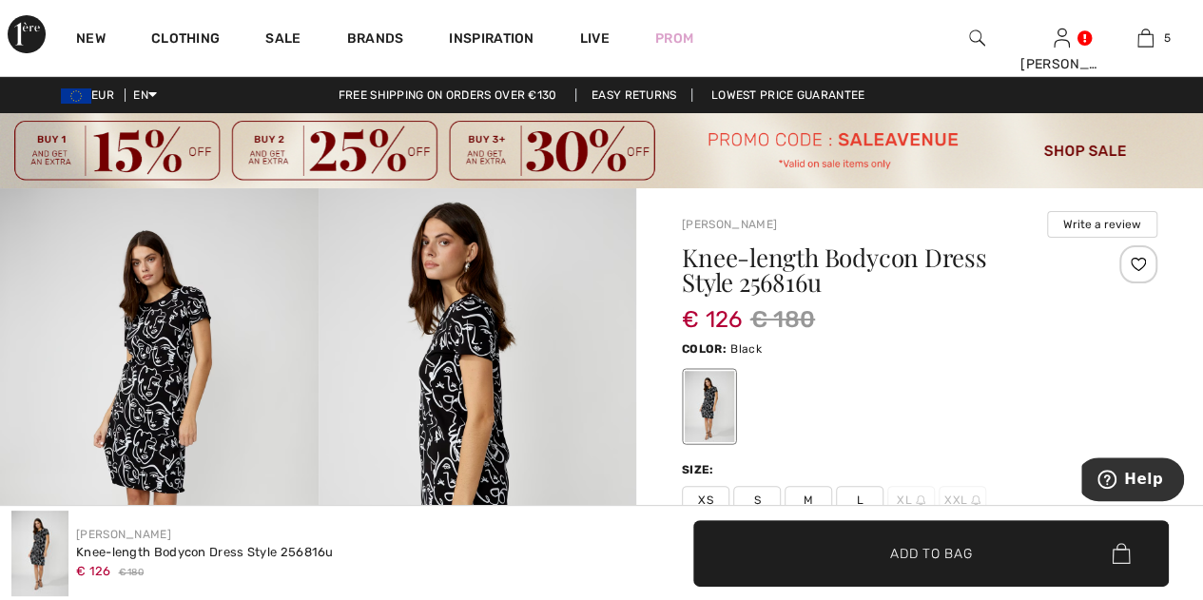
click at [862, 493] on span "L" at bounding box center [860, 500] width 48 height 29
click at [859, 552] on span "✔ Added to Bag" at bounding box center [902, 553] width 116 height 20
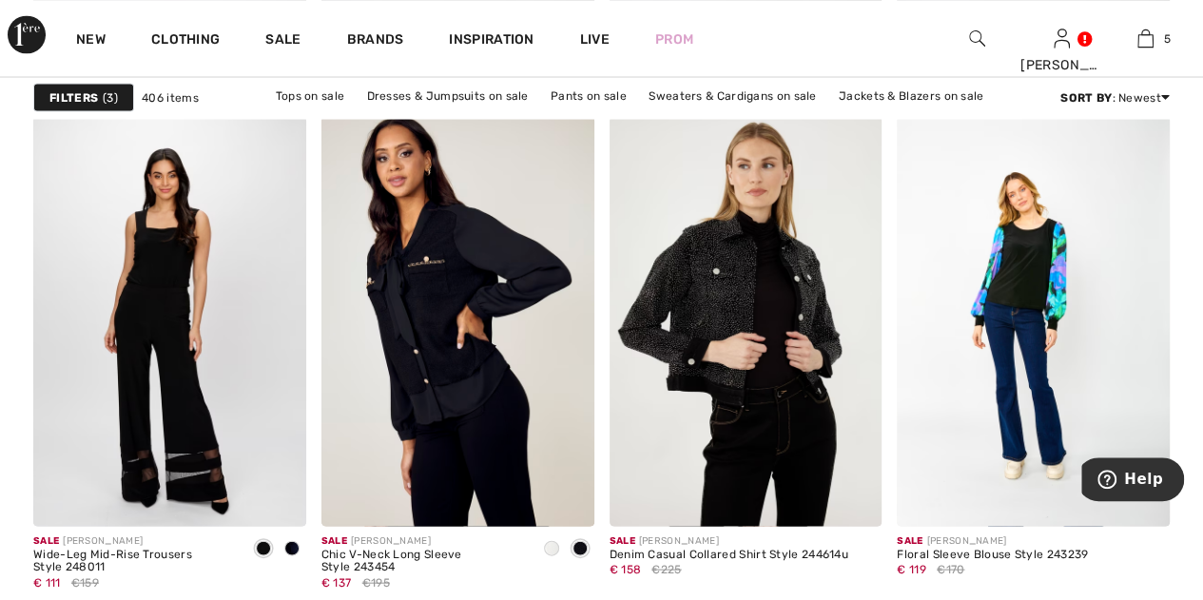
scroll to position [1877, 0]
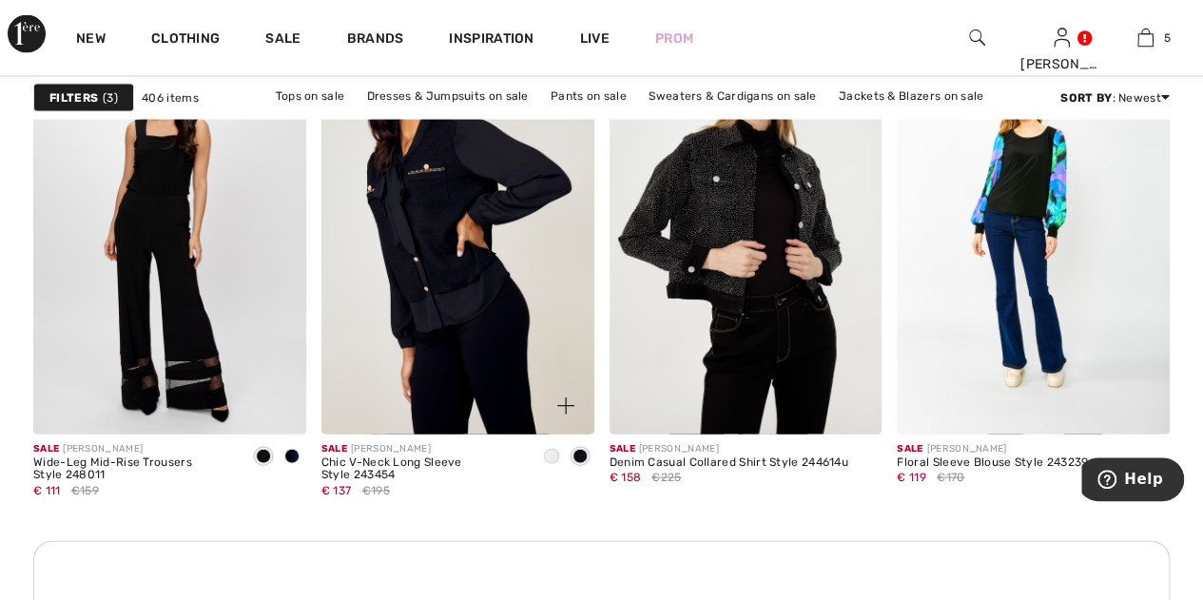
click at [554, 452] on span at bounding box center [551, 456] width 15 height 15
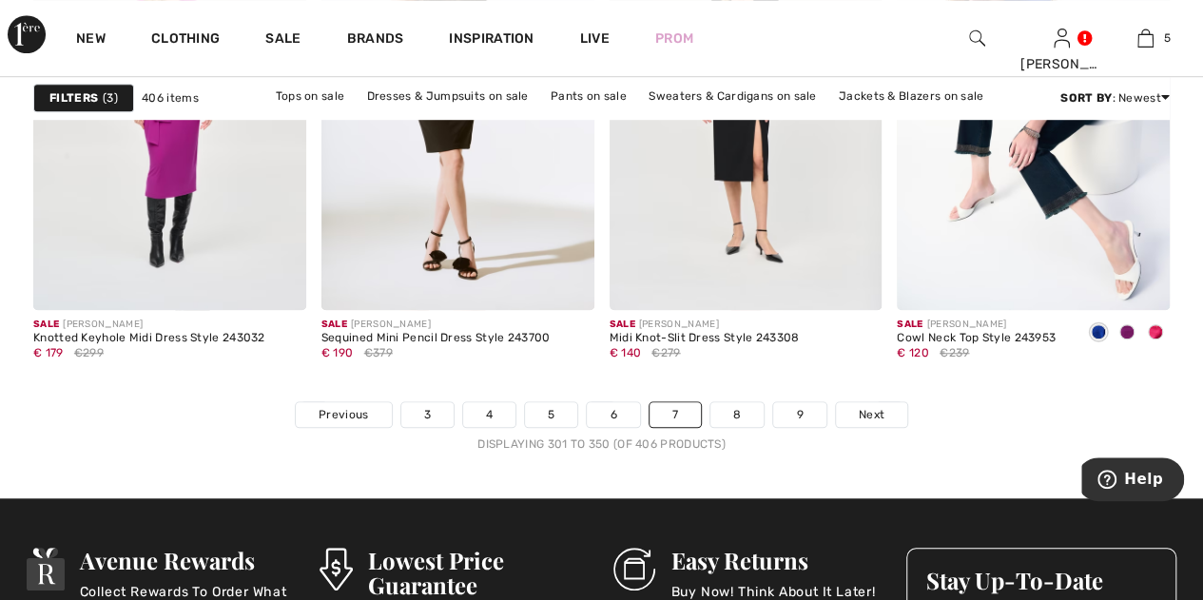
scroll to position [7973, 0]
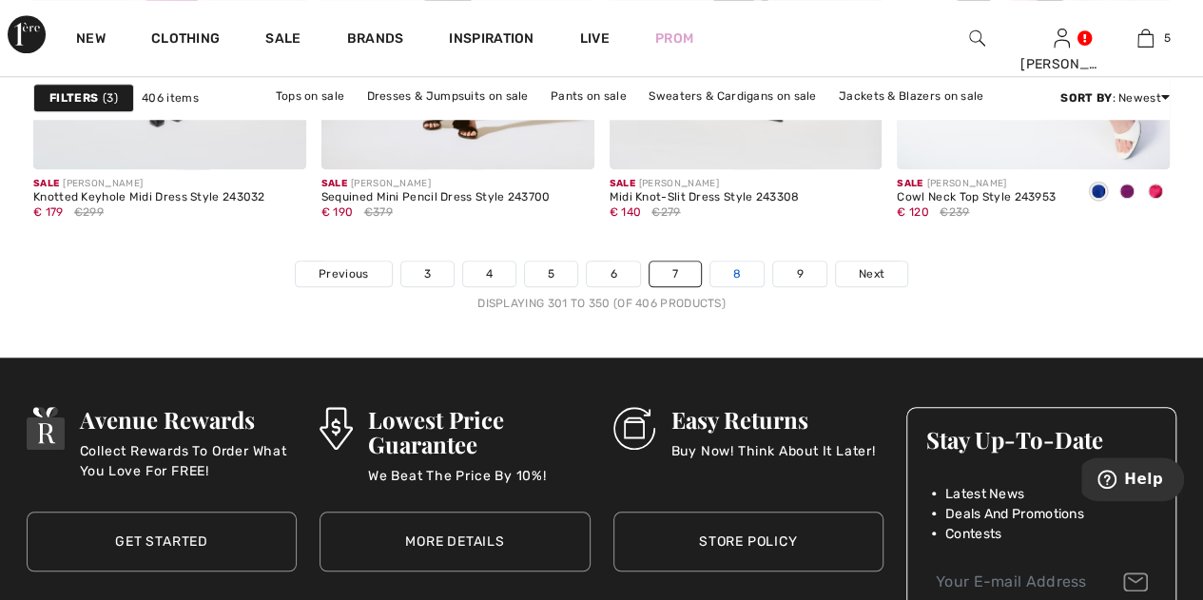
click at [742, 266] on link "8" at bounding box center [736, 273] width 53 height 25
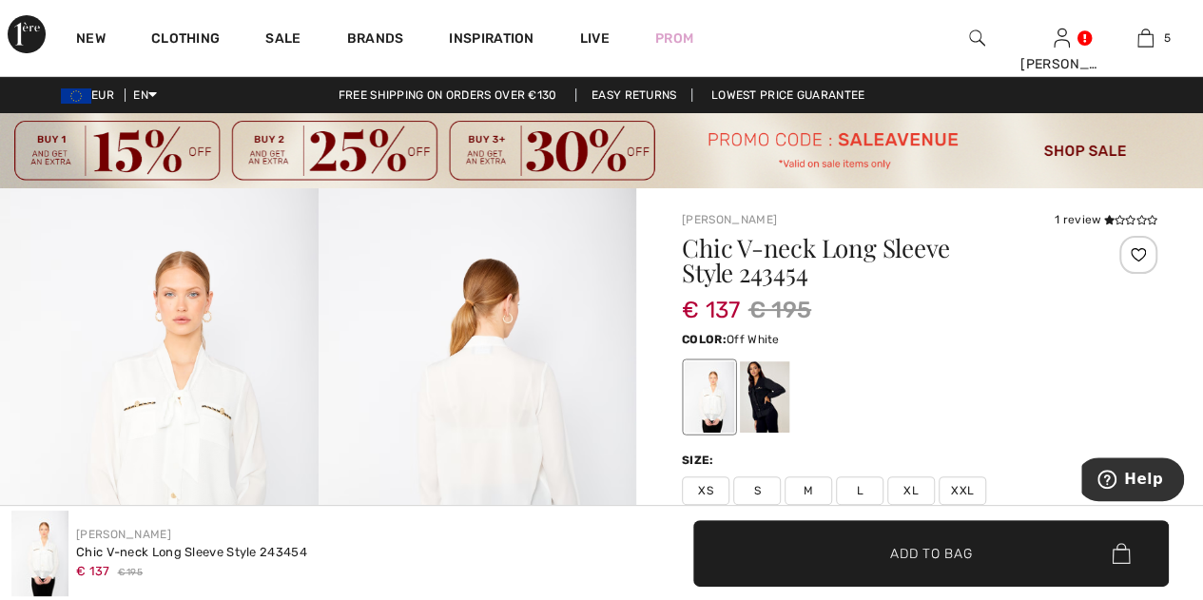
click at [205, 328] on img at bounding box center [159, 426] width 318 height 477
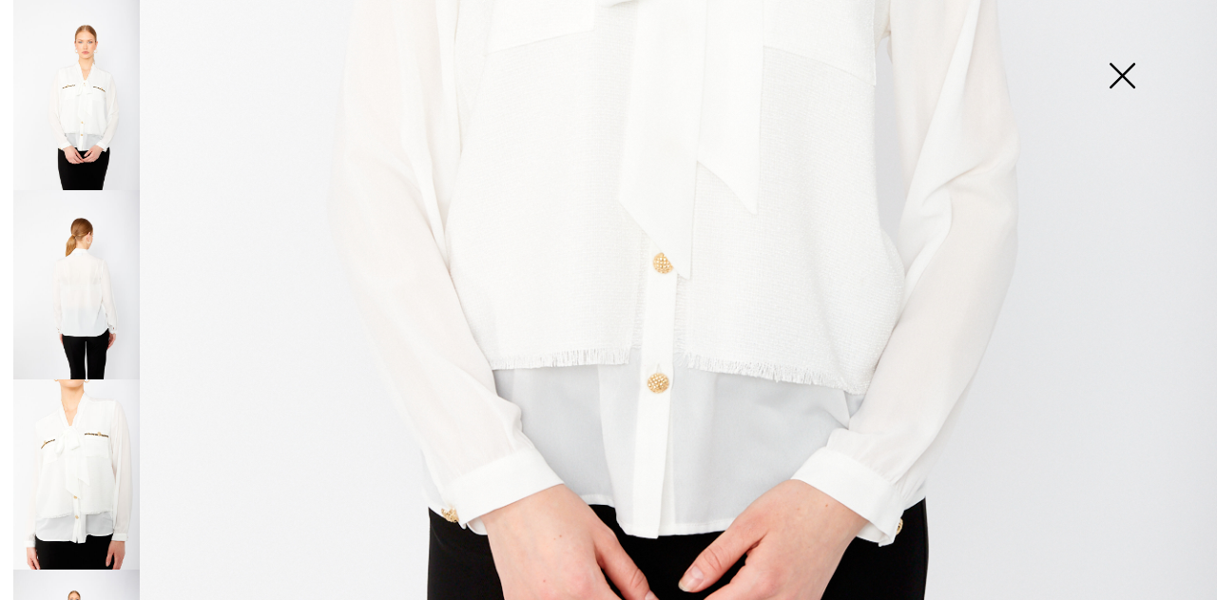
scroll to position [914, 0]
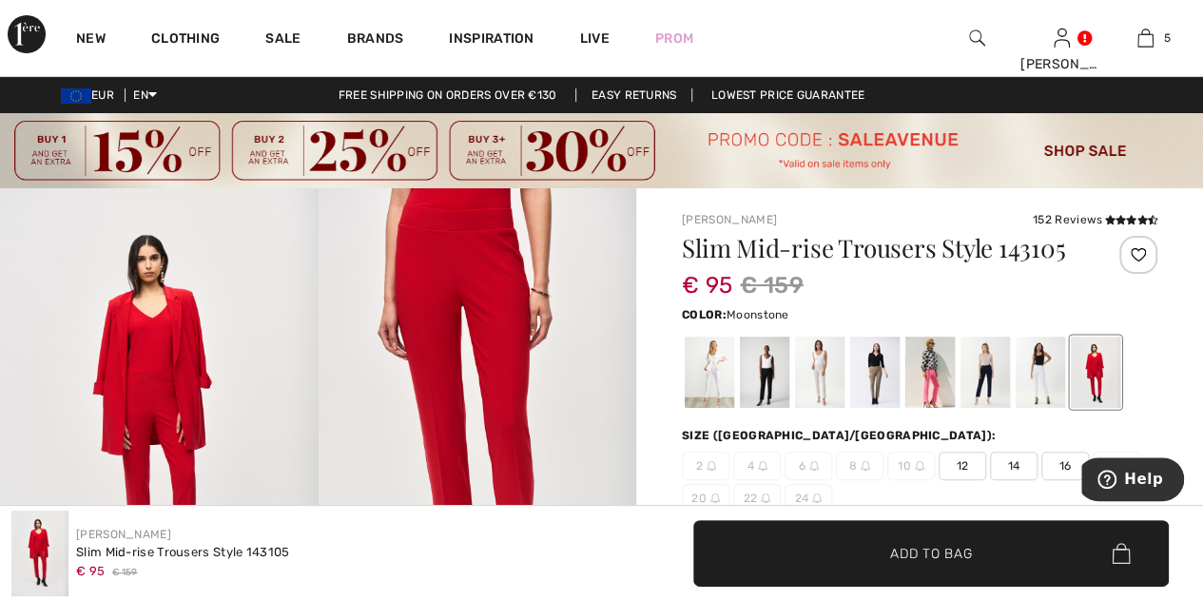
click at [826, 375] on div at bounding box center [819, 372] width 49 height 71
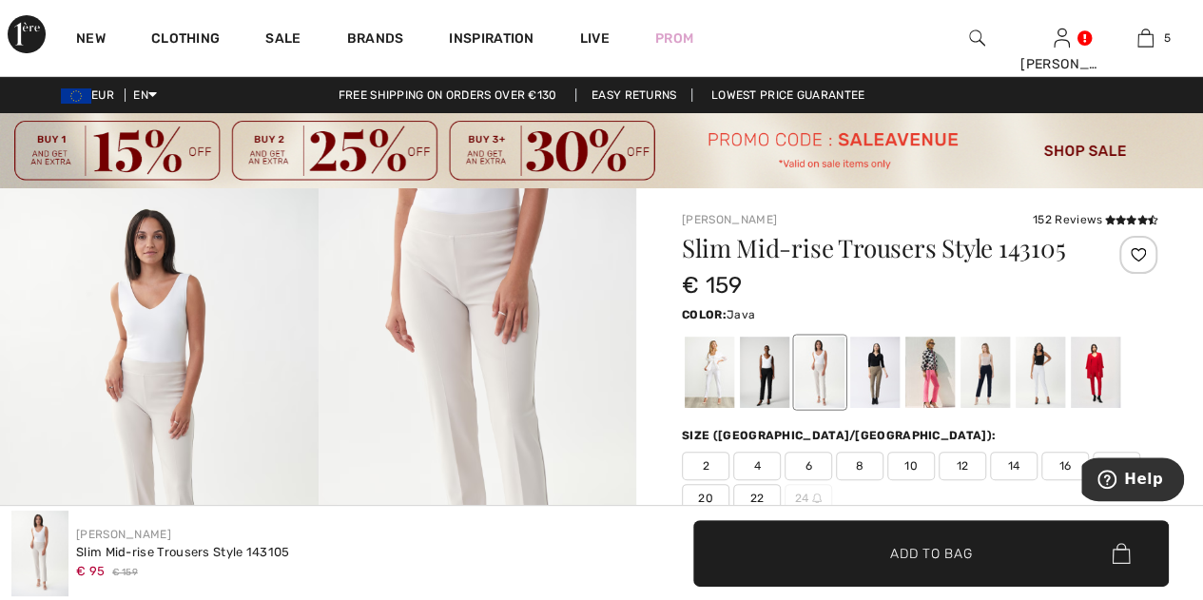
click at [874, 371] on div at bounding box center [874, 372] width 49 height 71
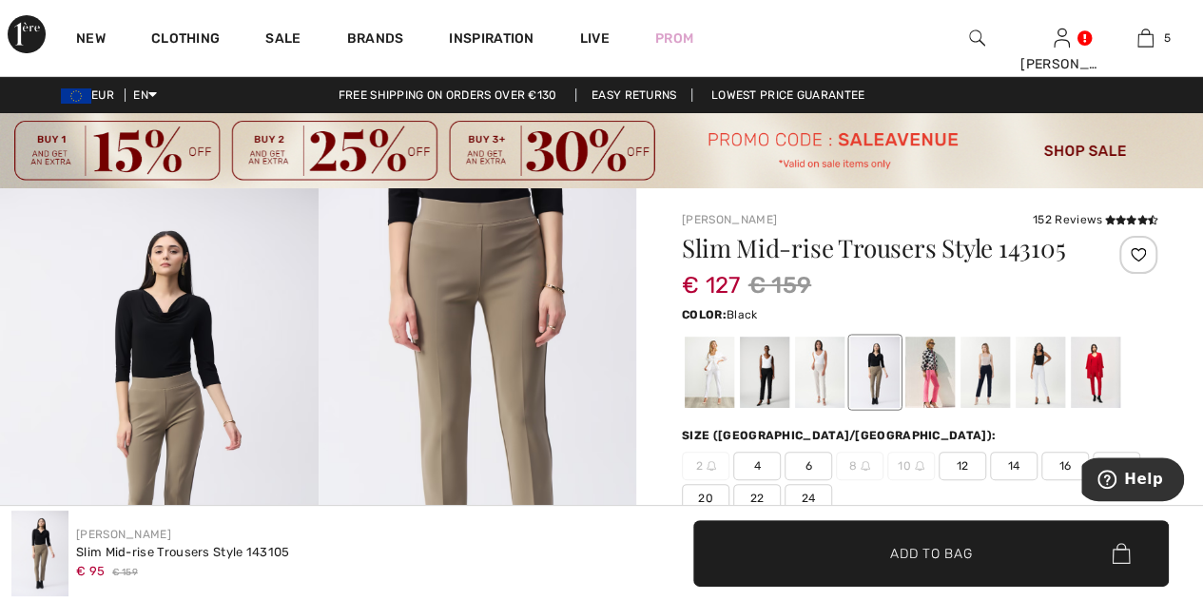
click at [755, 376] on div at bounding box center [764, 372] width 49 height 71
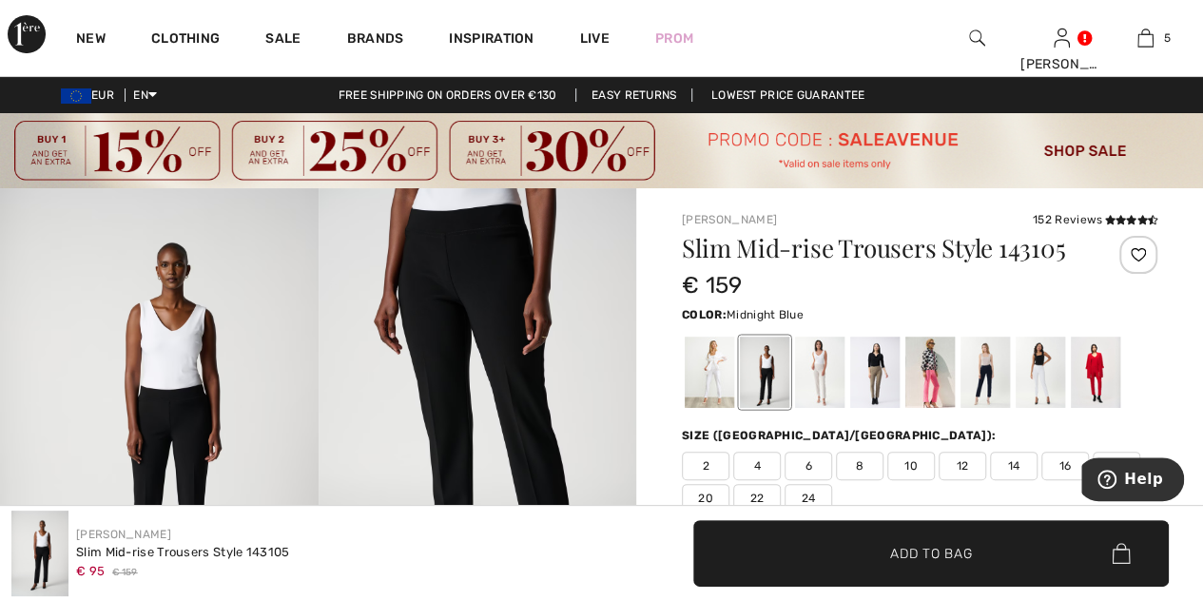
click at [993, 359] on div at bounding box center [984, 372] width 49 height 71
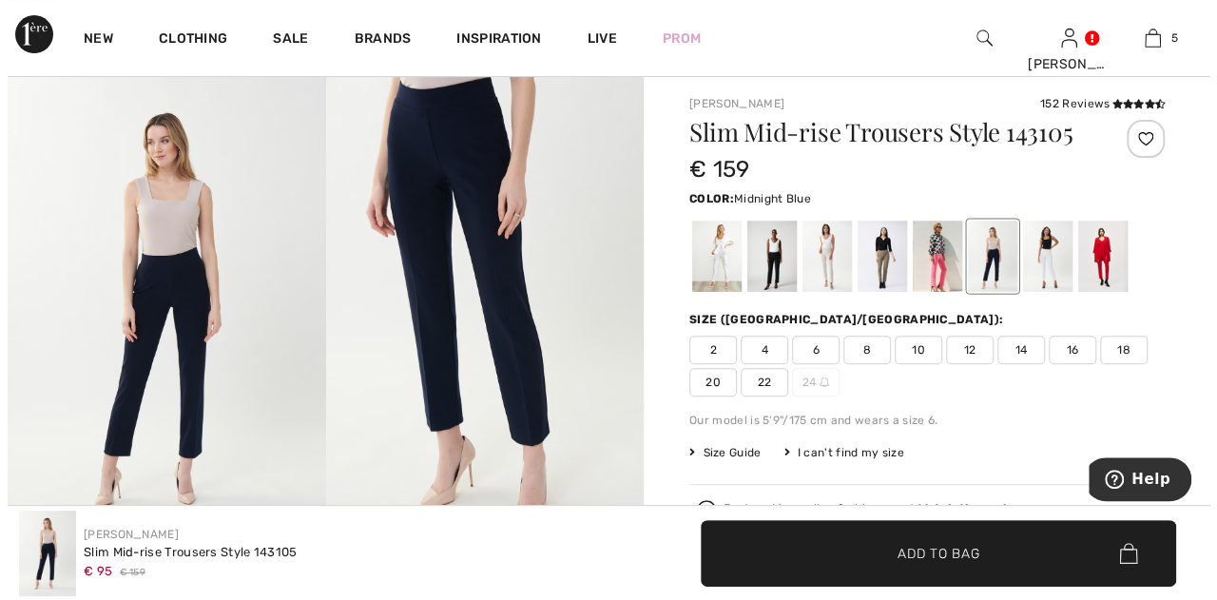
scroll to position [105, 0]
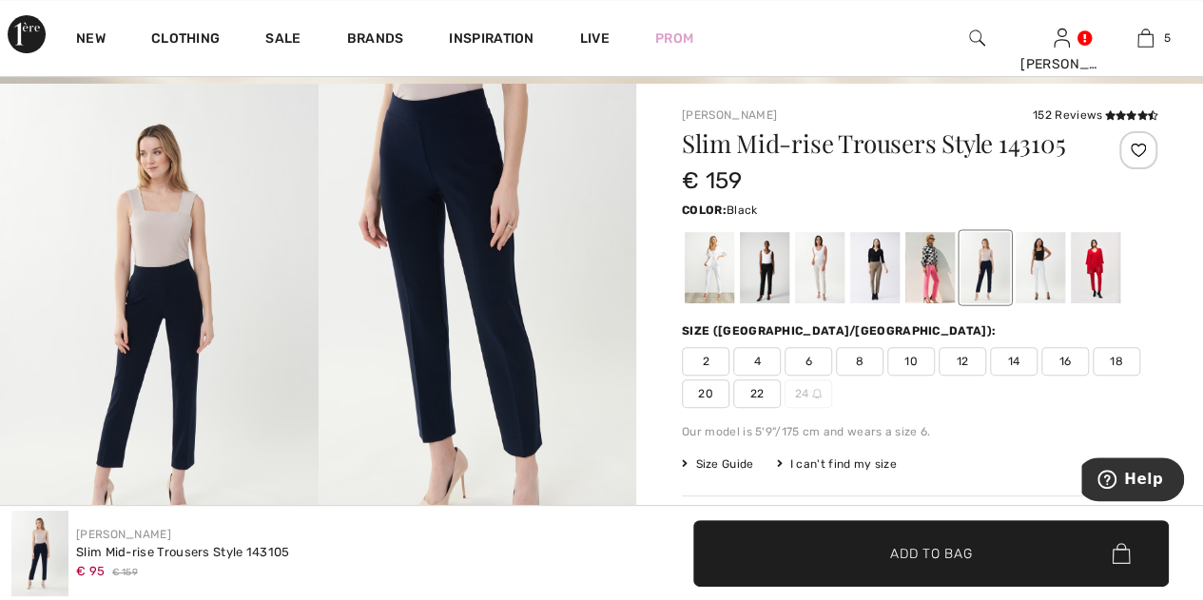
click at [761, 261] on div at bounding box center [764, 267] width 49 height 71
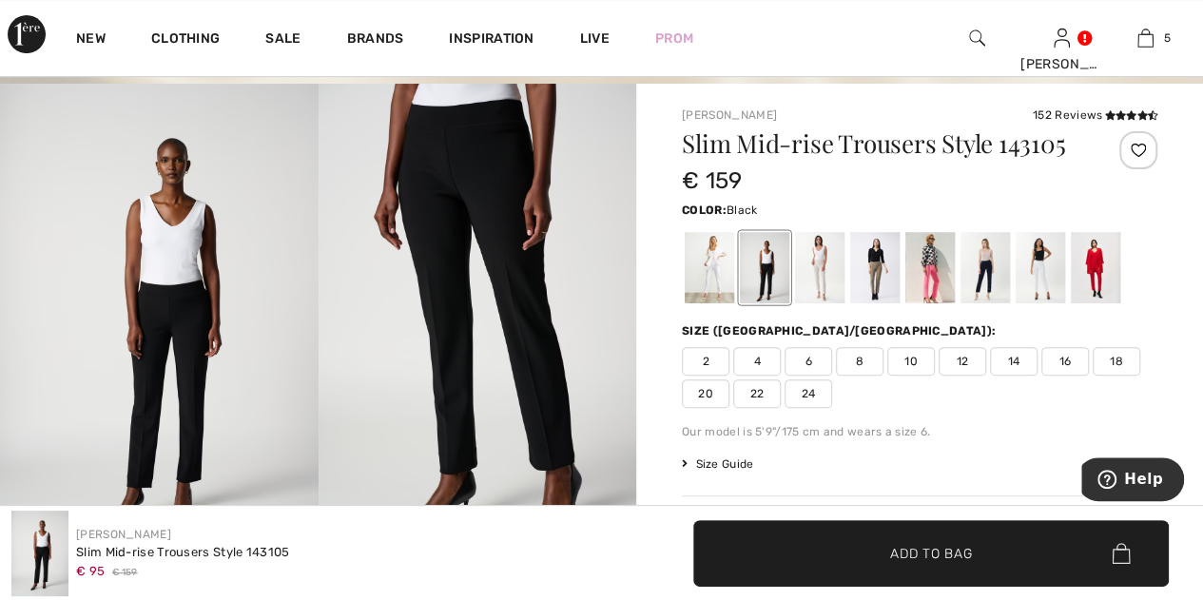
click at [1012, 357] on span "14" at bounding box center [1014, 361] width 48 height 29
click at [100, 310] on img at bounding box center [159, 322] width 318 height 477
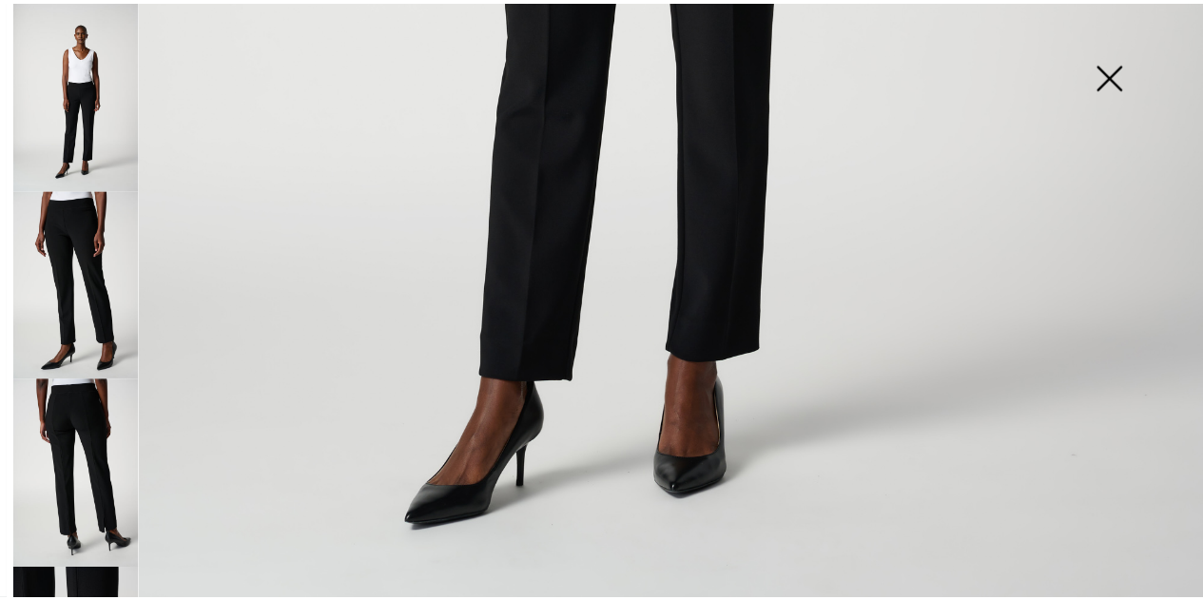
scroll to position [1204, 0]
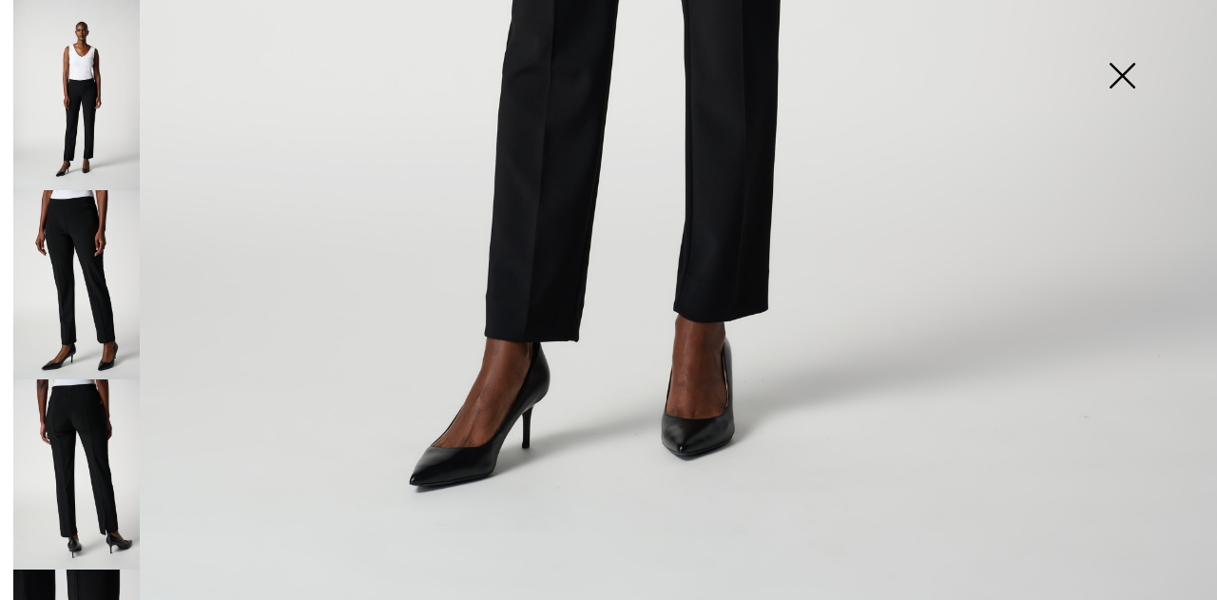
click at [103, 328] on img at bounding box center [76, 285] width 126 height 190
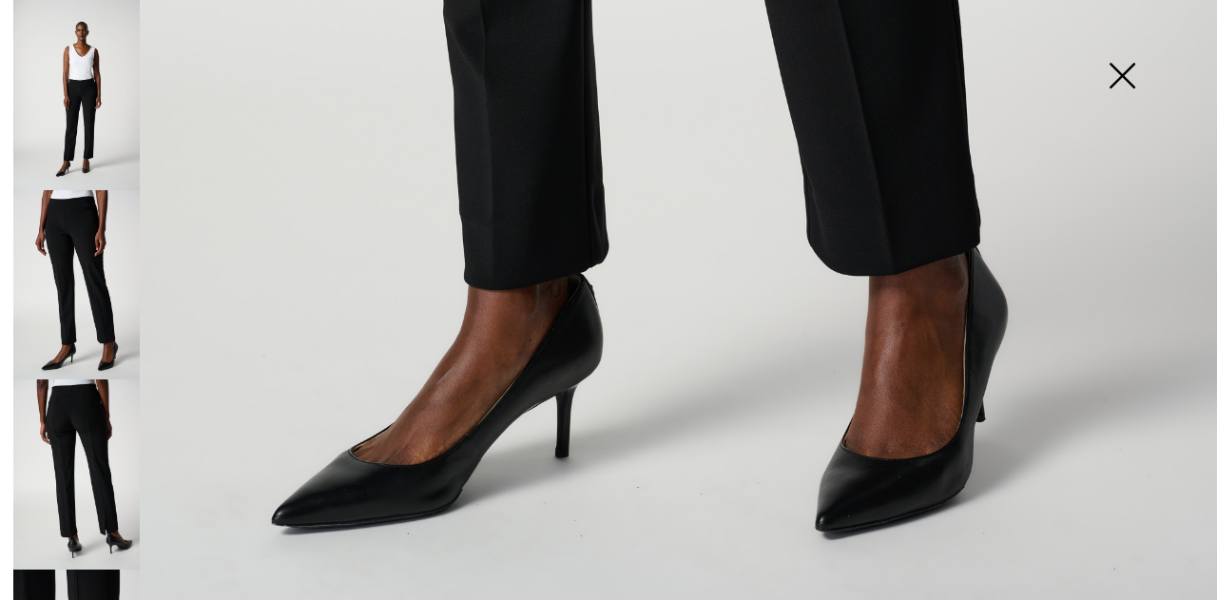
click at [52, 465] on img at bounding box center [76, 474] width 126 height 190
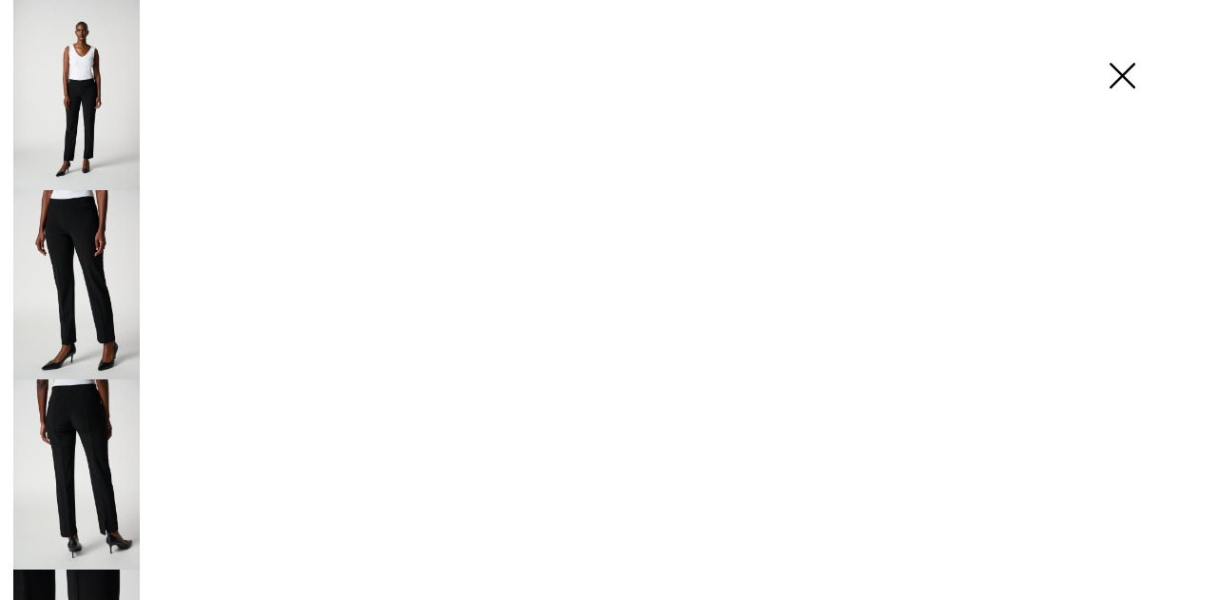
click at [52, 465] on img at bounding box center [76, 474] width 126 height 190
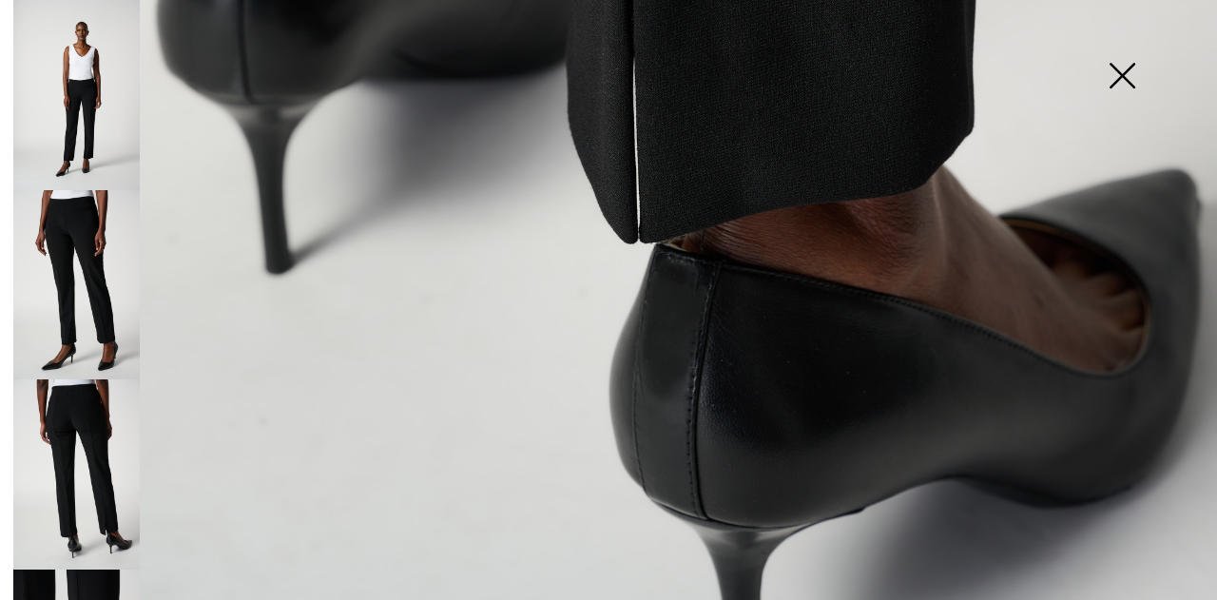
click at [1131, 71] on img at bounding box center [1121, 78] width 95 height 98
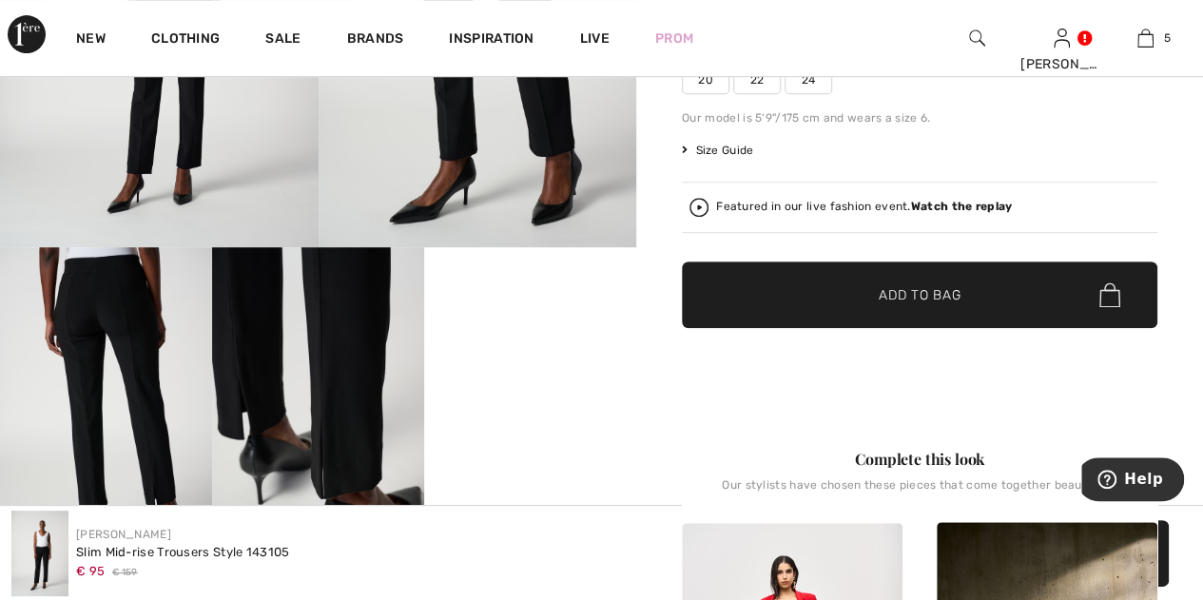
scroll to position [374, 0]
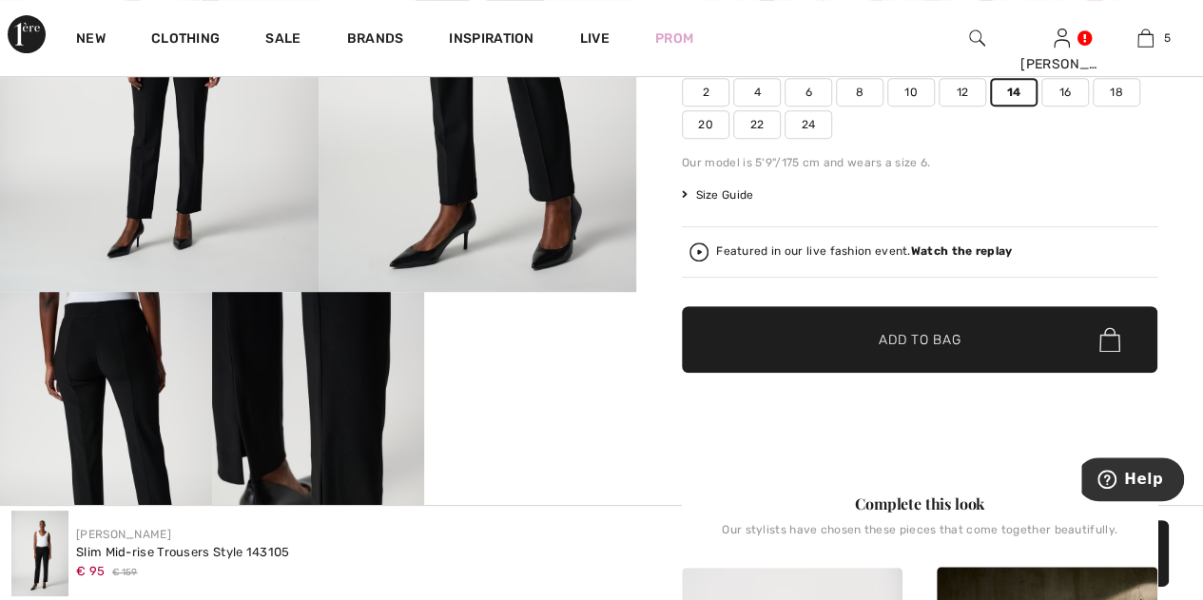
click at [577, 398] on video "Your browser does not support the video tag." at bounding box center [530, 345] width 212 height 106
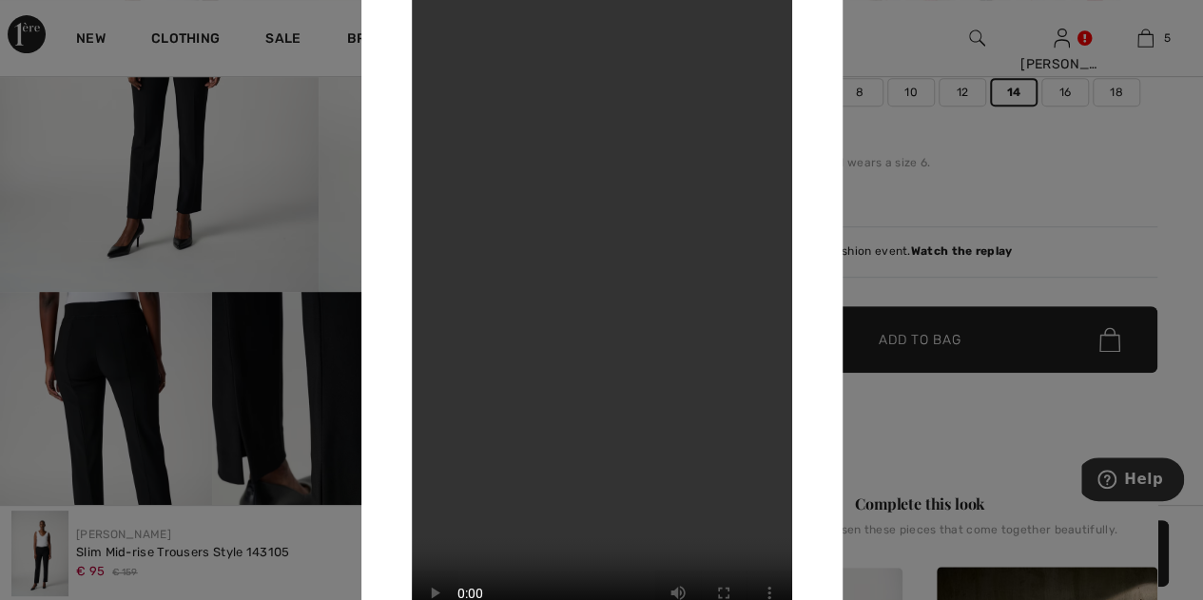
click at [1095, 181] on div at bounding box center [601, 300] width 1203 height 600
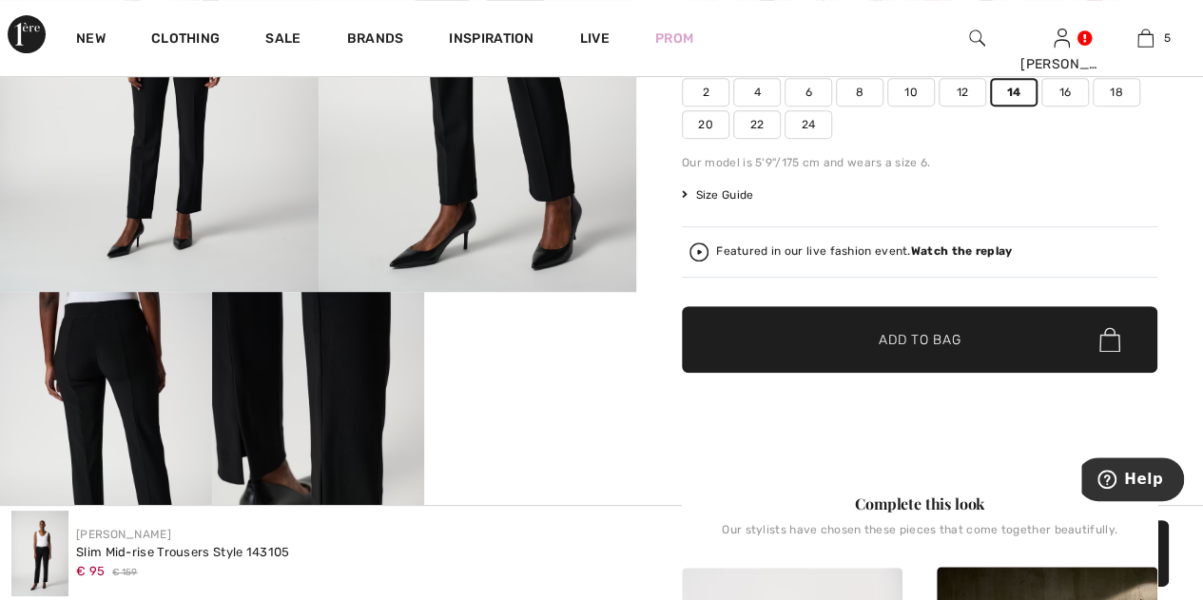
click at [965, 335] on span "✔ Added to Bag Add to Bag" at bounding box center [919, 339] width 475 height 67
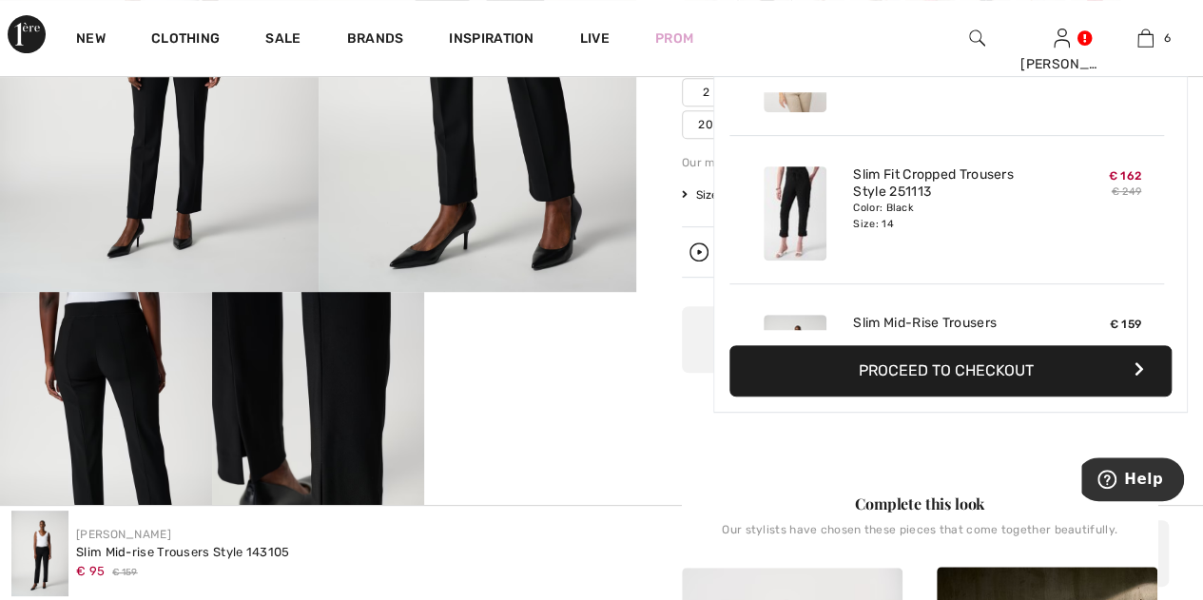
scroll to position [650, 0]
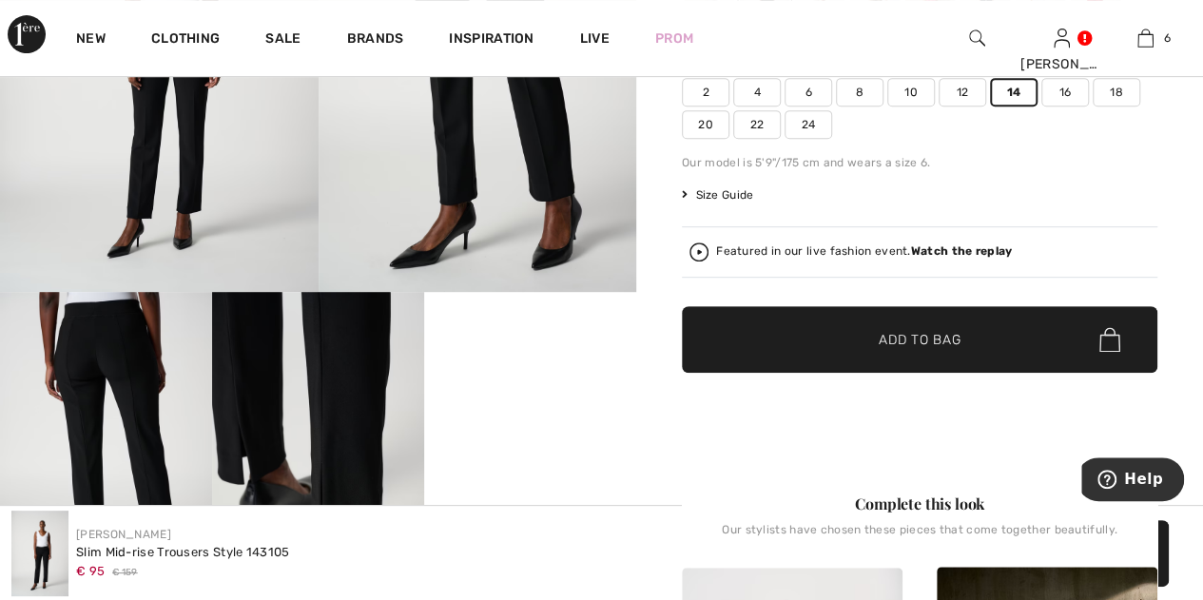
click at [235, 210] on img at bounding box center [159, 53] width 318 height 477
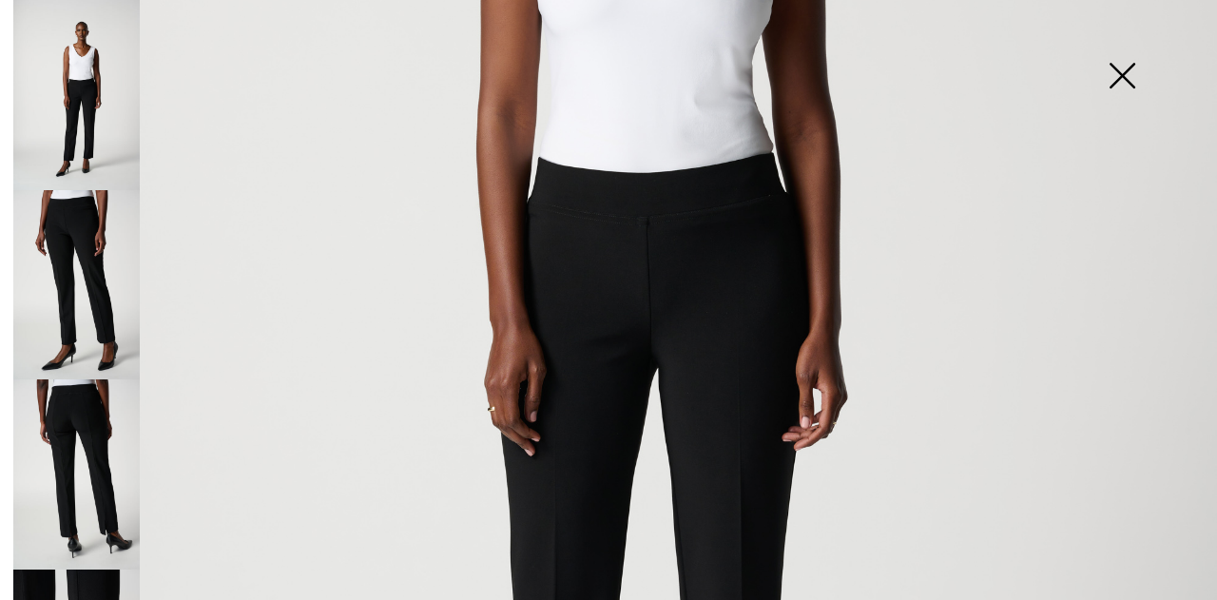
scroll to position [601, 0]
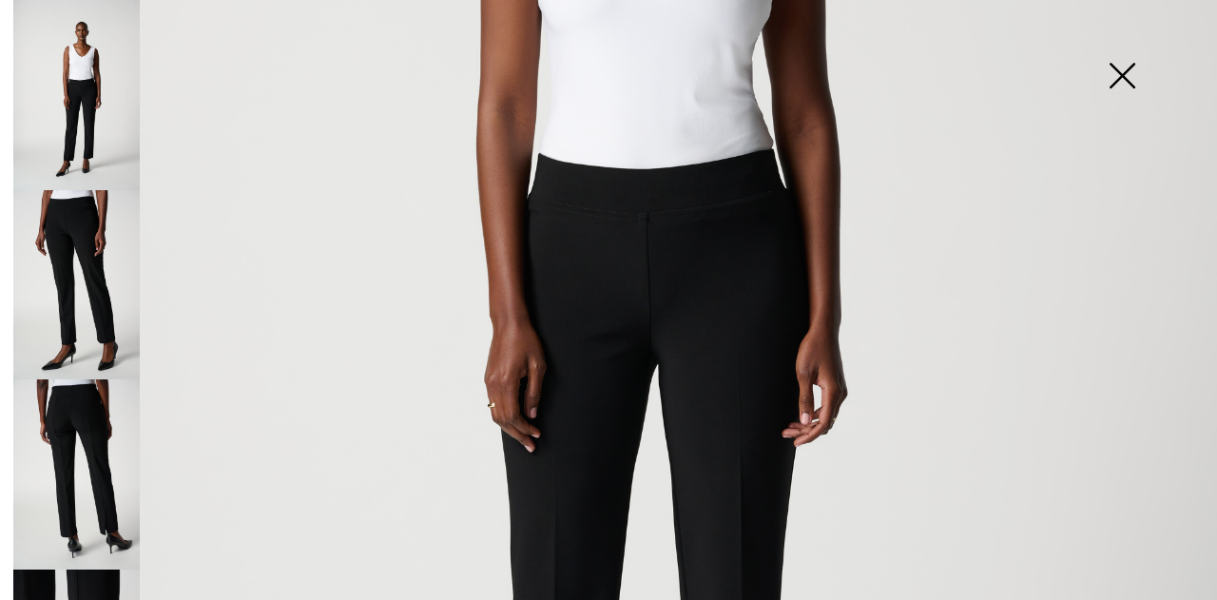
click at [89, 470] on img at bounding box center [76, 474] width 126 height 190
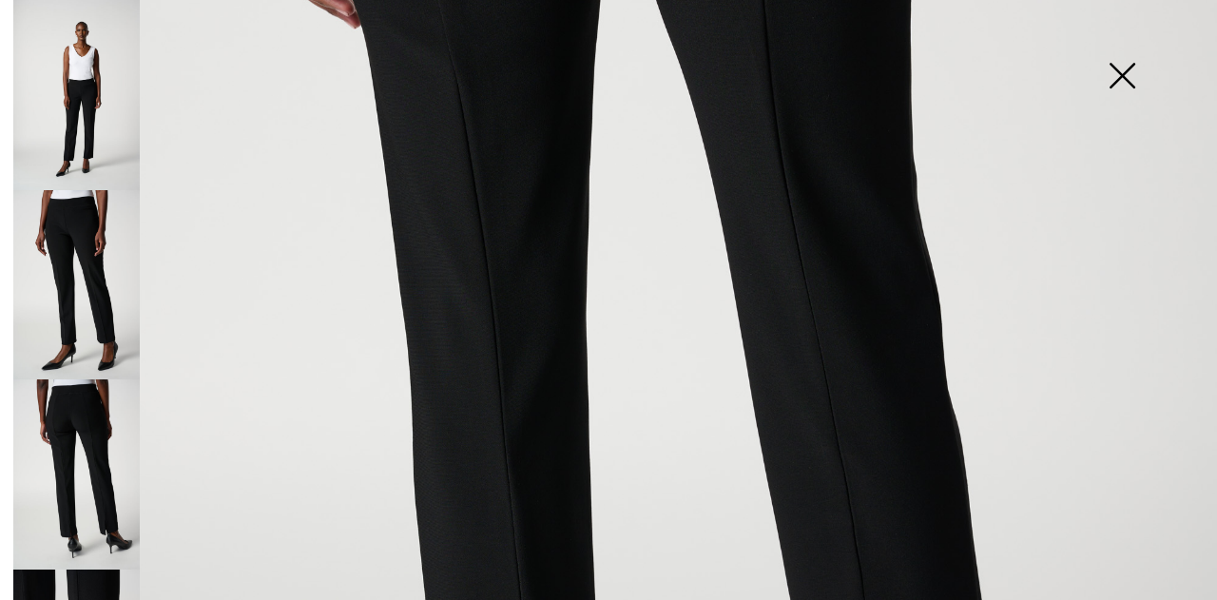
click at [1098, 99] on img at bounding box center [1121, 78] width 95 height 98
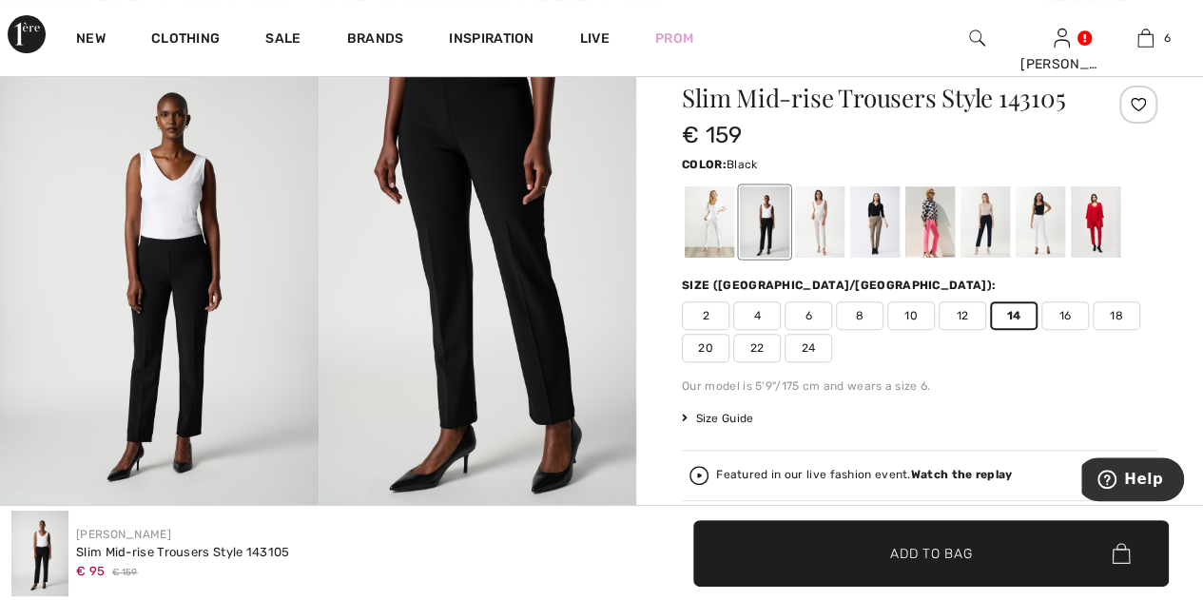
scroll to position [139, 0]
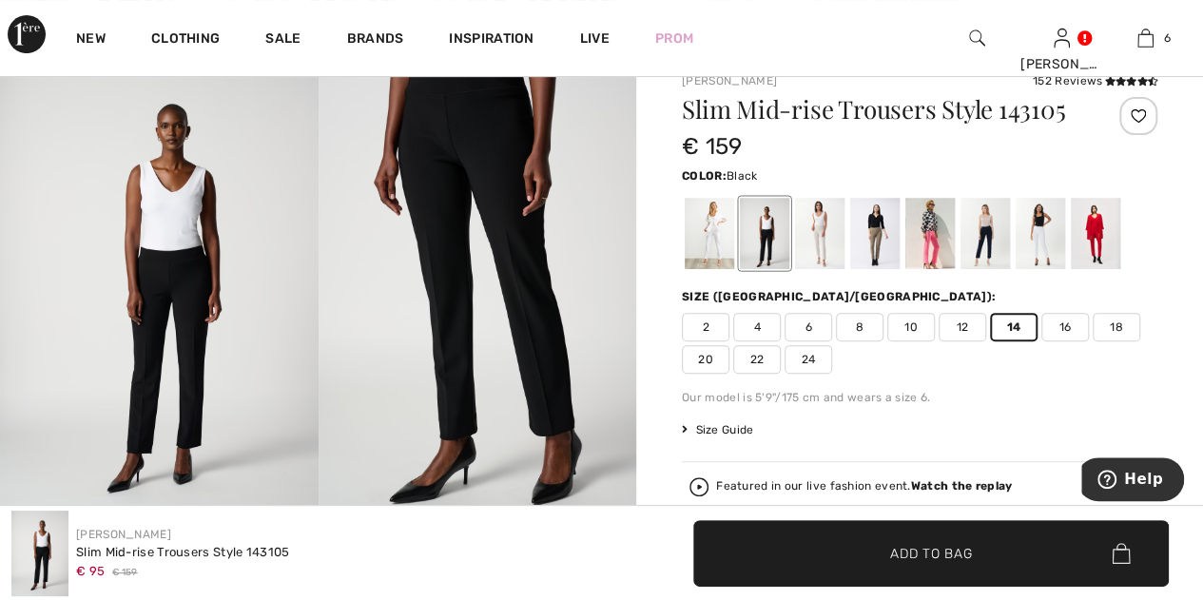
click at [930, 543] on span "Add to Bag" at bounding box center [931, 553] width 82 height 20
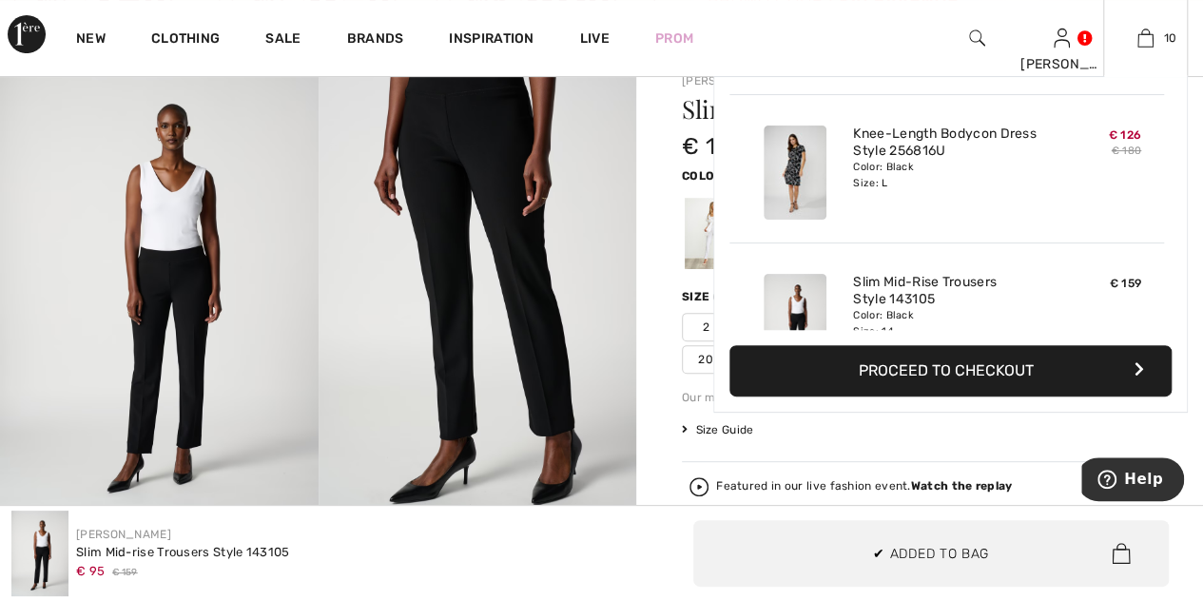
scroll to position [1242, 0]
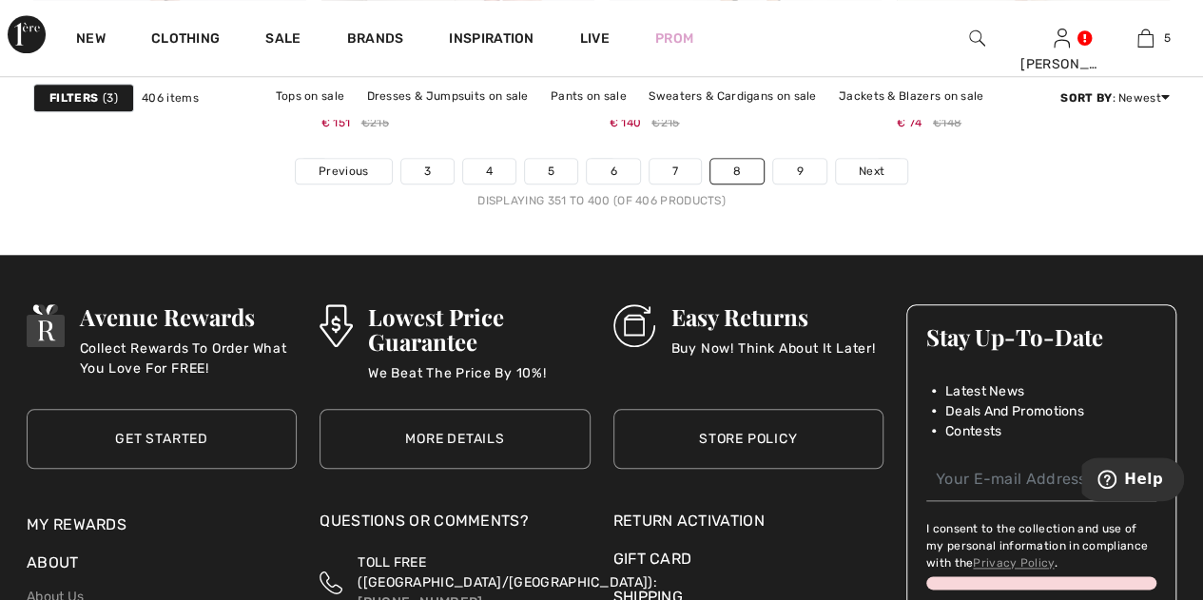
scroll to position [8085, 0]
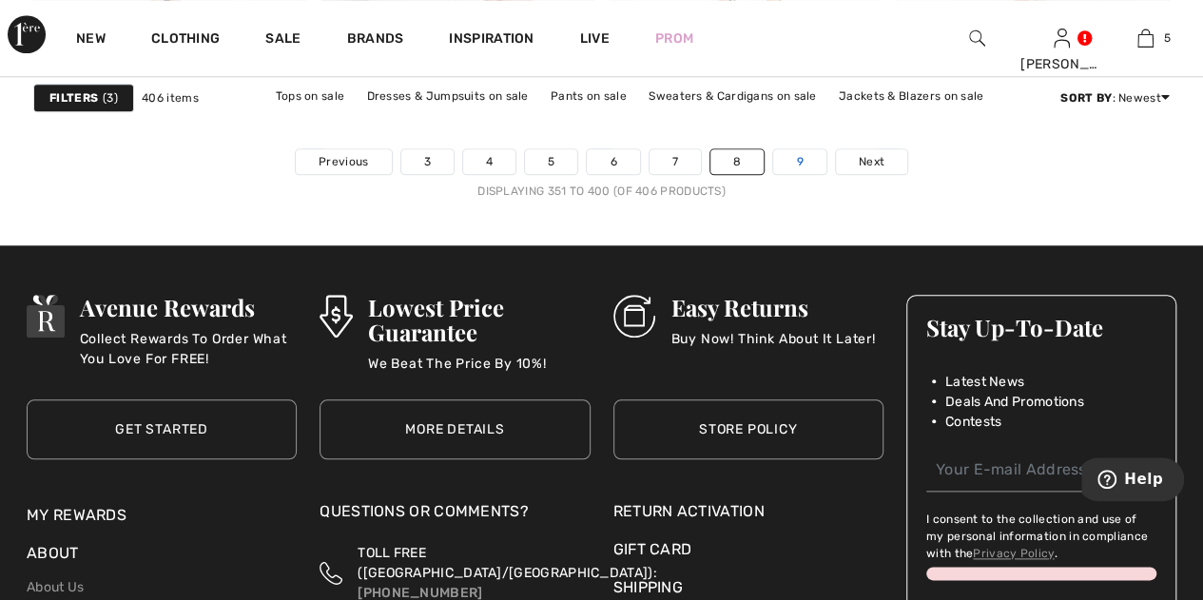
click at [799, 153] on link "9" at bounding box center [799, 161] width 52 height 25
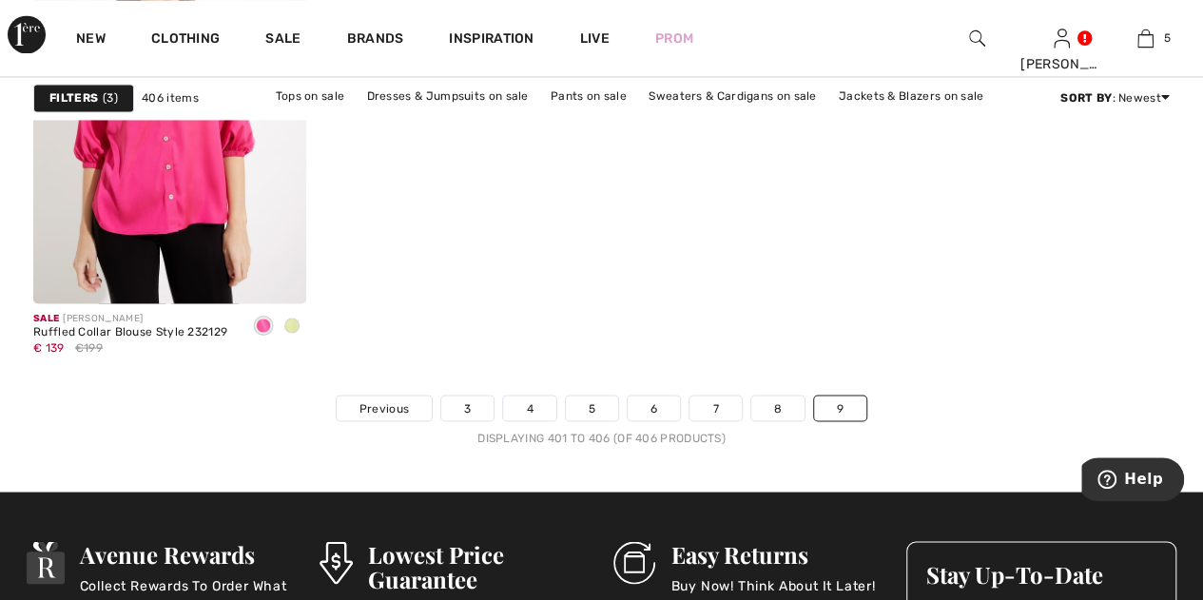
scroll to position [1500, 0]
